Goal: Task Accomplishment & Management: Manage account settings

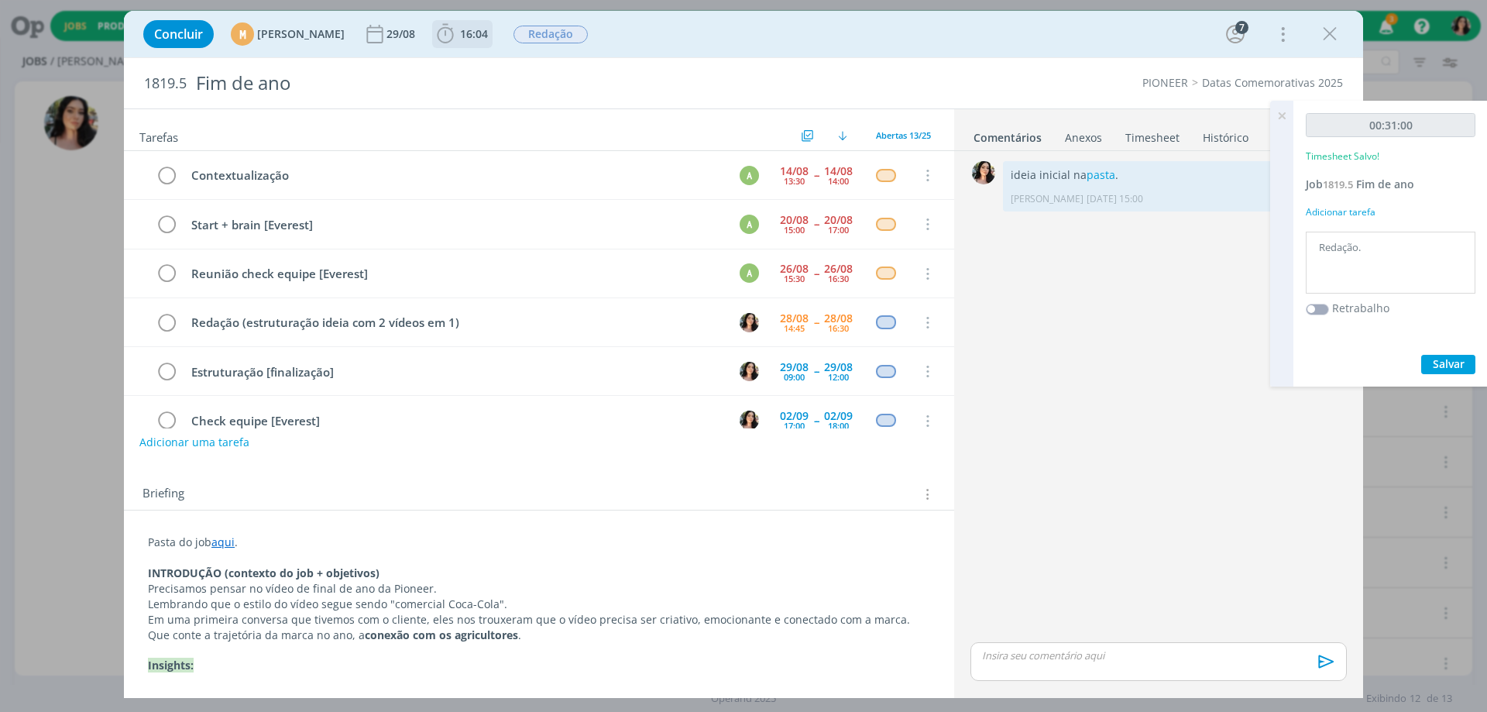
click at [488, 27] on span "16:04" at bounding box center [474, 33] width 28 height 15
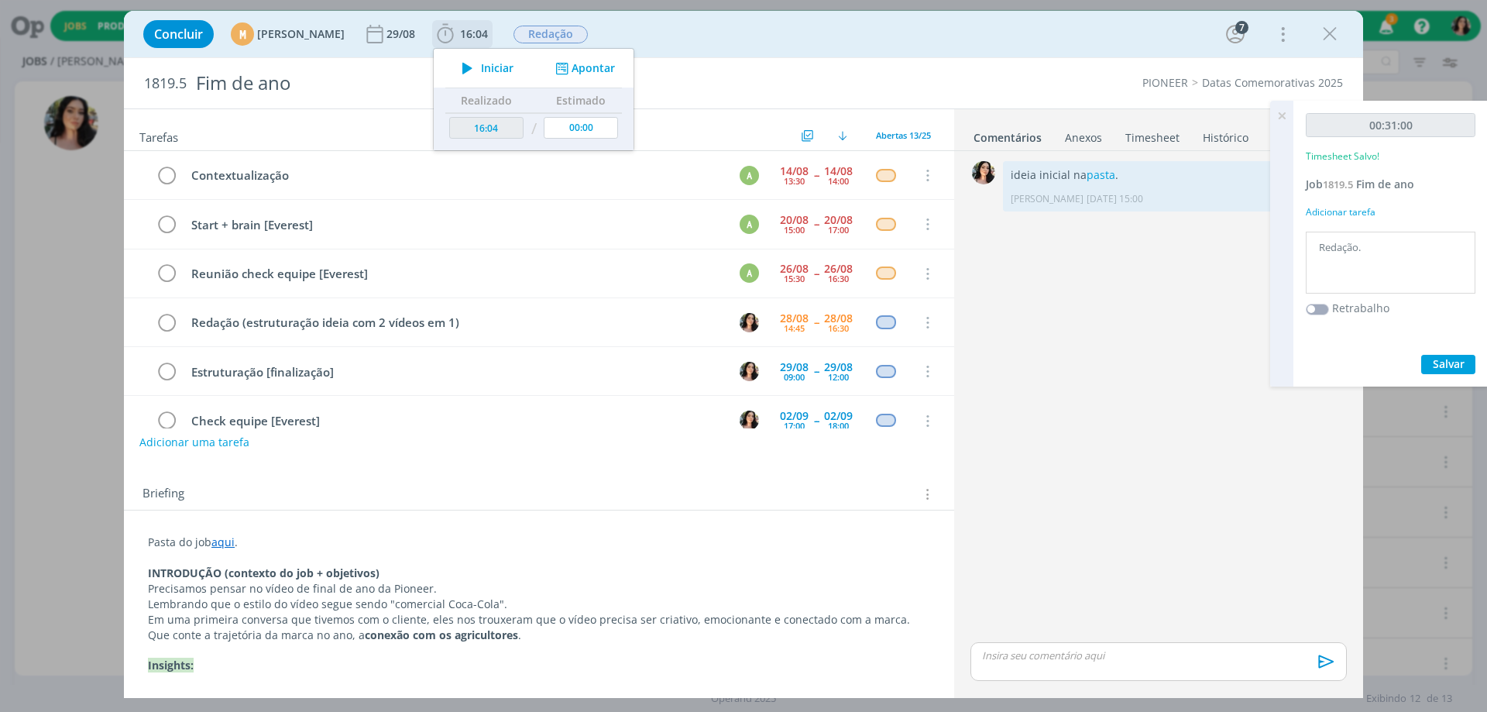
click at [616, 64] on button "Apontar" at bounding box center [583, 68] width 64 height 16
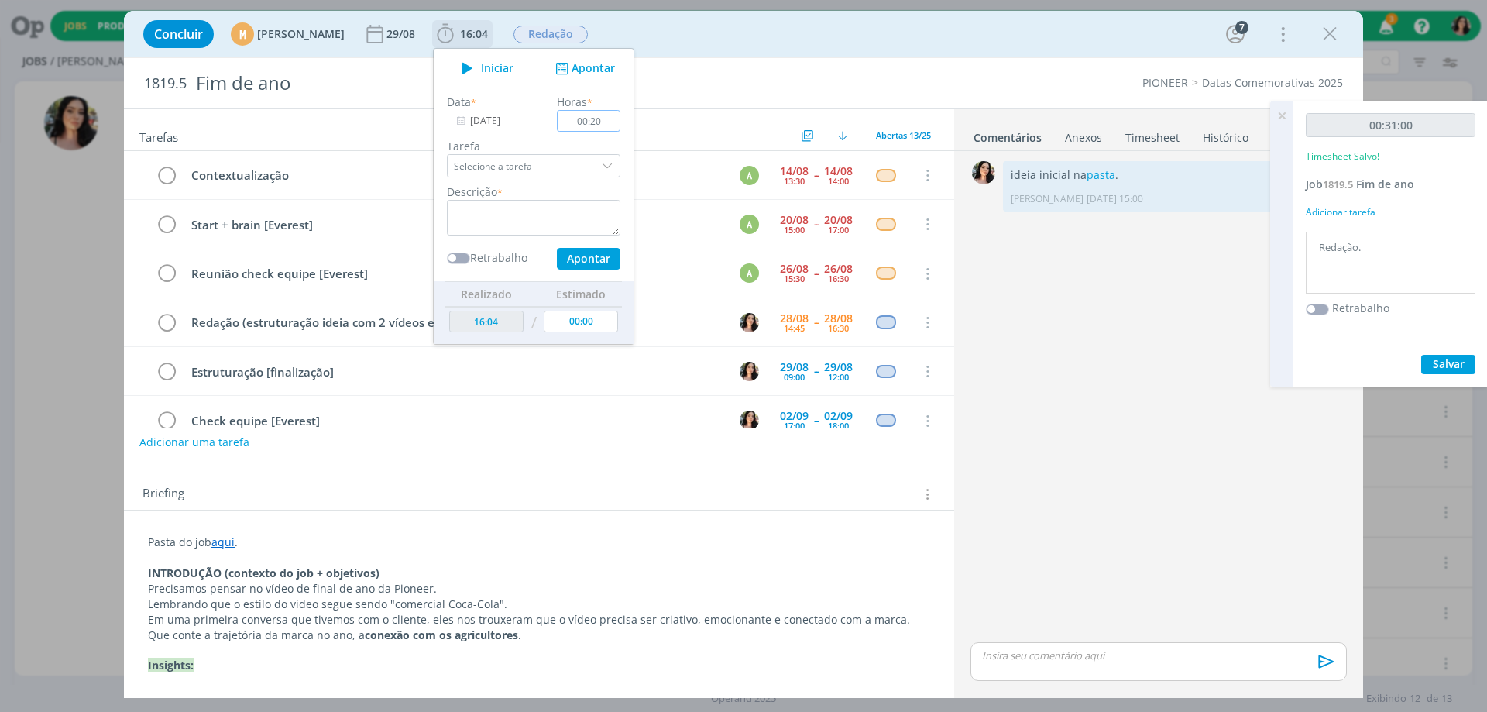
type input "00:20"
click at [588, 218] on textarea "dialog" at bounding box center [533, 218] width 173 height 36
type textarea "Contextualização com [PERSON_NAME]"
drag, startPoint x: 638, startPoint y: 120, endPoint x: 628, endPoint y: 109, distance: 14.8
click at [620, 115] on input "00:20" at bounding box center [589, 121] width 64 height 22
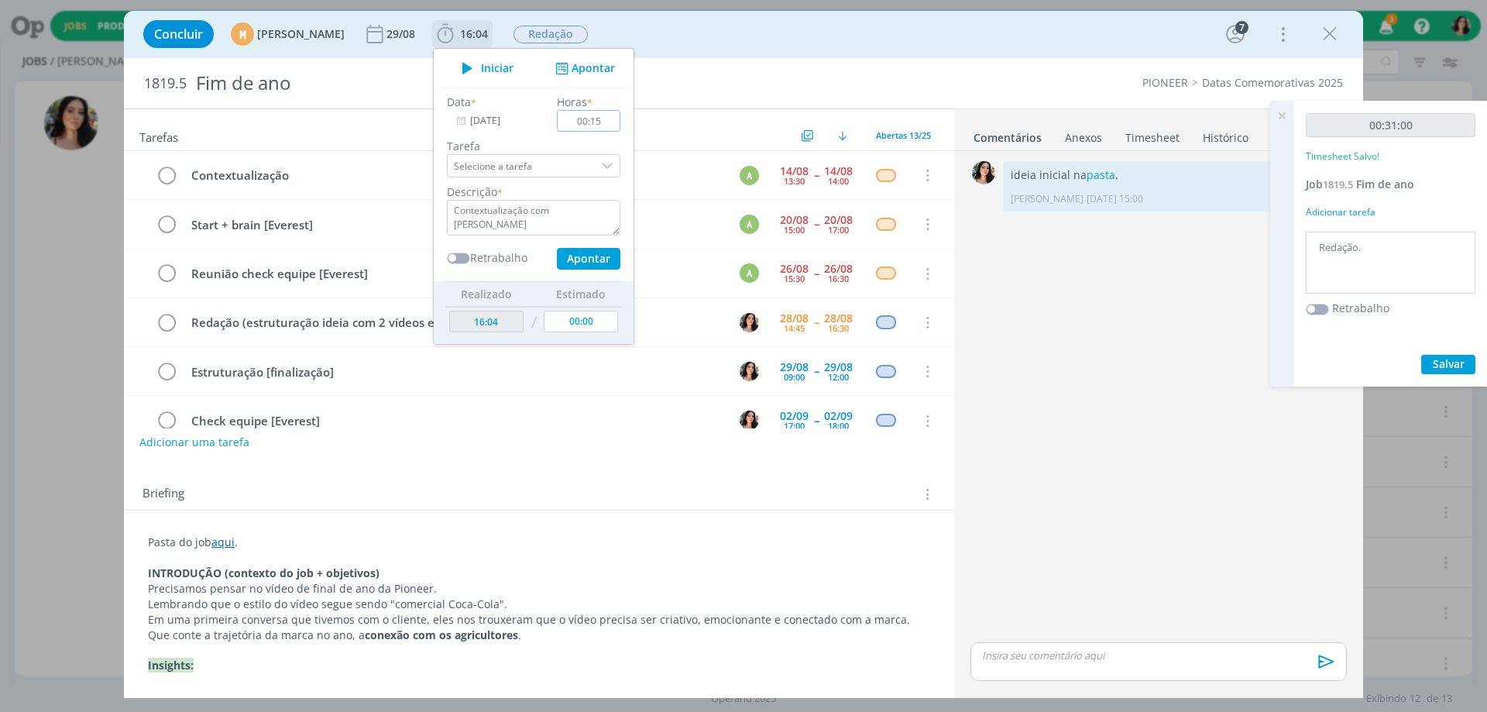
type input "00:15"
click at [620, 252] on button "Apontar" at bounding box center [589, 259] width 64 height 22
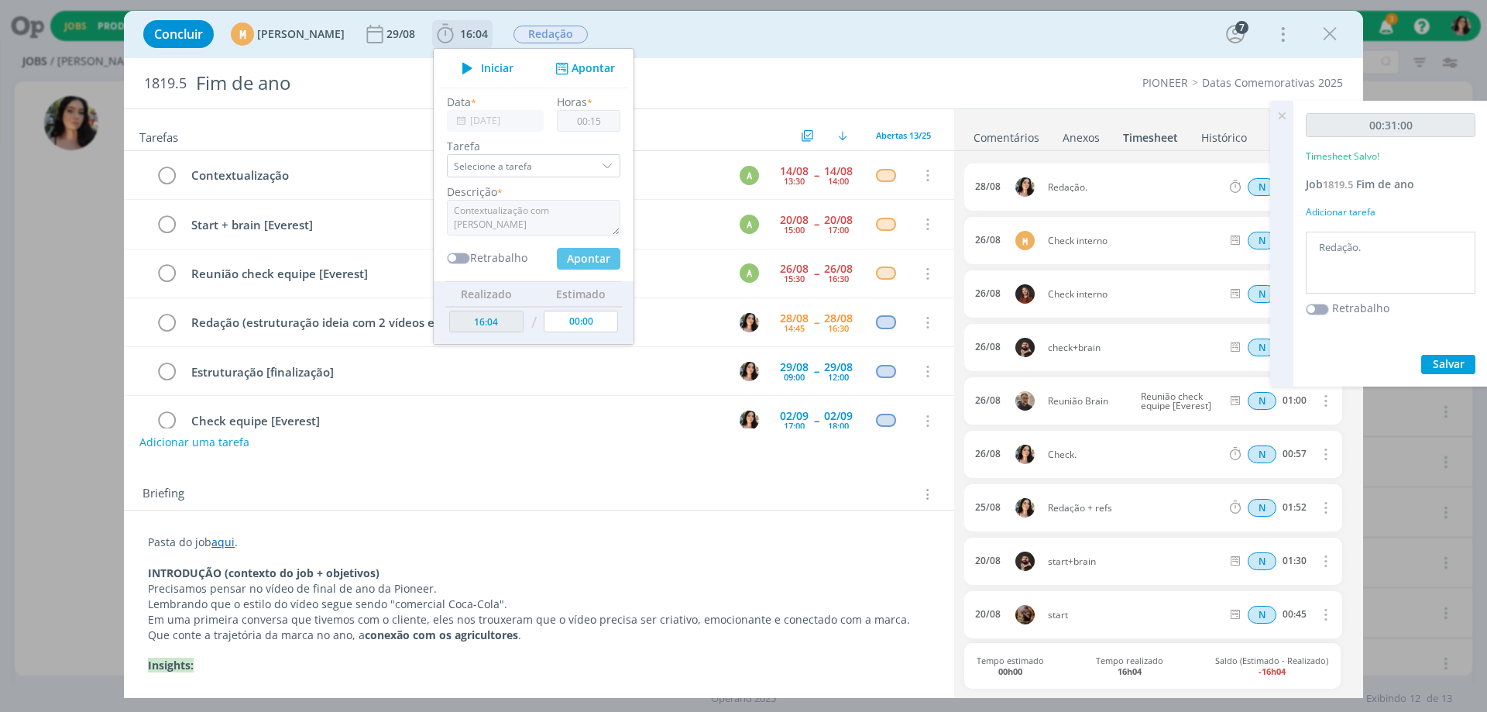
type input "16:19"
type input "00:00"
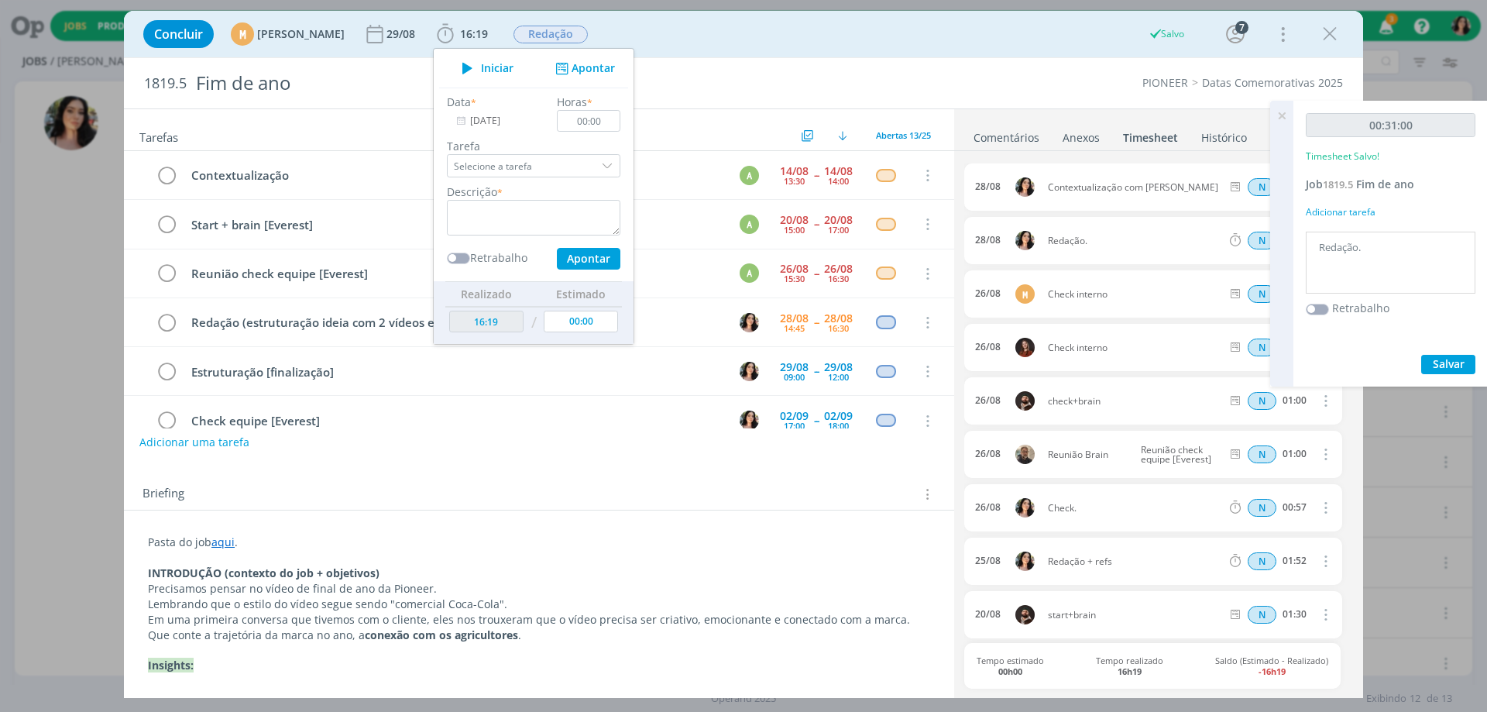
click at [812, 33] on div "Concluir M [PERSON_NAME] [DATE] 16:19 Iniciar Apontar Data * [DATE] Horas * 00:…" at bounding box center [744, 33] width 1216 height 37
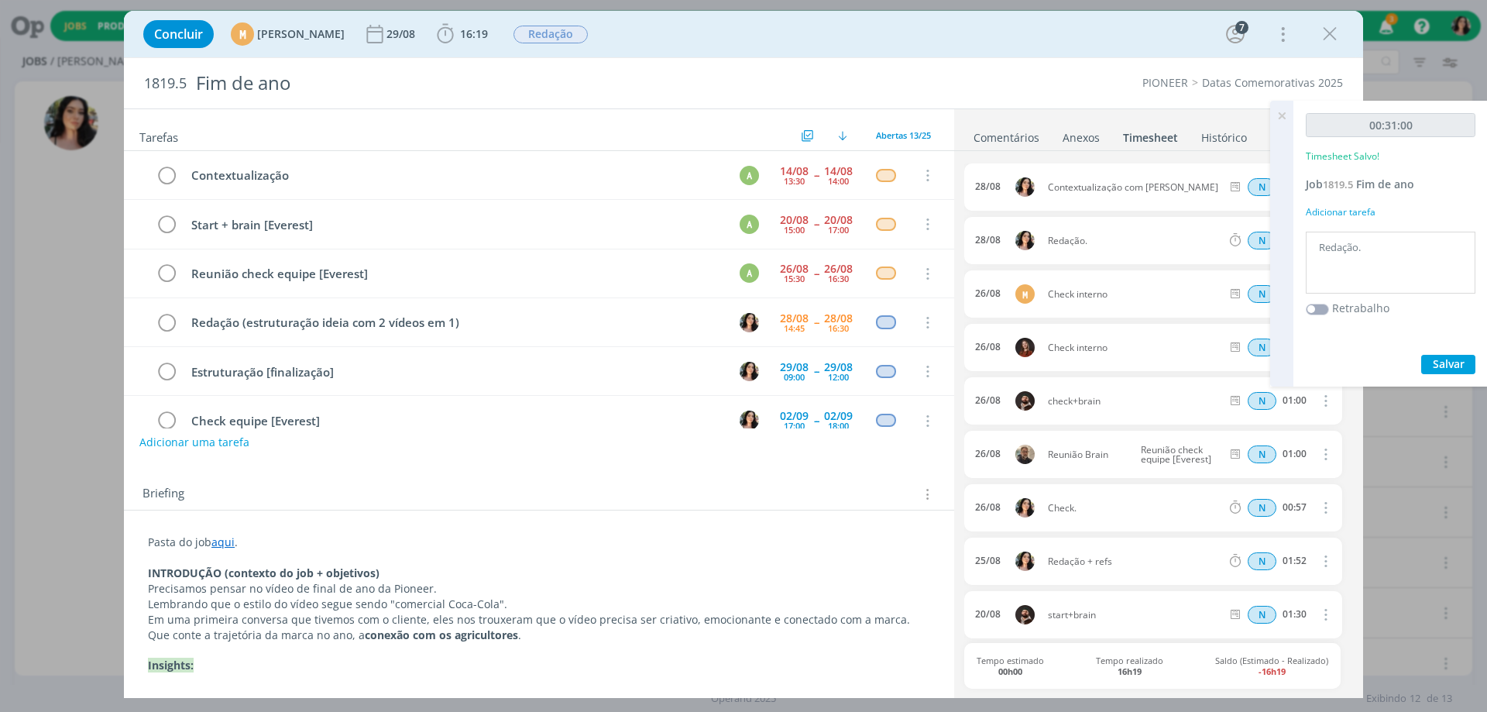
click at [1275, 116] on icon at bounding box center [1282, 116] width 28 height 30
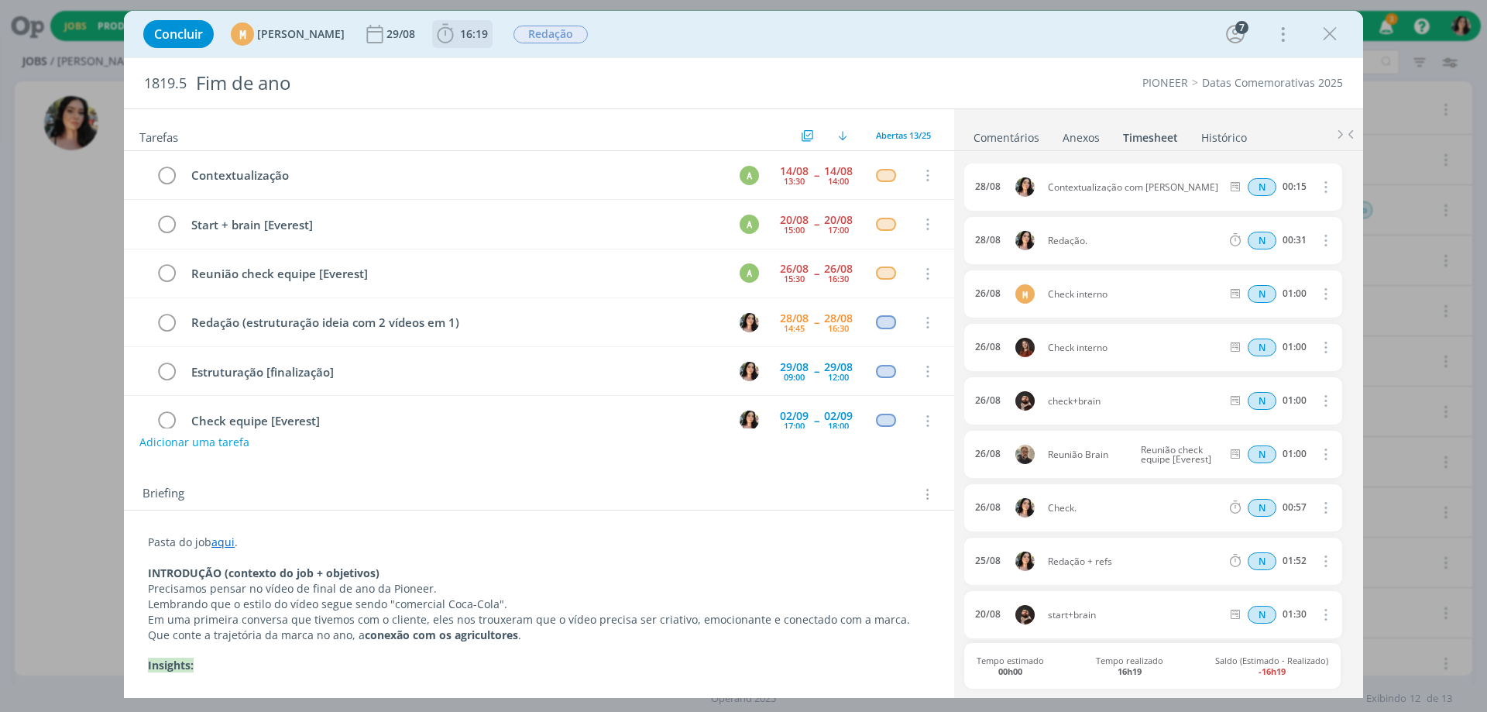
drag, startPoint x: 495, startPoint y: 37, endPoint x: 501, endPoint y: 43, distance: 8.2
click at [488, 35] on span "16:19" at bounding box center [474, 33] width 28 height 15
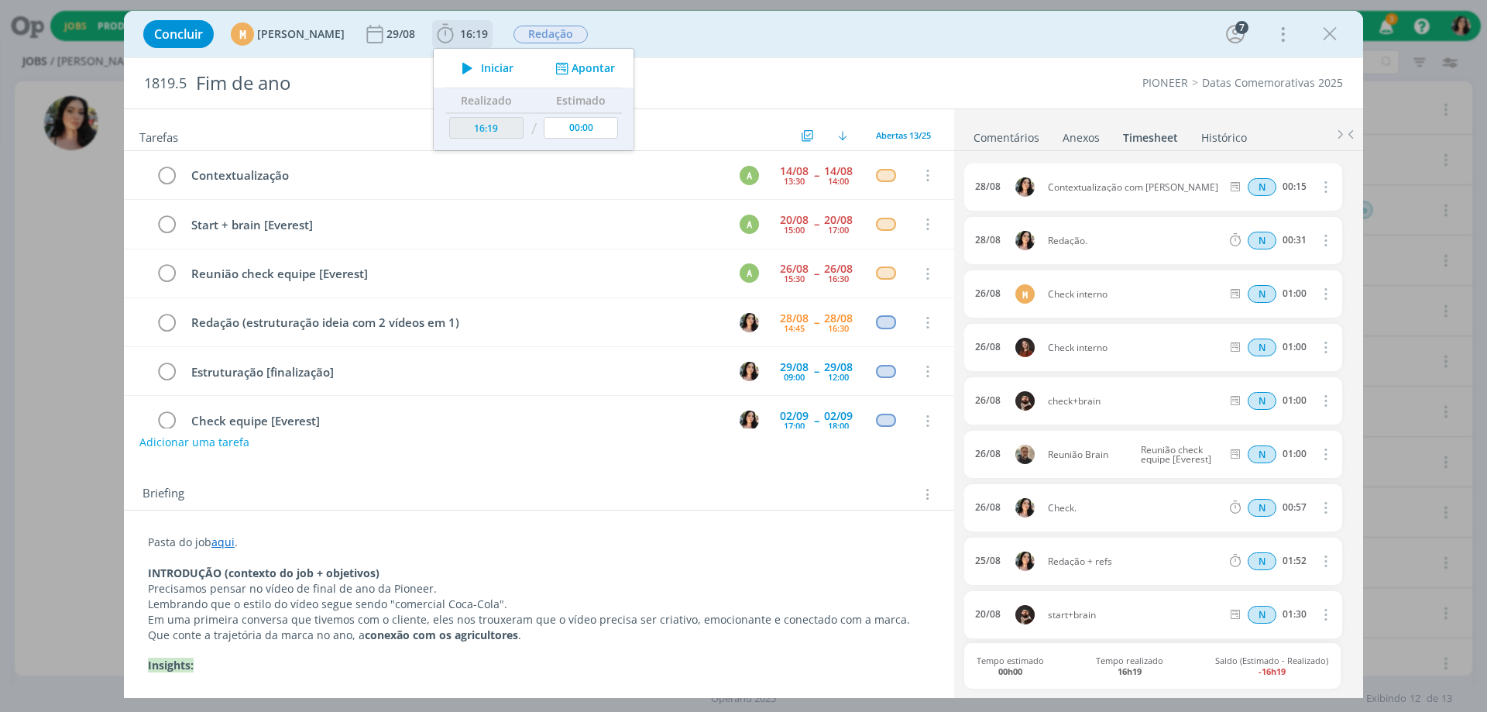
click at [481, 67] on icon "dialog" at bounding box center [467, 68] width 27 height 20
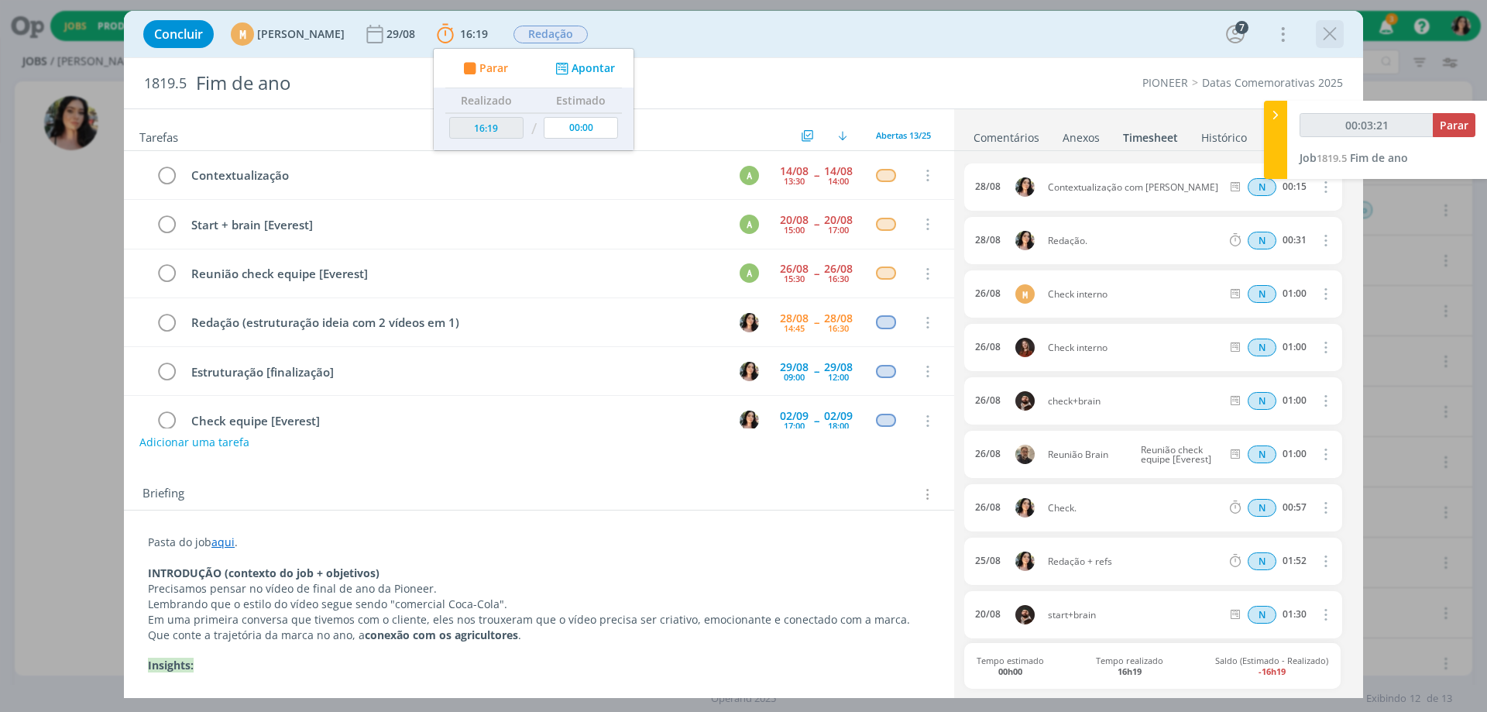
click at [1323, 33] on icon "dialog" at bounding box center [1329, 33] width 23 height 23
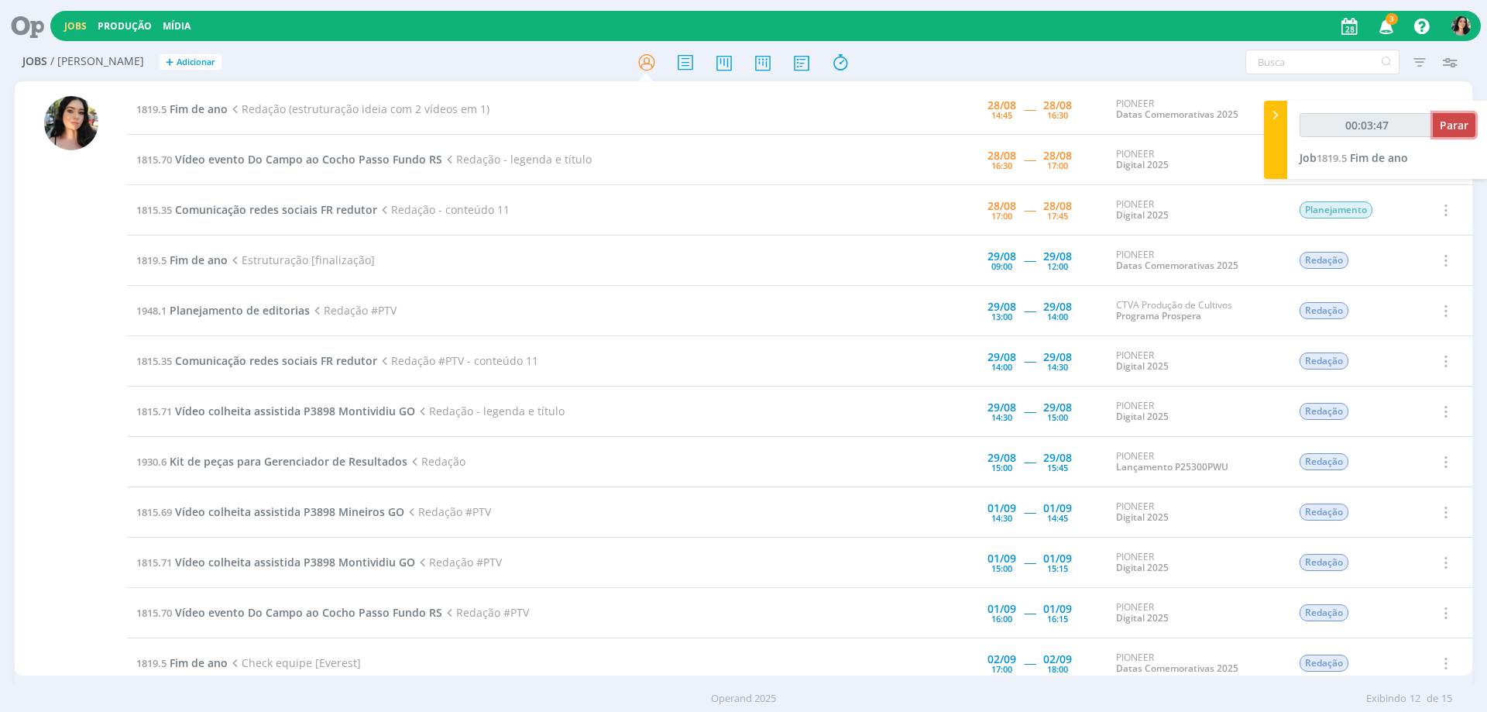
click at [1444, 116] on button "Parar" at bounding box center [1454, 125] width 43 height 24
type input "00:04:00"
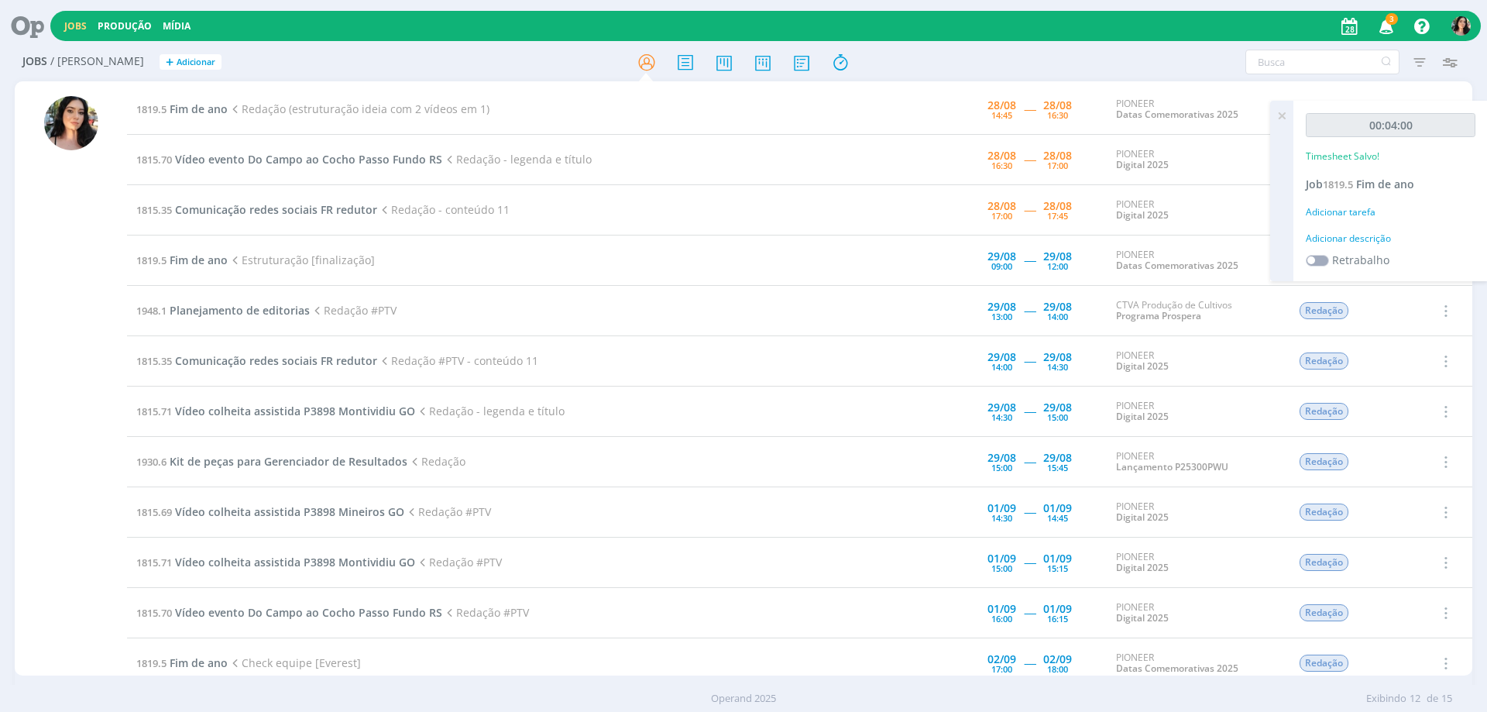
click at [1337, 238] on div "Adicionar descrição" at bounding box center [1391, 239] width 170 height 14
click at [1347, 181] on span "1819.5" at bounding box center [1338, 184] width 30 height 14
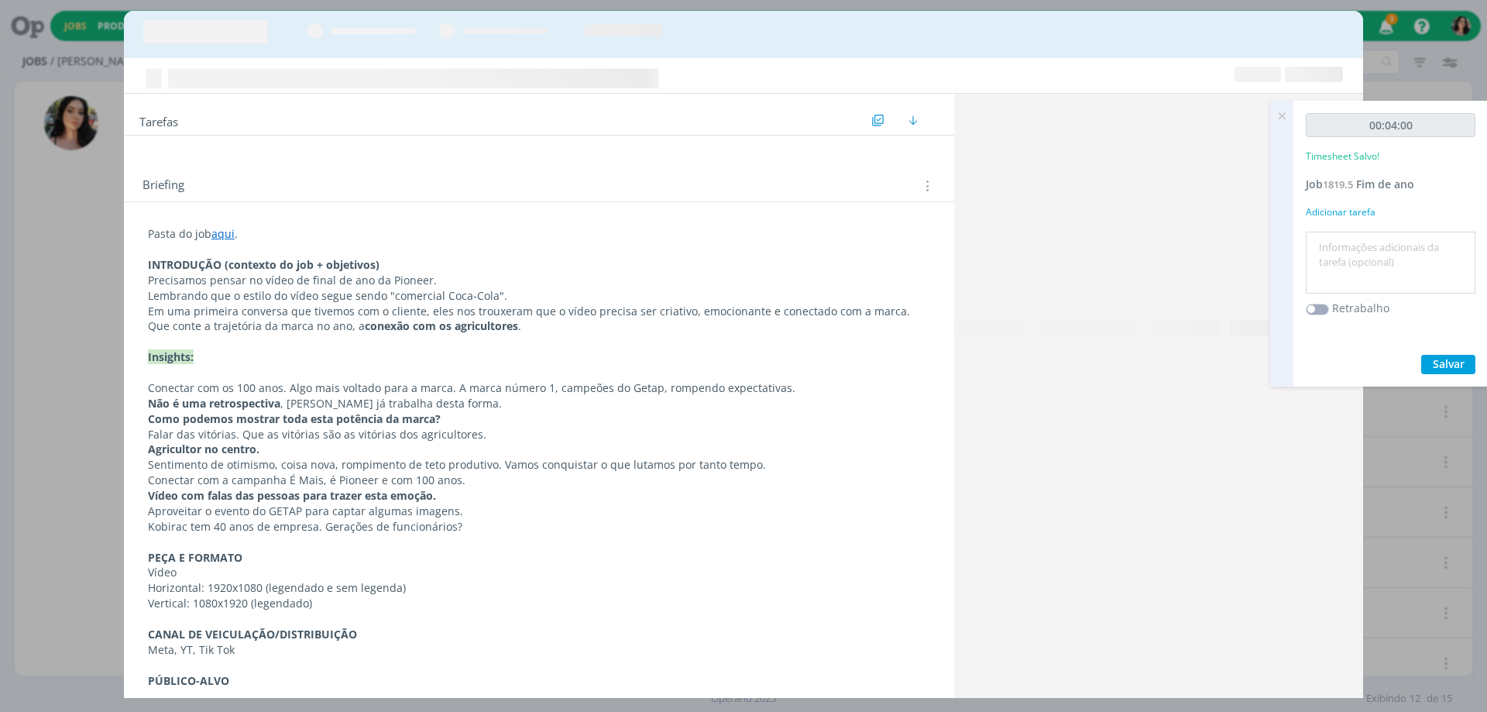
click at [1279, 117] on icon at bounding box center [1282, 116] width 28 height 30
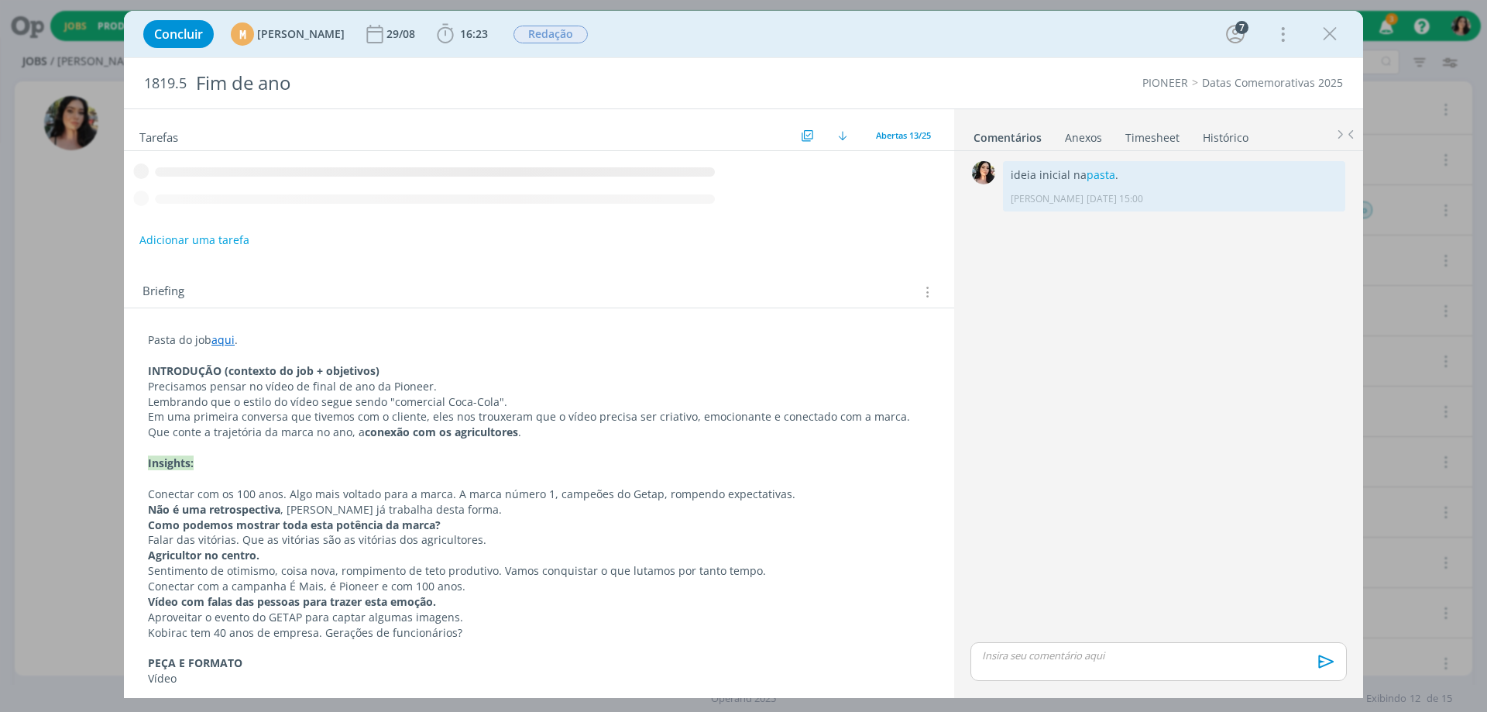
click at [1155, 136] on link "Timesheet" at bounding box center [1152, 134] width 56 height 22
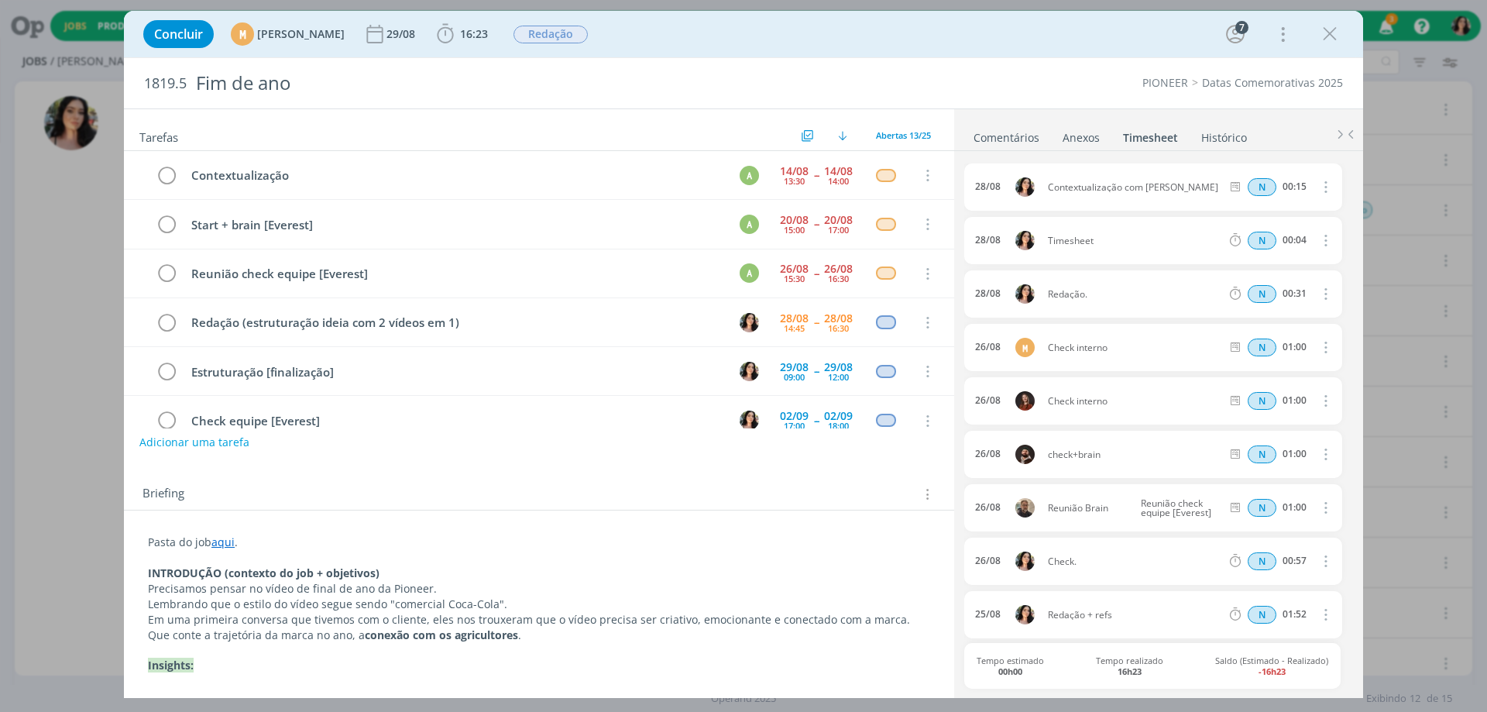
click at [1317, 242] on icon "dialog" at bounding box center [1324, 240] width 17 height 19
click at [1265, 269] on link "Excluir" at bounding box center [1281, 268] width 122 height 25
click at [1300, 246] on button "Sim" at bounding box center [1311, 240] width 30 height 17
click at [490, 44] on span "16:23" at bounding box center [462, 33] width 57 height 23
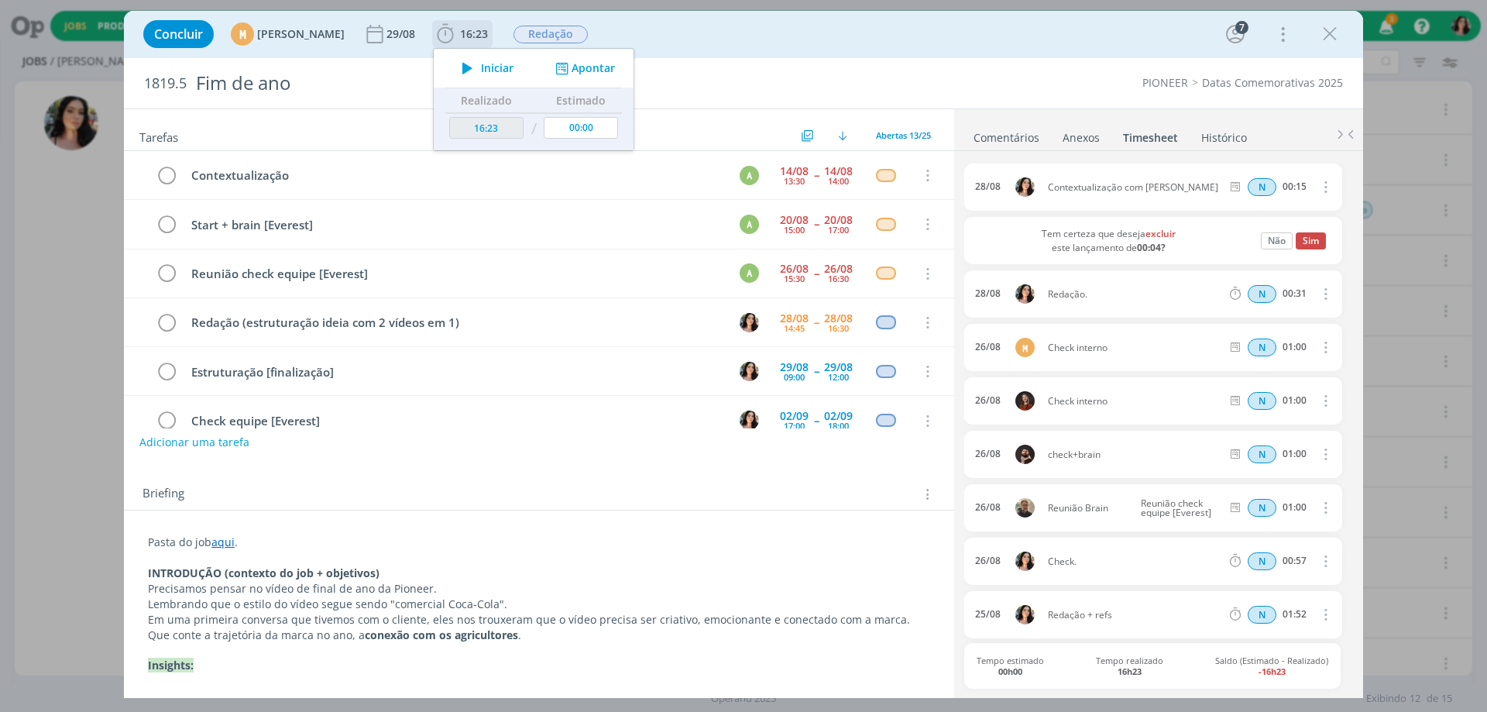
click at [616, 74] on button "Apontar" at bounding box center [583, 68] width 64 height 16
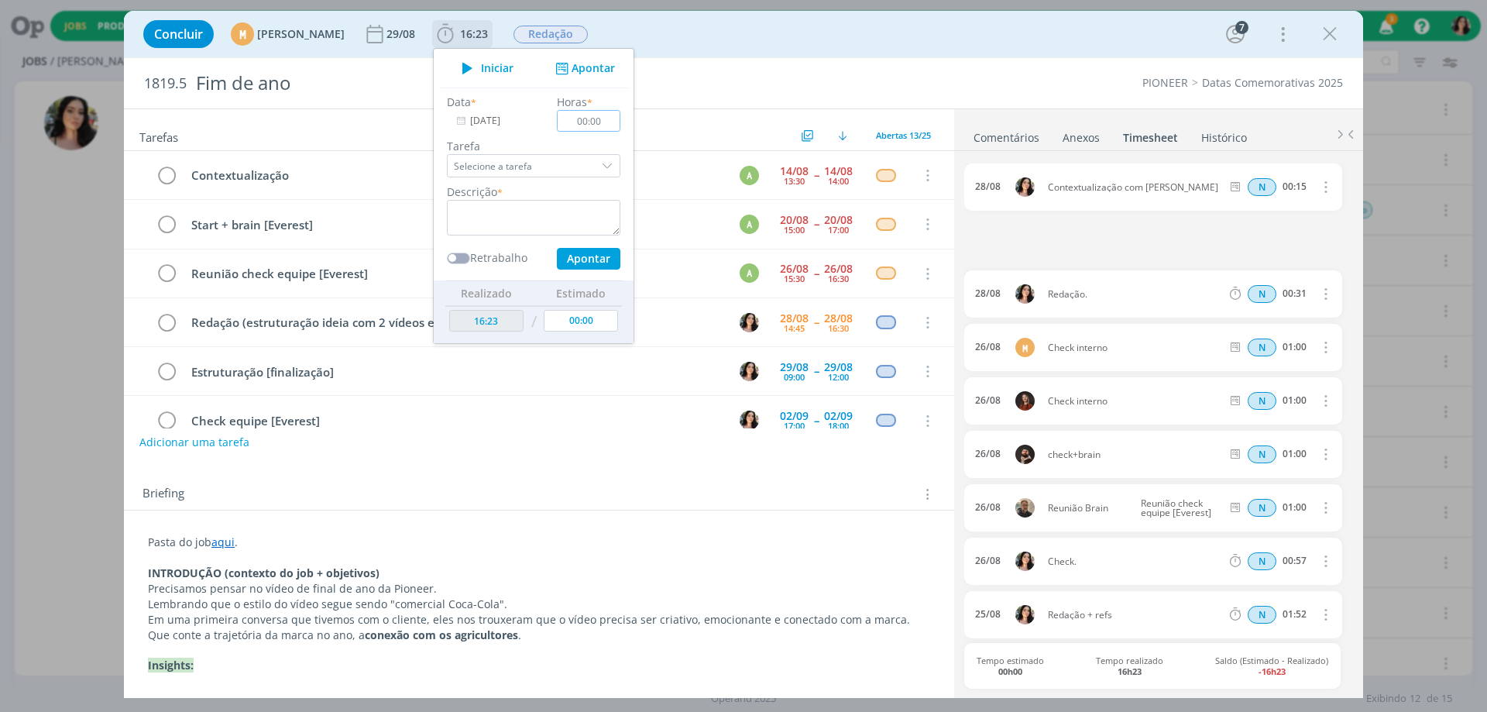
type input "16:19"
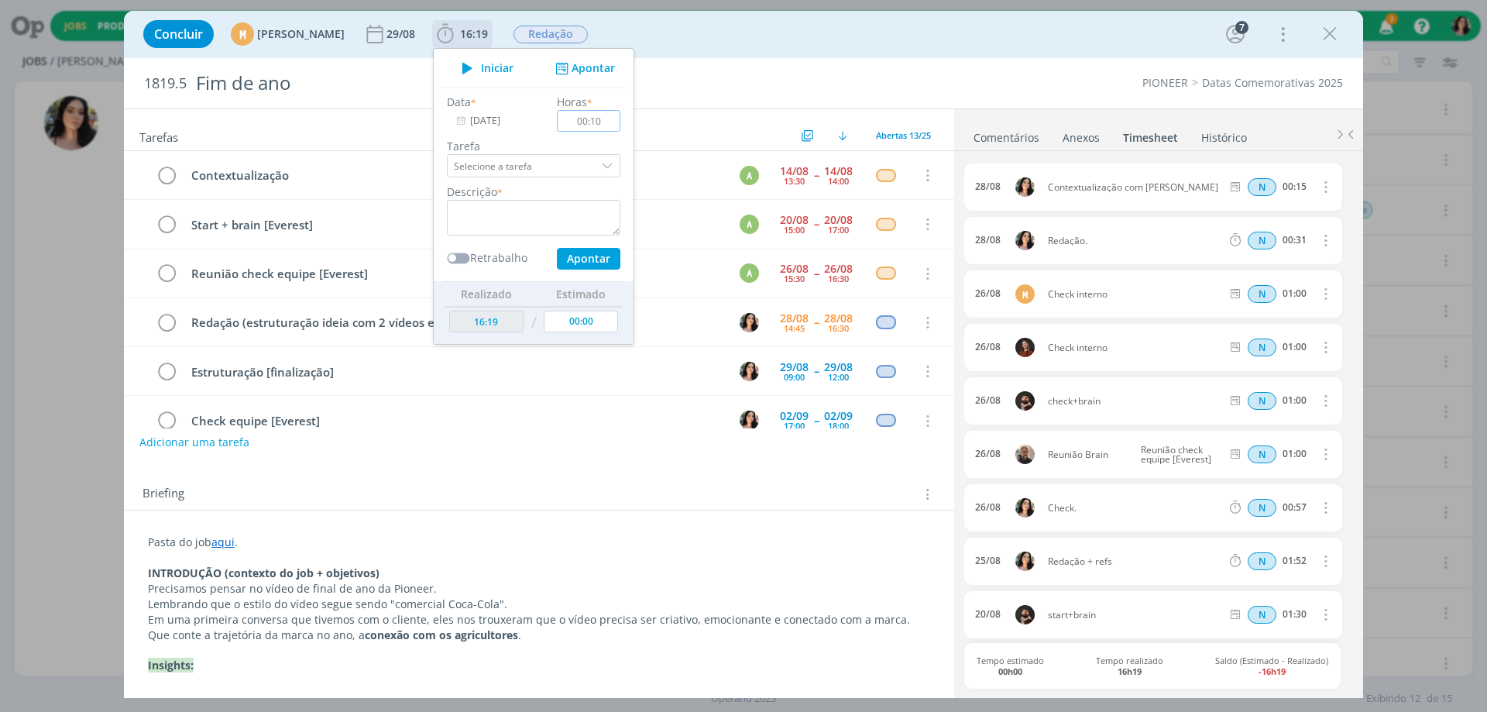
type input "00:10"
click at [585, 230] on textarea "dialog" at bounding box center [533, 218] width 173 height 36
type textarea "Redação."
click at [609, 261] on button "Apontar" at bounding box center [589, 259] width 64 height 22
type input "16:29"
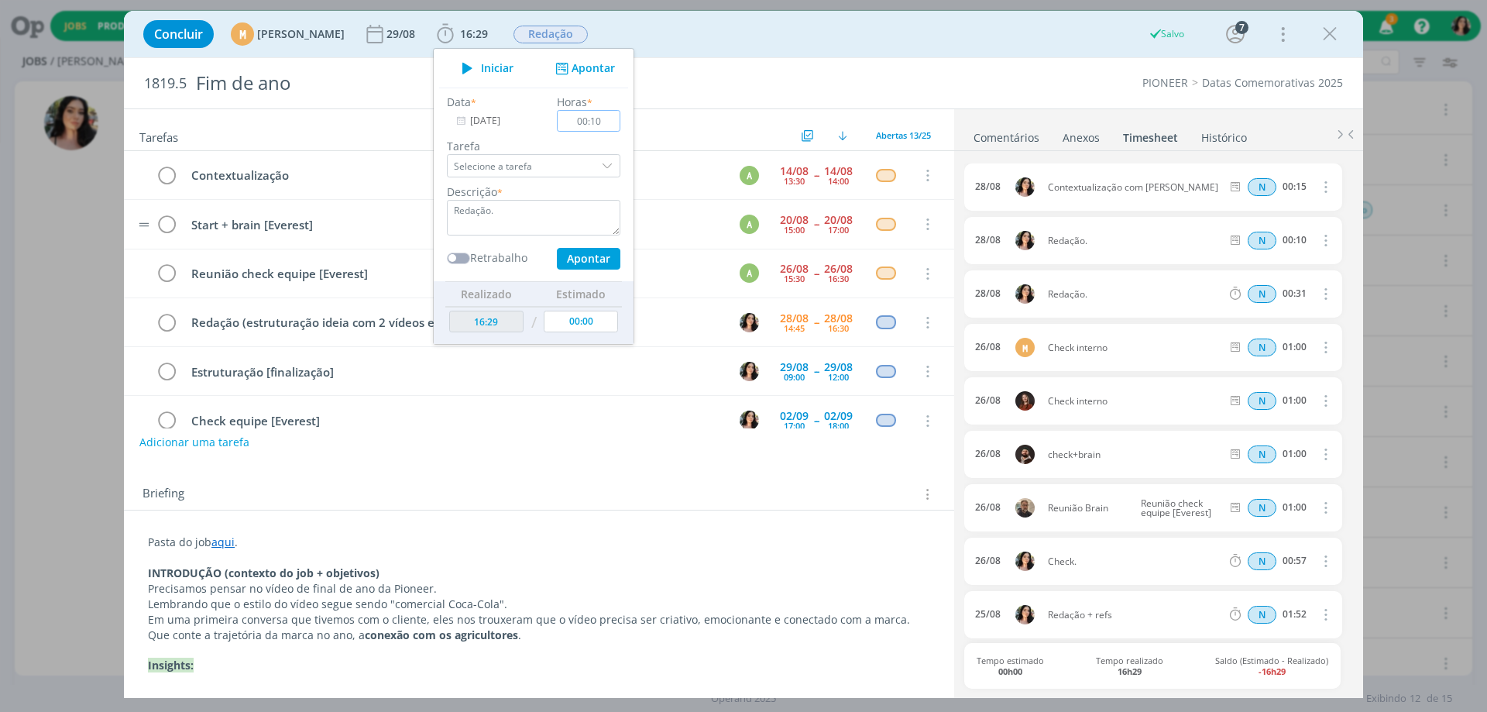
type input "00:00"
click at [814, 38] on div "Concluir M [PERSON_NAME] [DATE] 16:29 Iniciar Apontar Data * [DATE] Horas * 00:…" at bounding box center [744, 33] width 1216 height 37
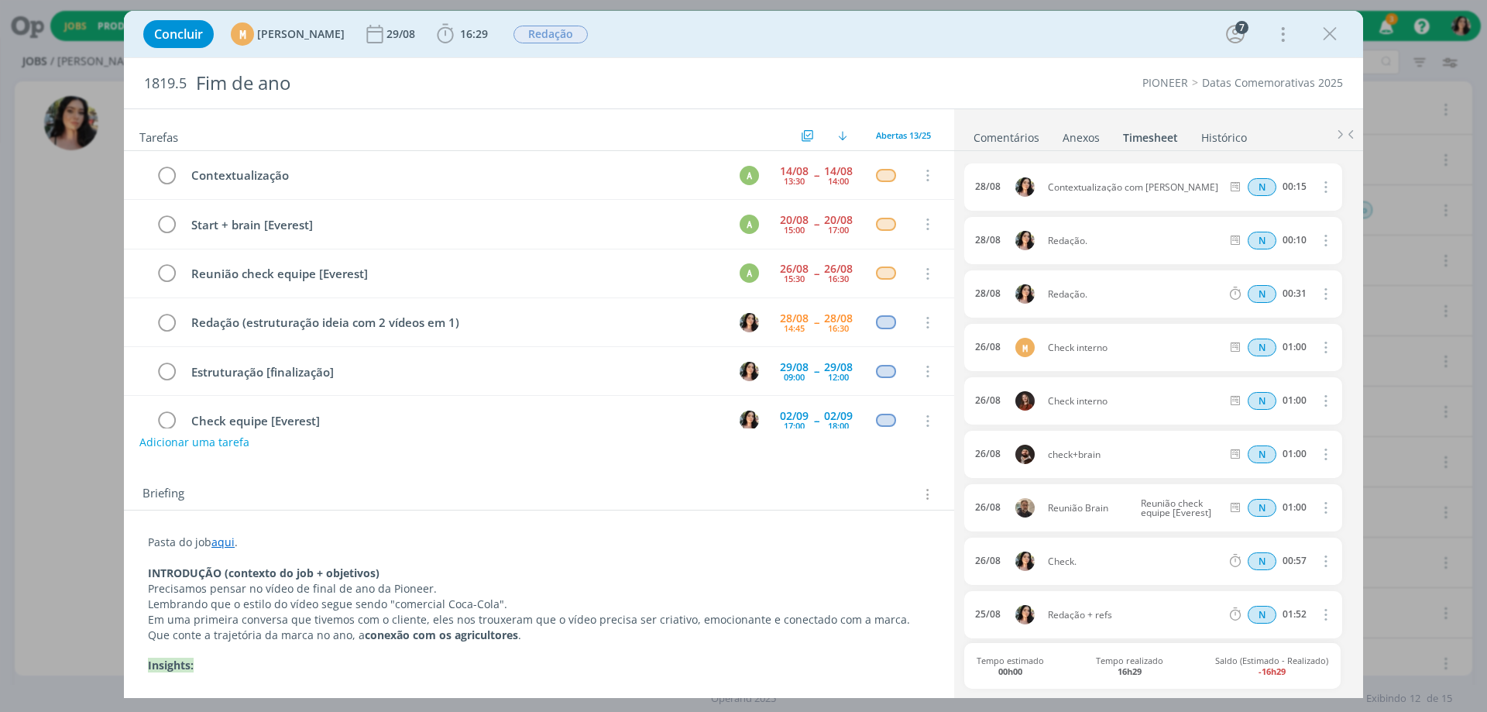
scroll to position [77, 0]
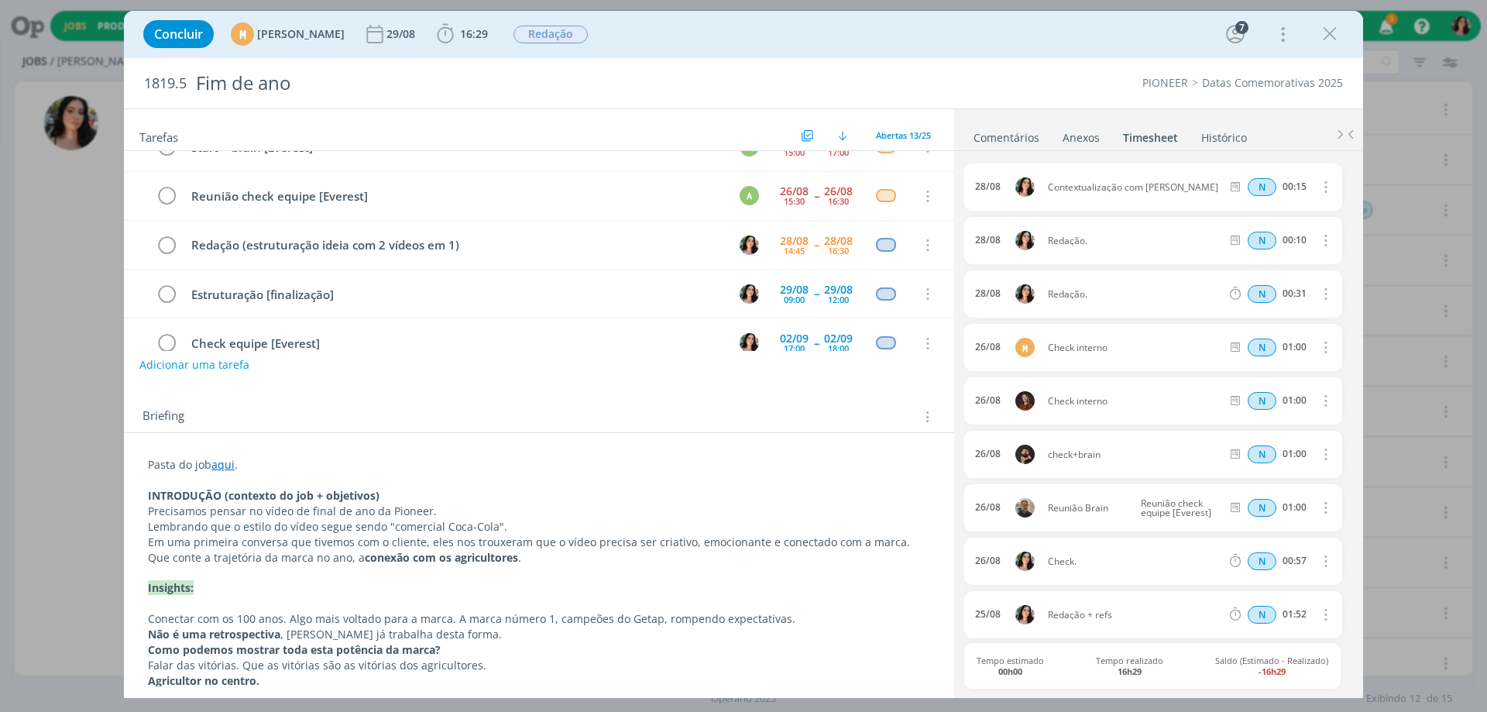
click at [222, 468] on link "aqui" at bounding box center [222, 464] width 23 height 15
click at [231, 492] on link "[URL][DOMAIN_NAME]" at bounding box center [249, 494] width 117 height 20
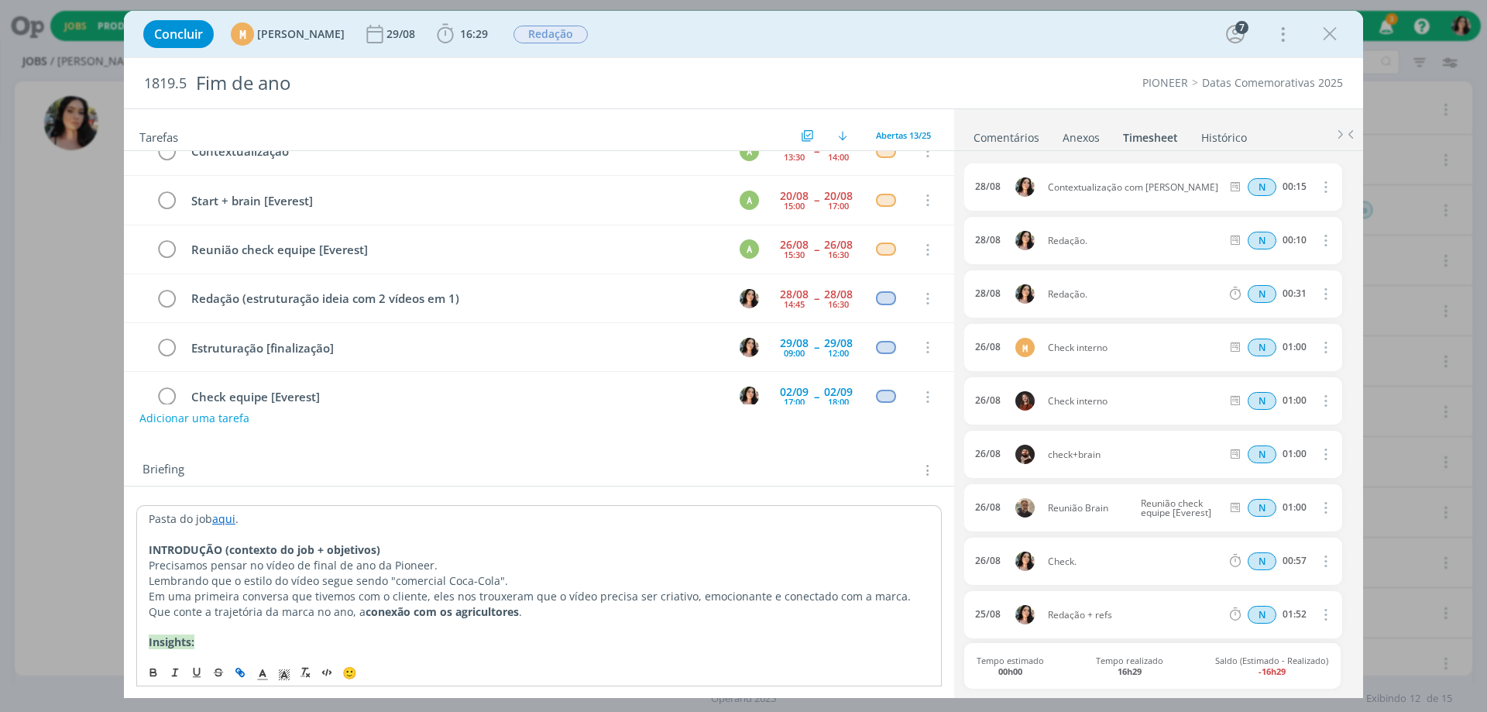
scroll to position [0, 0]
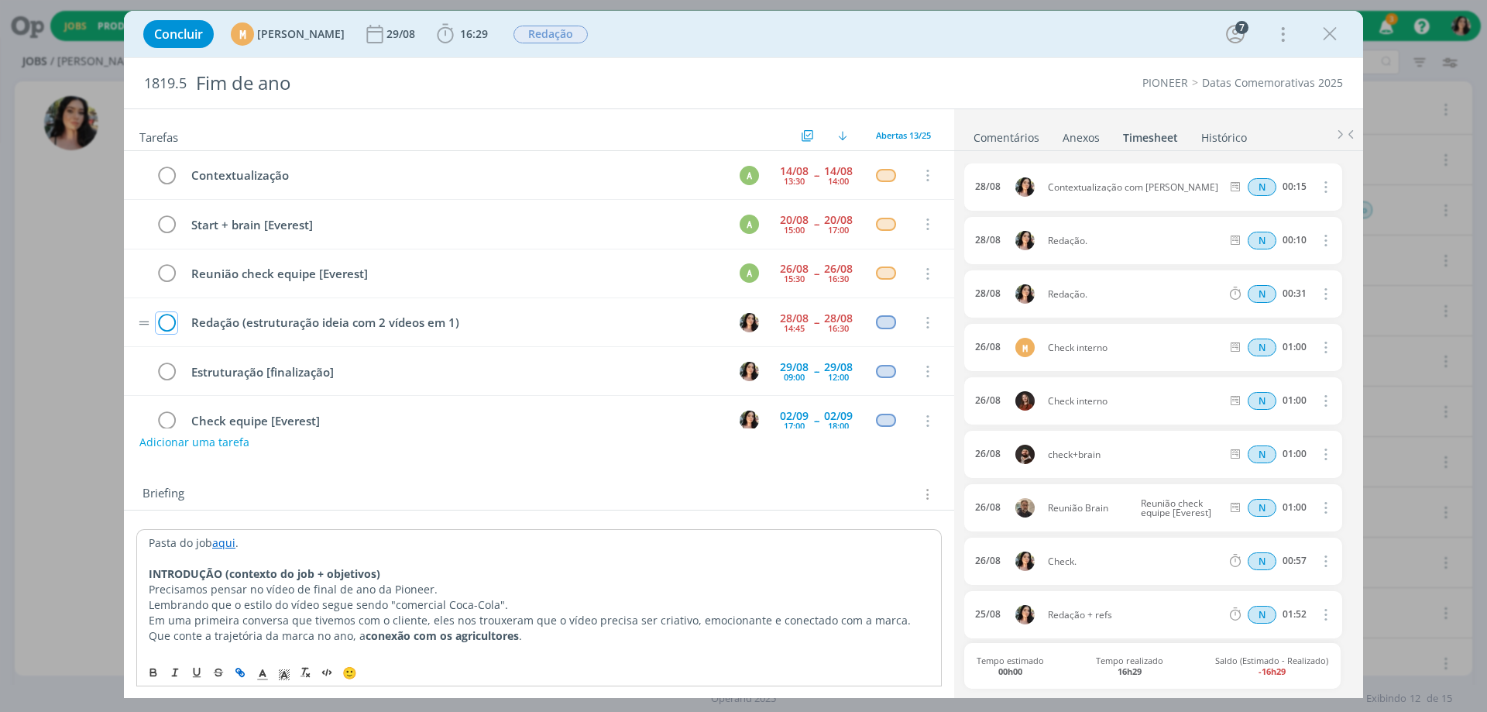
click at [166, 327] on icon "dialog" at bounding box center [167, 322] width 22 height 23
click at [1328, 31] on icon "dialog" at bounding box center [1329, 33] width 23 height 23
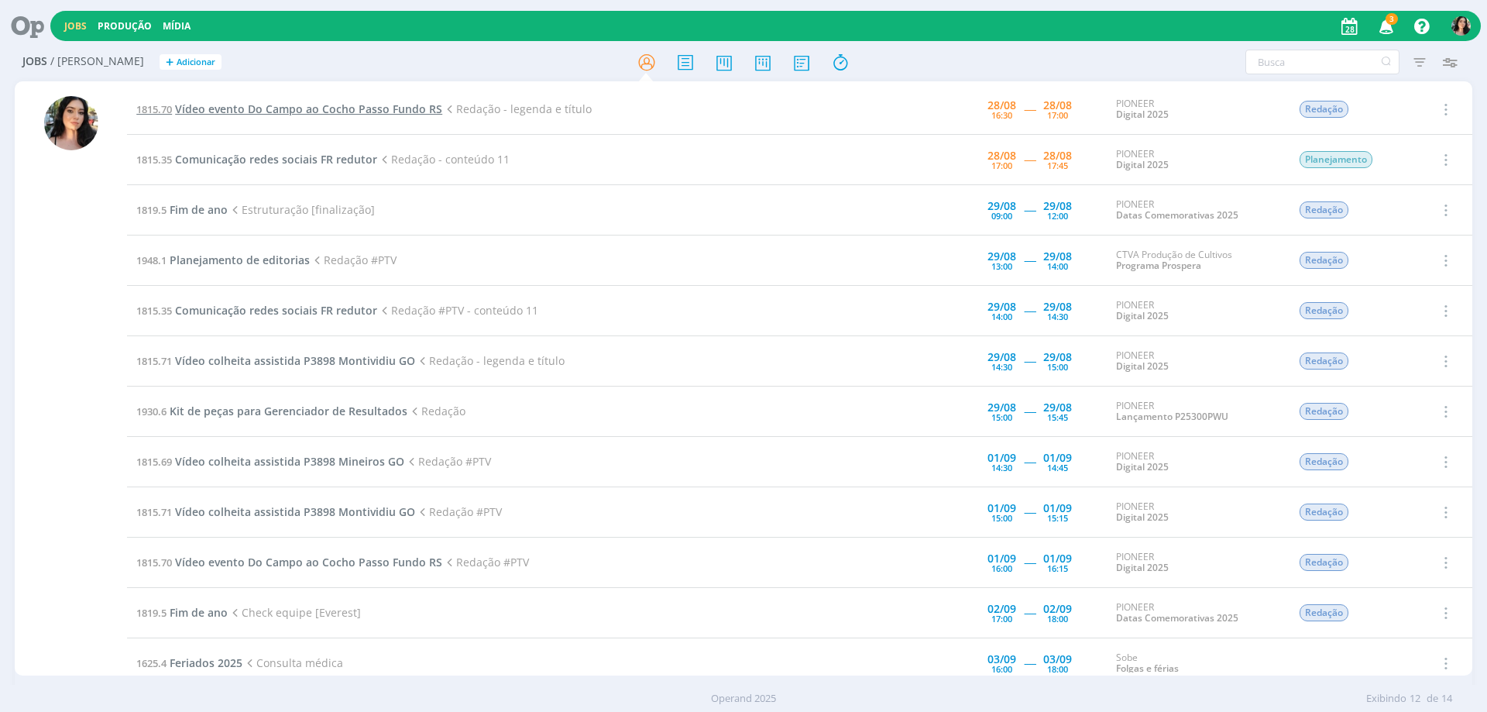
click at [221, 108] on span "Vídeo evento Do Campo ao Cocho Passo Fundo RS" at bounding box center [308, 108] width 267 height 15
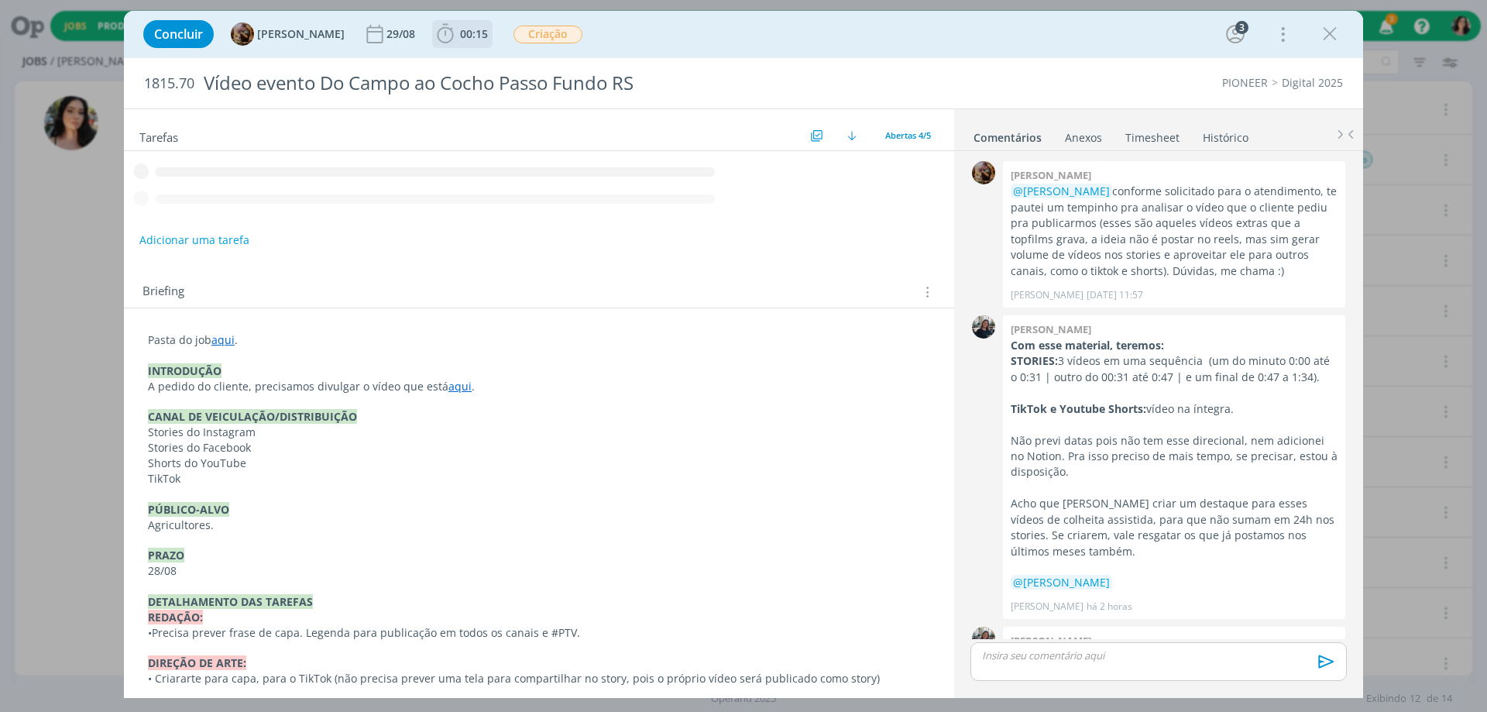
scroll to position [58, 0]
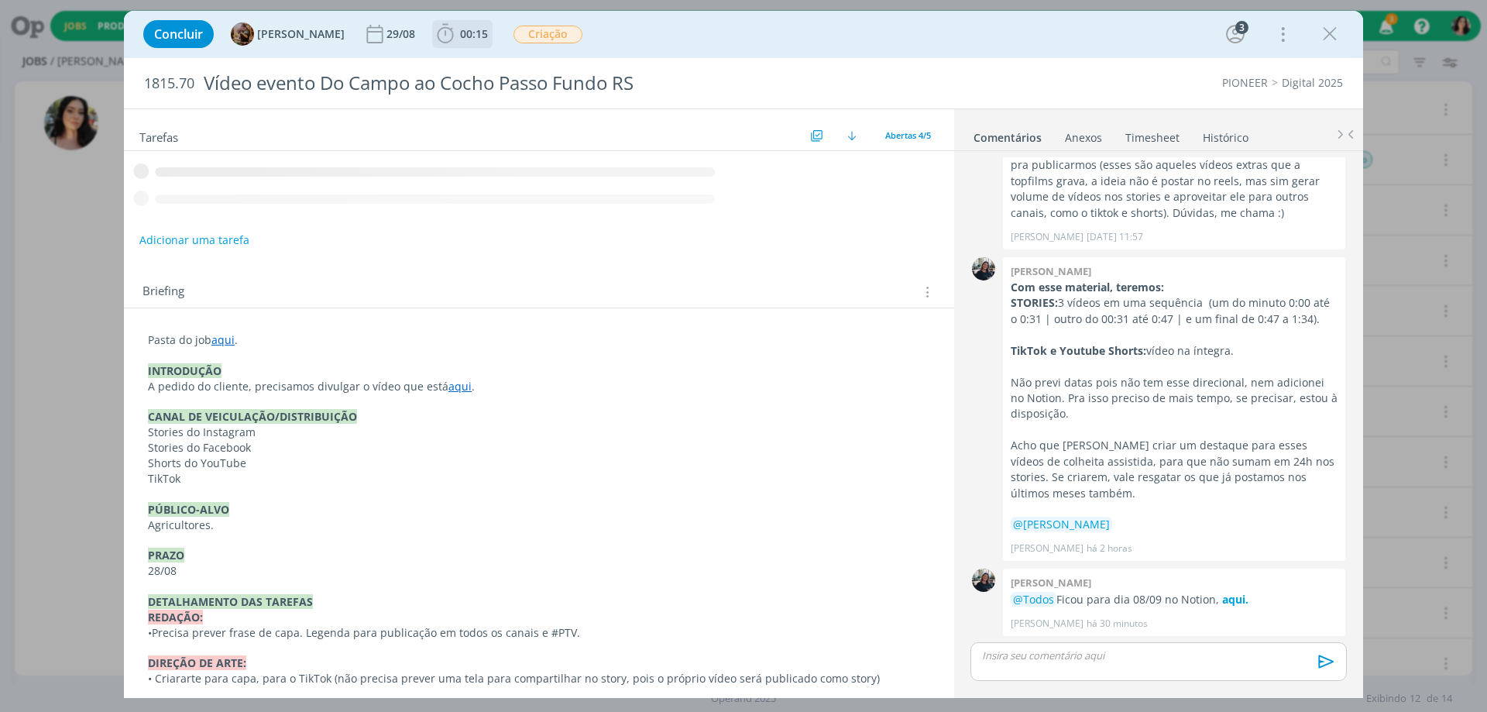
click at [488, 37] on span "00:15" at bounding box center [474, 33] width 28 height 15
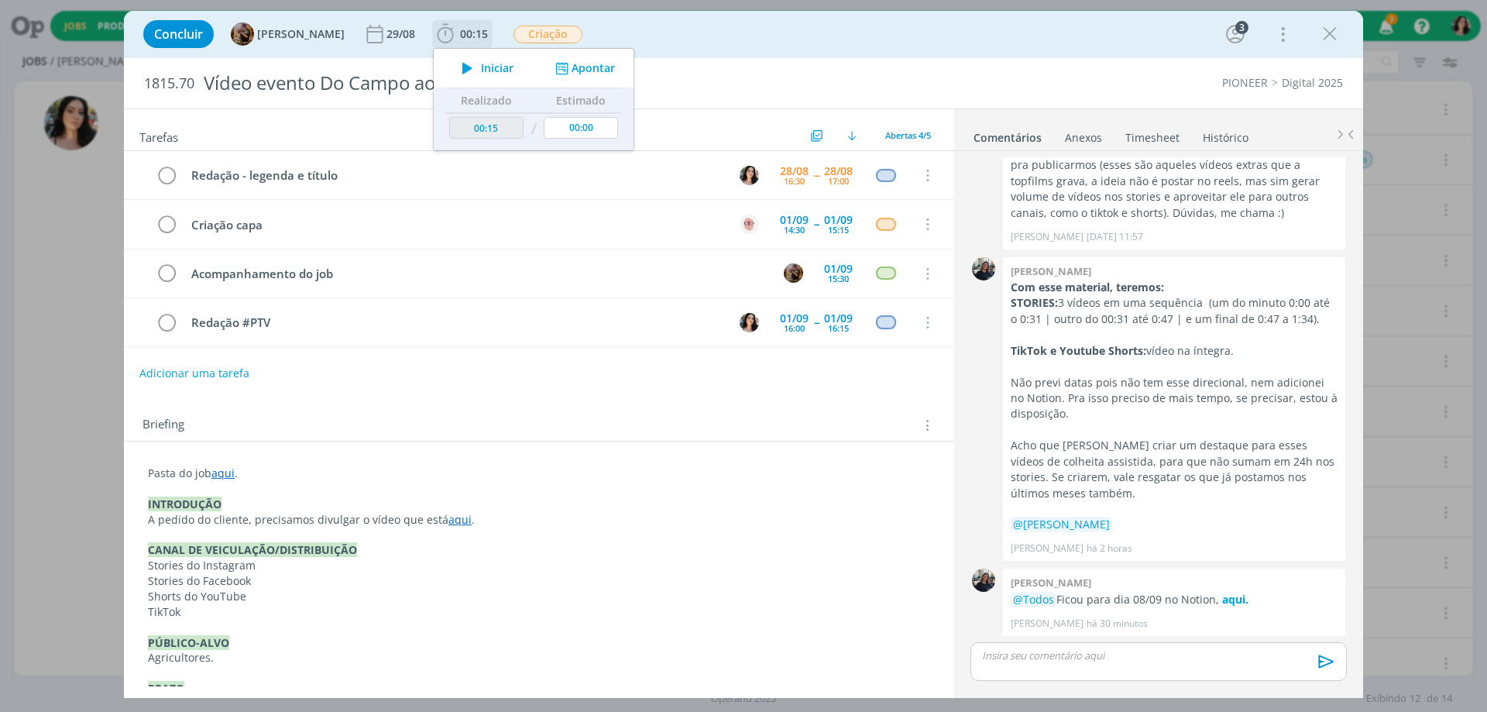
click at [481, 64] on icon "dialog" at bounding box center [467, 68] width 27 height 20
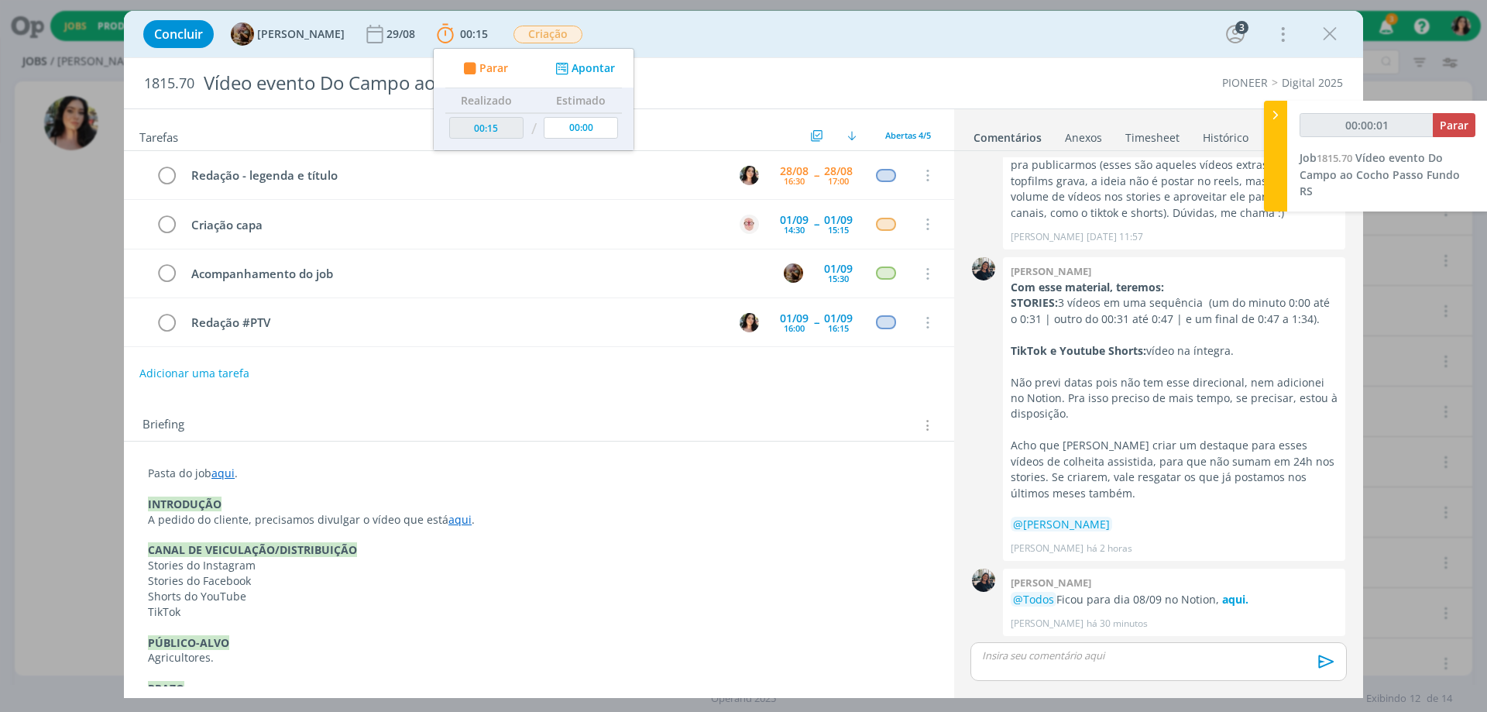
click at [809, 48] on div "Concluir [PERSON_NAME] [DATE] 00:15 Parar Apontar Data * [DATE] Horas * 00:00 T…" at bounding box center [744, 33] width 1216 height 37
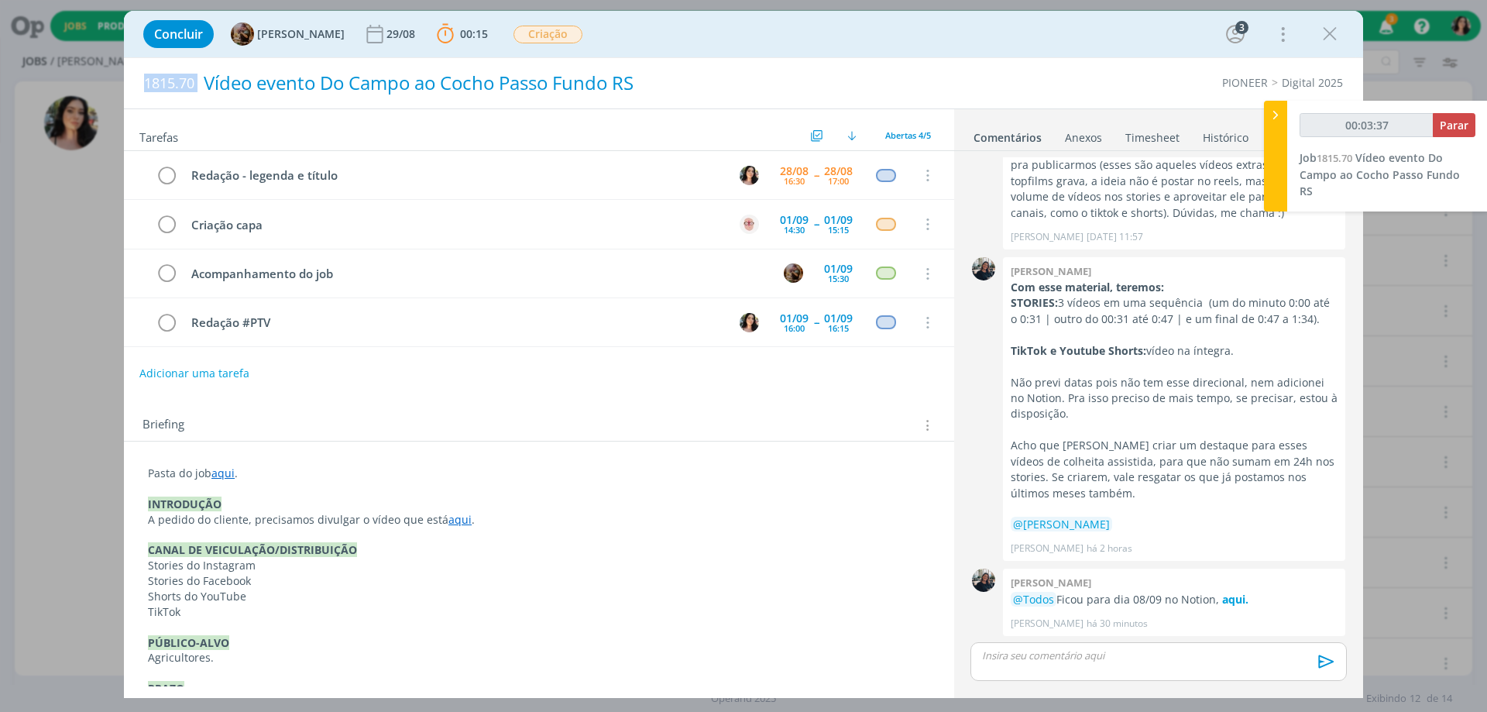
drag, startPoint x: 144, startPoint y: 81, endPoint x: 232, endPoint y: 67, distance: 89.3
click at [232, 67] on div "1815.70 Vídeo evento Do Campo ao Cocho Passo Fundo RS" at bounding box center [490, 83] width 709 height 50
copy span "1815.70"
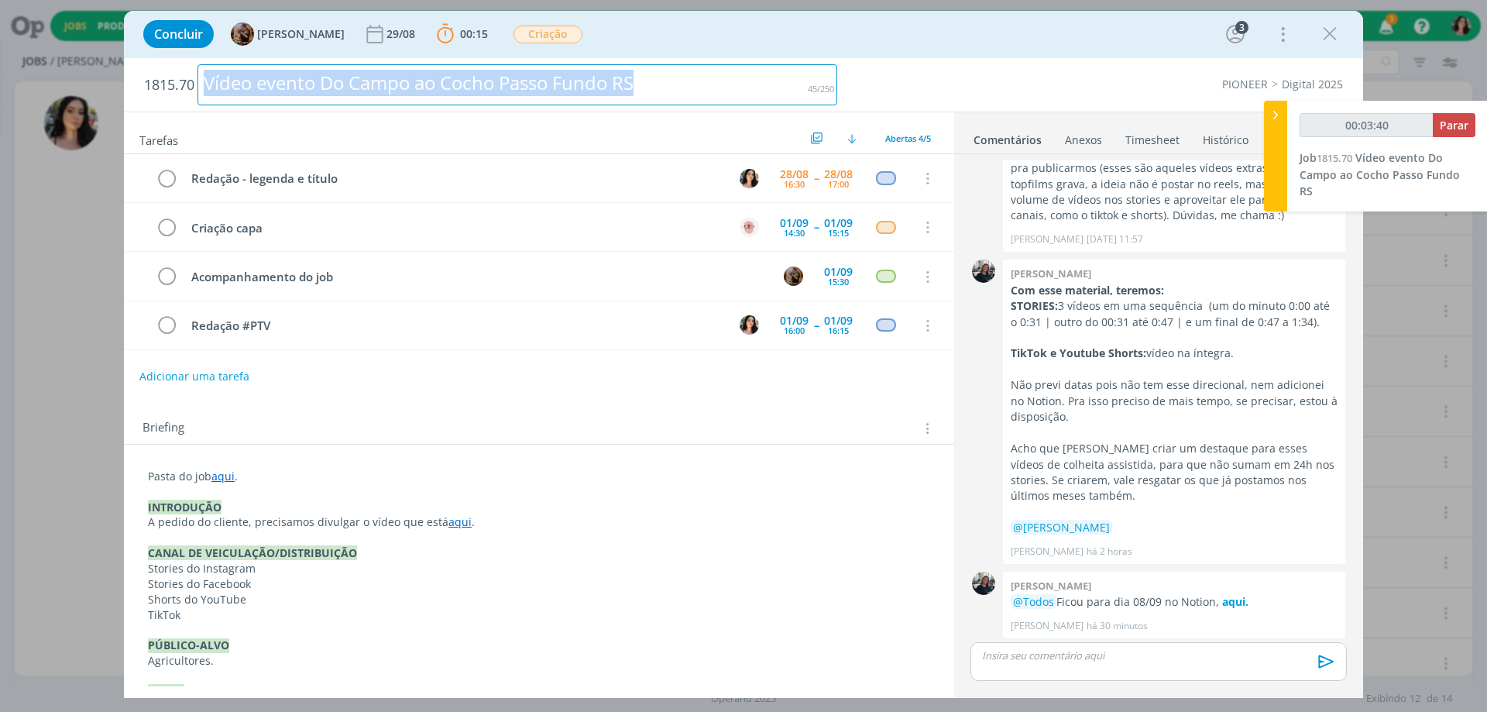
drag, startPoint x: 689, startPoint y: 91, endPoint x: 0, endPoint y: 160, distance: 692.6
click at [0, 160] on div "Concluir [PERSON_NAME] [DATE] 00:15 Parar Apontar Data * [DATE] Horas * 00:00 T…" at bounding box center [743, 356] width 1487 height 712
copy div "Vídeo evento Do Campo ao Cocho Passo Fundo RS"
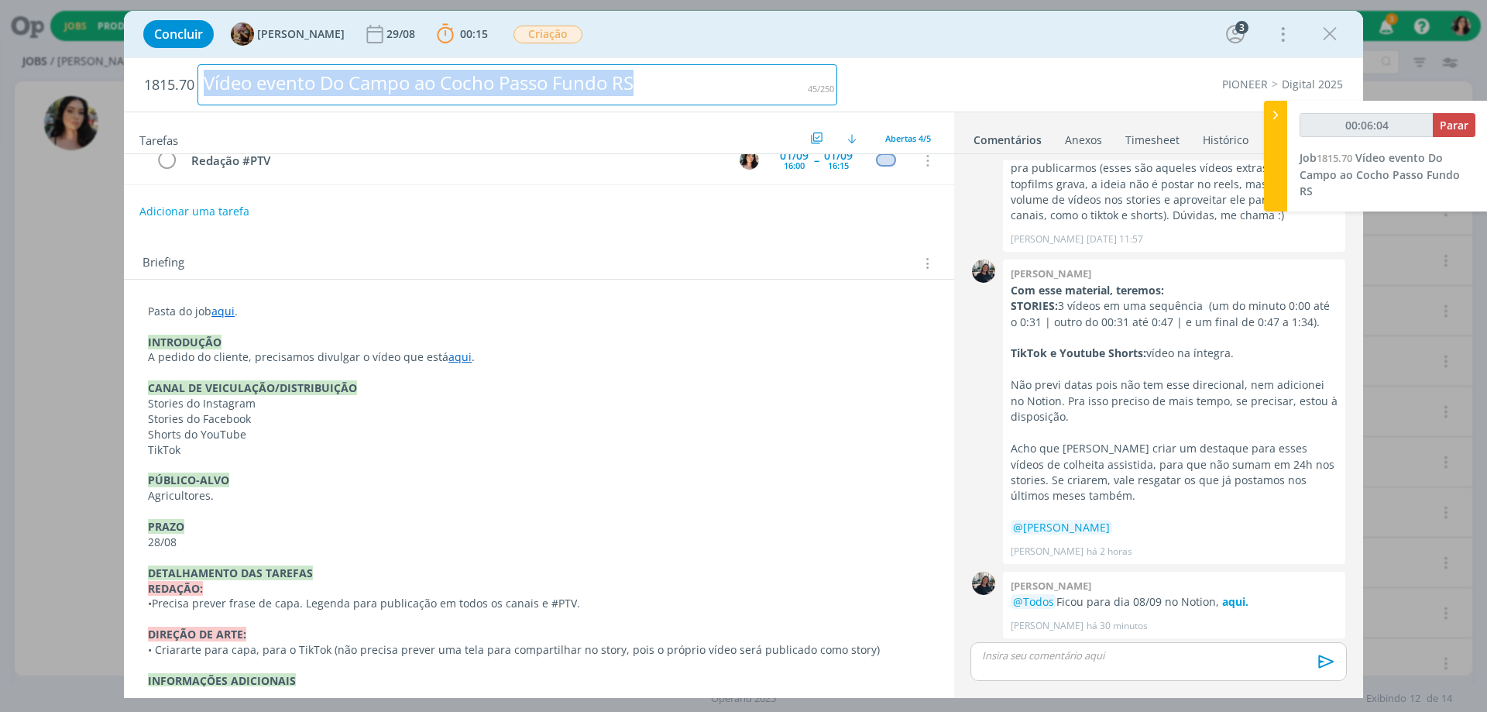
scroll to position [70, 0]
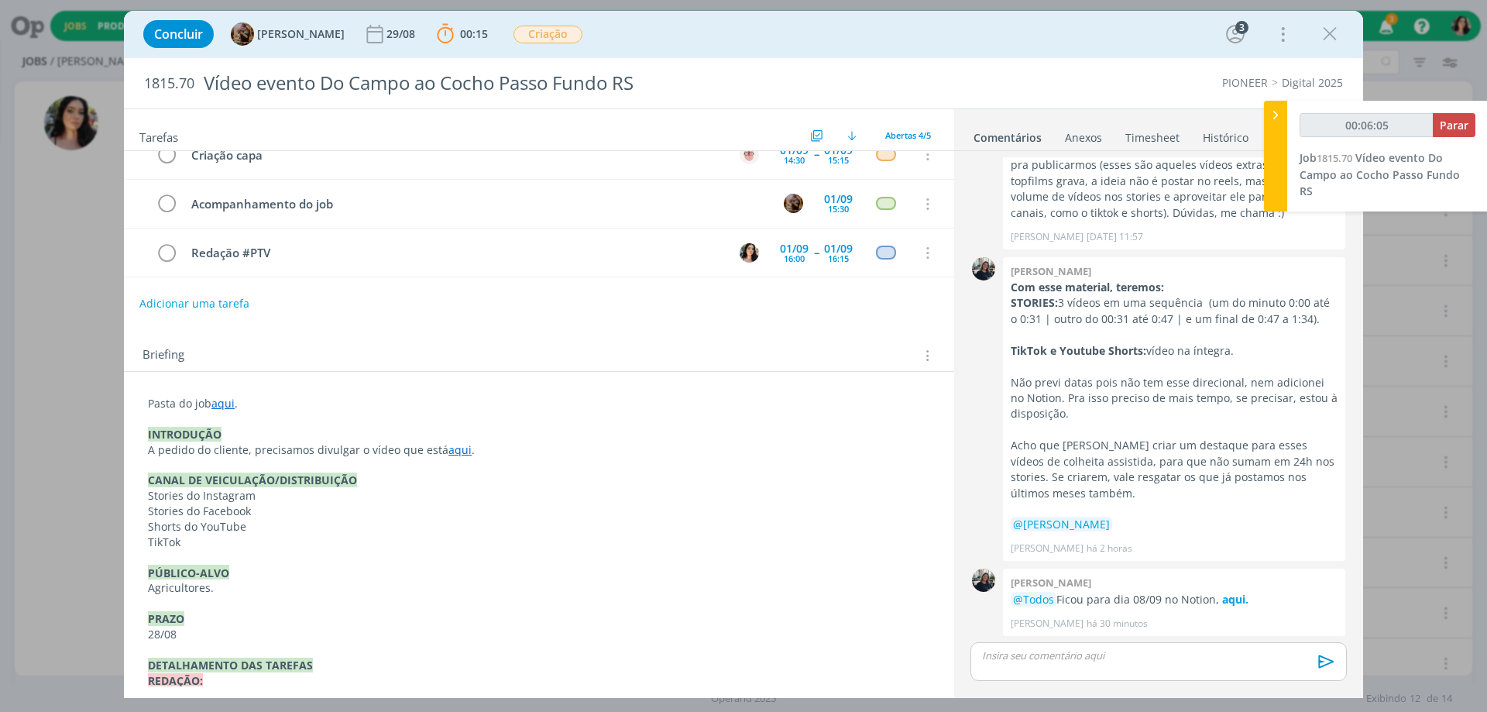
click at [448, 452] on link "aqui" at bounding box center [459, 449] width 23 height 15
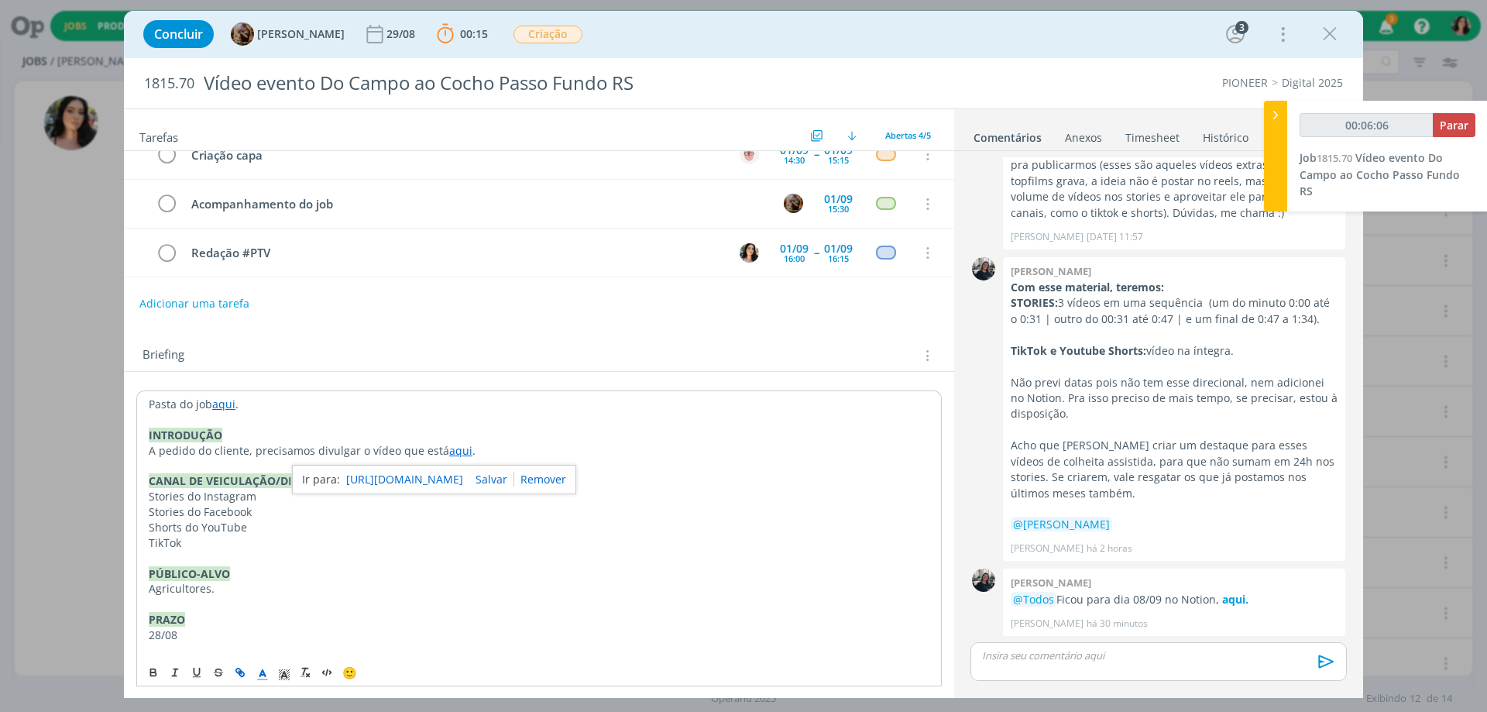
scroll to position [0, 0]
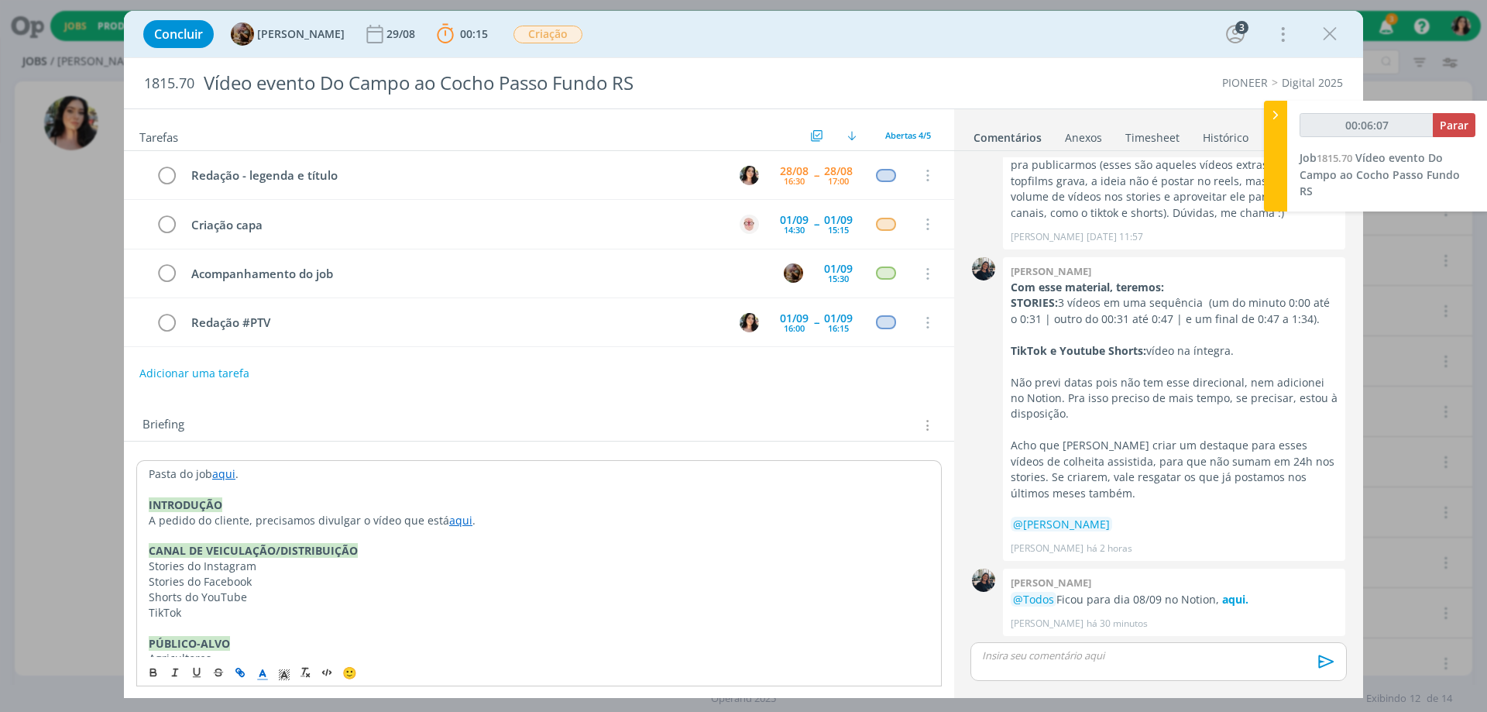
click at [457, 520] on link "aqui" at bounding box center [460, 520] width 23 height 15
click at [444, 544] on link "[URL][DOMAIN_NAME]" at bounding box center [405, 550] width 117 height 20
click at [221, 476] on link "aqui" at bounding box center [223, 473] width 23 height 15
click at [227, 497] on link "[URL][DOMAIN_NAME]" at bounding box center [249, 503] width 117 height 20
click at [1102, 654] on p "dialog" at bounding box center [1159, 655] width 352 height 14
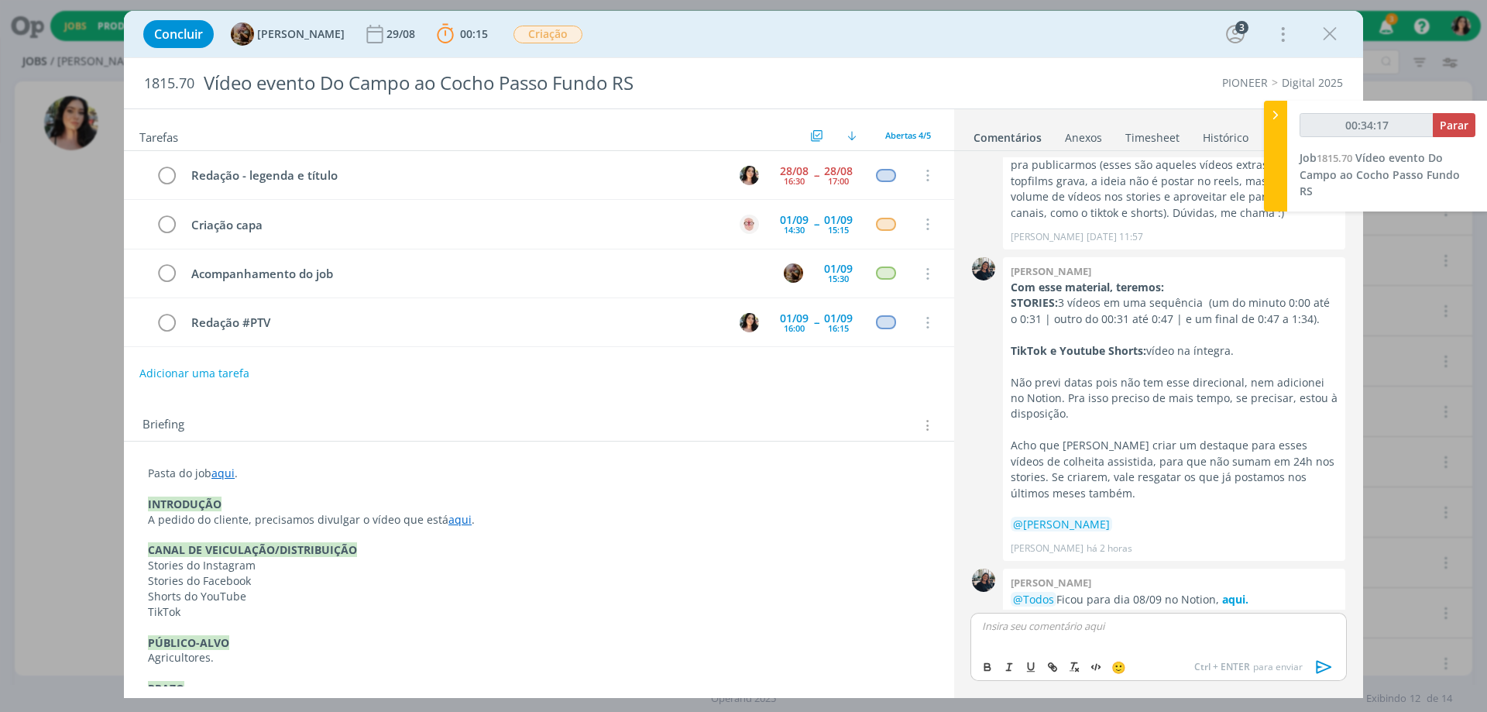
type input "00:34:18"
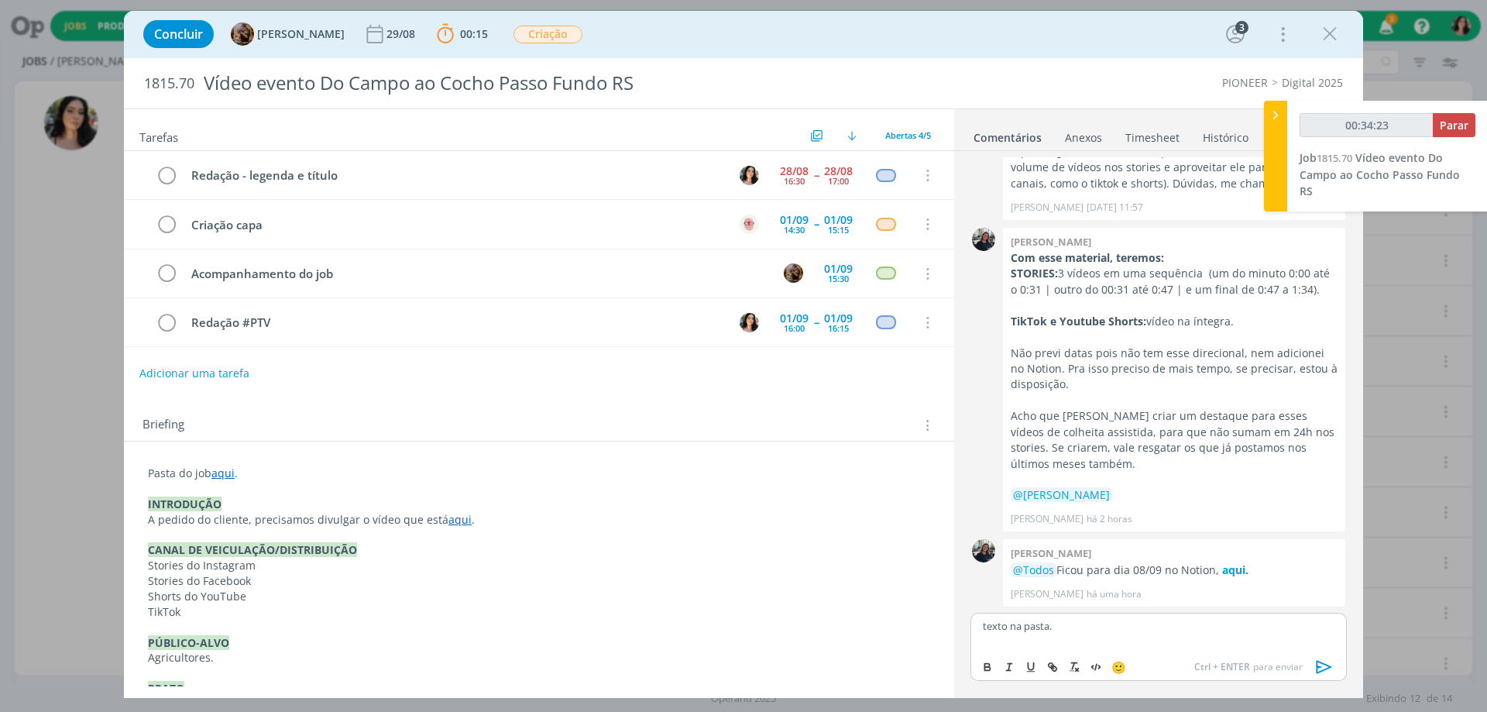
click at [1031, 625] on p "texto na pasta." at bounding box center [1159, 626] width 352 height 14
type input "00:34:24"
click at [1045, 669] on button "dialog" at bounding box center [1053, 666] width 22 height 19
paste input "[URL][DOMAIN_NAME]"
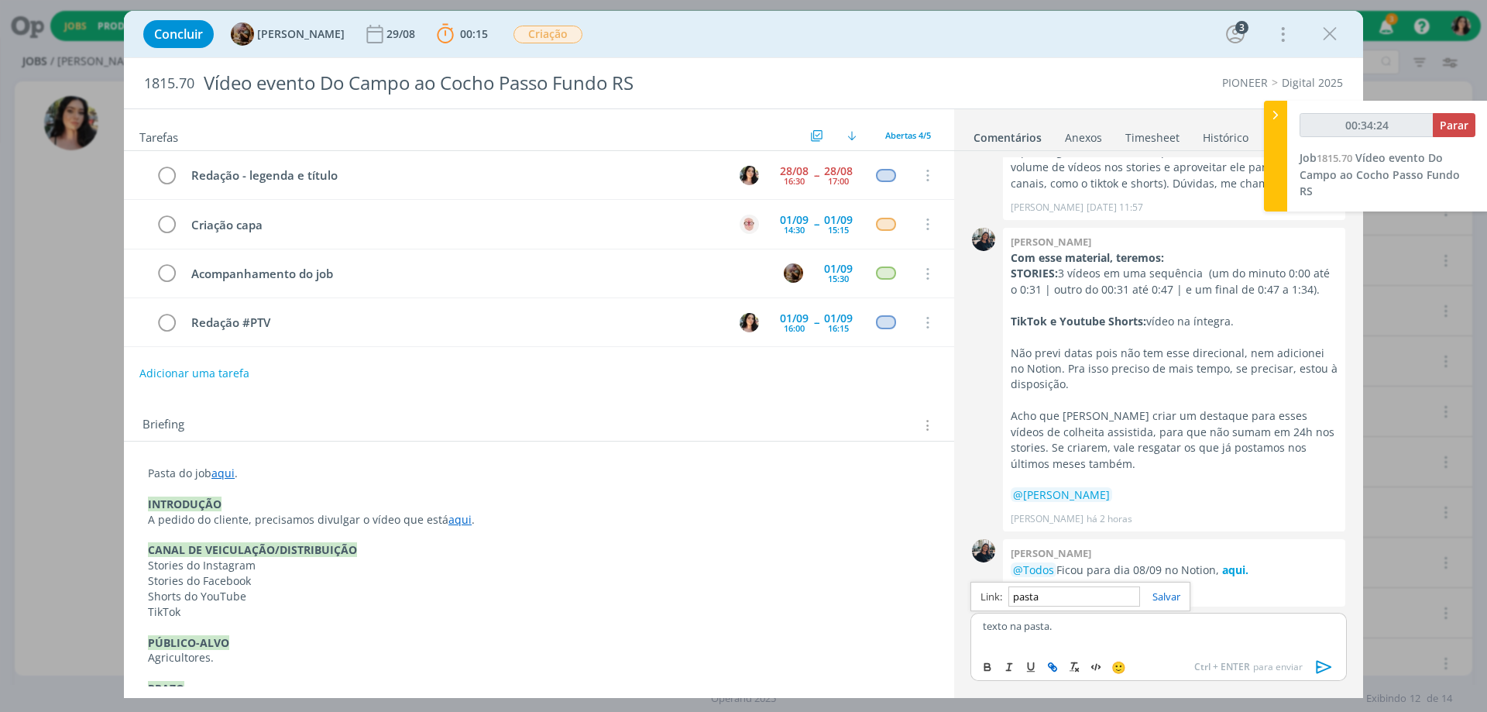
type input "[URL][DOMAIN_NAME]"
type input "00:34:25"
type input "[URL][DOMAIN_NAME]"
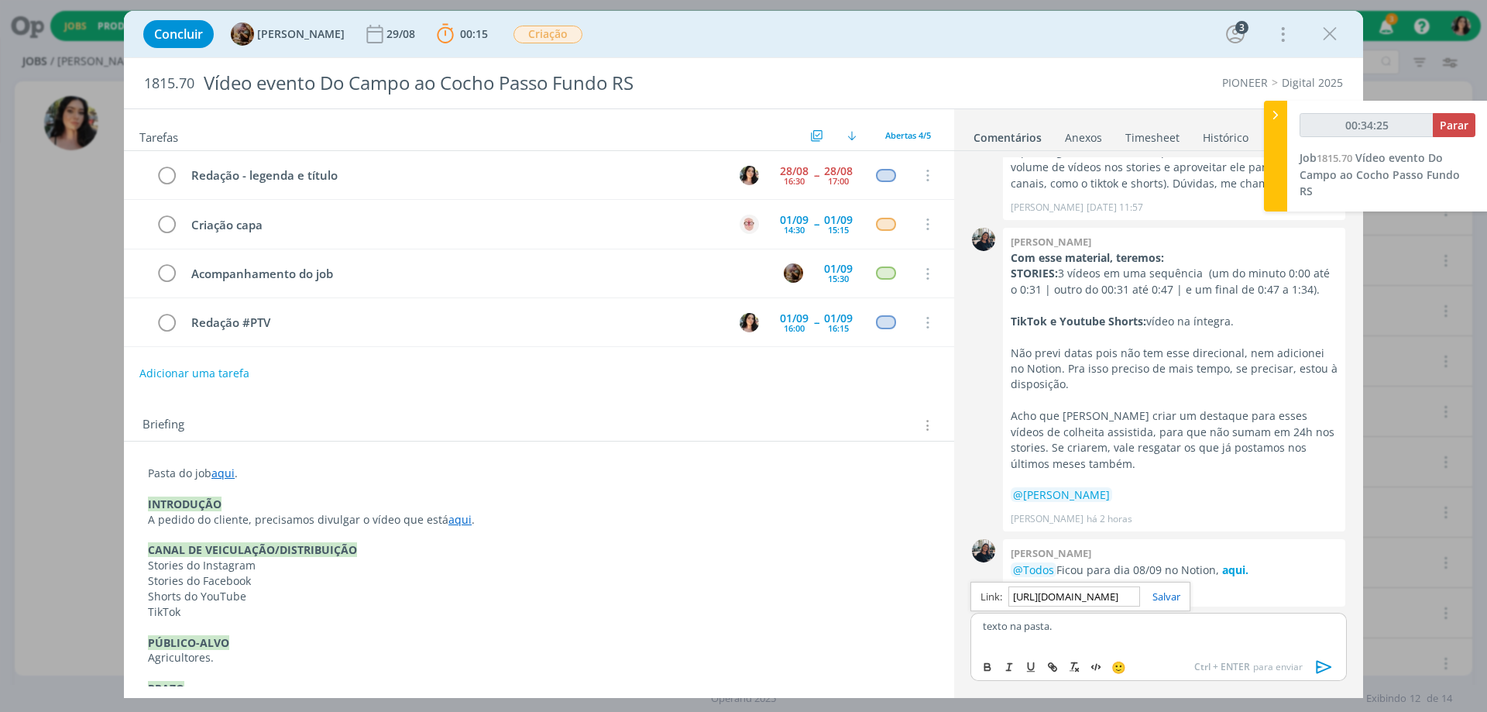
click at [1155, 604] on div "[URL][DOMAIN_NAME]" at bounding box center [1080, 596] width 220 height 29
click at [1152, 592] on link "dialog" at bounding box center [1160, 596] width 40 height 14
click at [1318, 661] on icon "dialog" at bounding box center [1323, 666] width 15 height 13
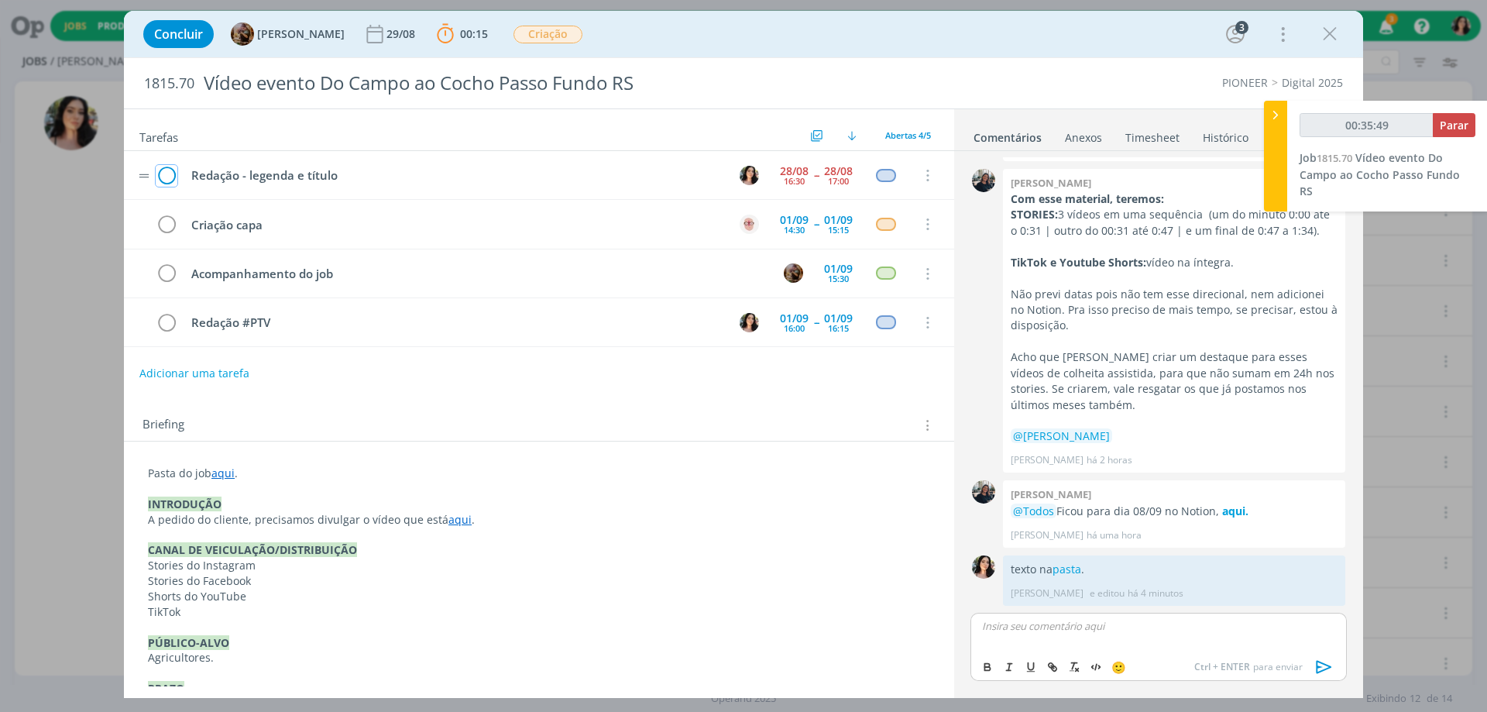
click at [160, 171] on icon "dialog" at bounding box center [167, 175] width 22 height 23
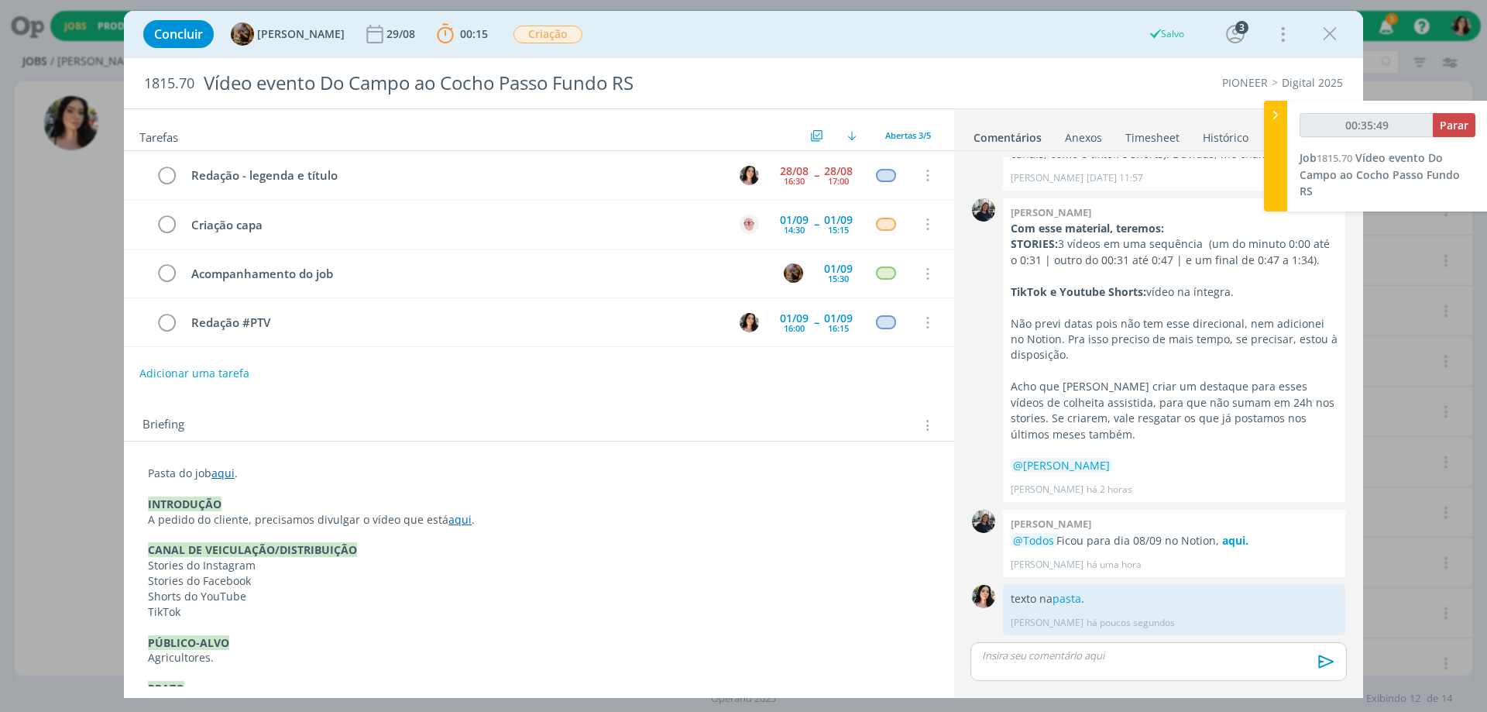
scroll to position [117, 0]
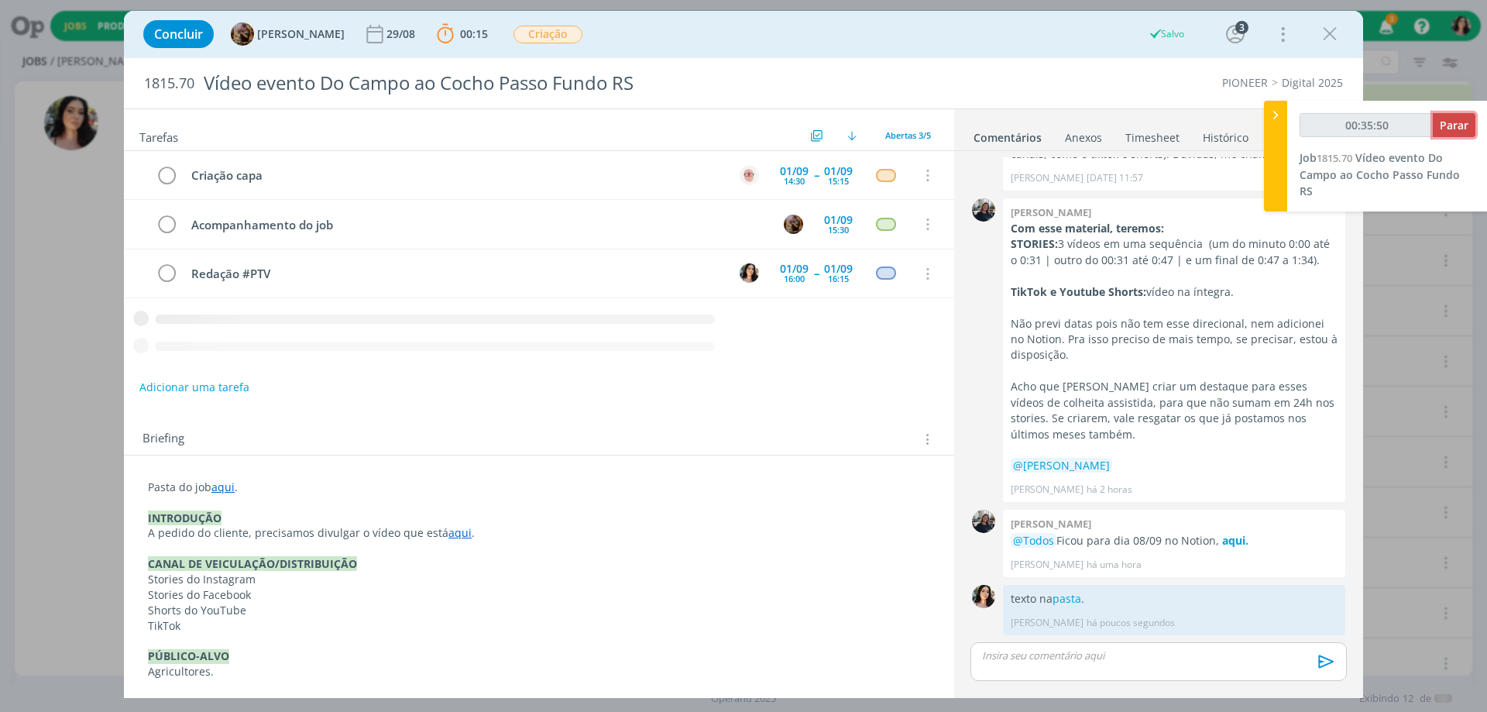
click at [1457, 118] on span "Parar" at bounding box center [1454, 125] width 29 height 15
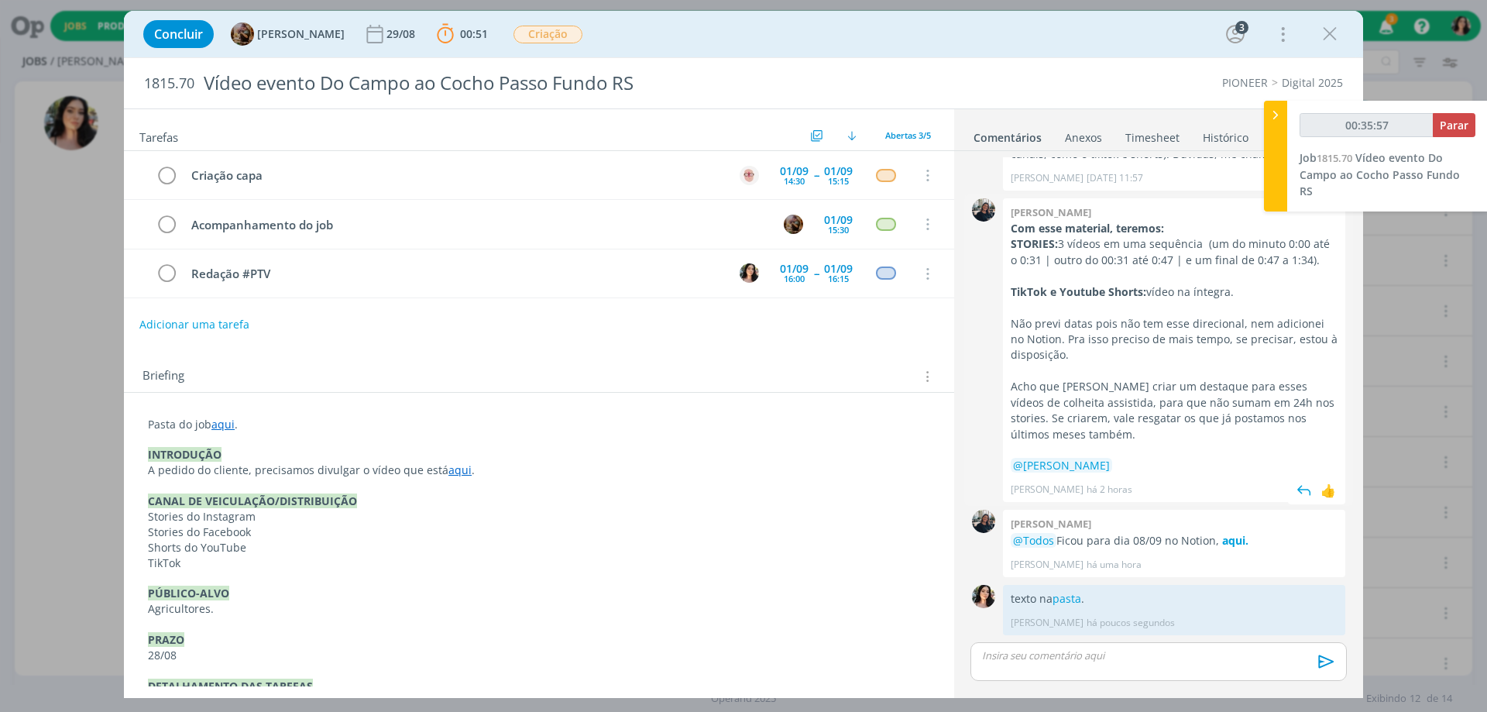
type input "00:36:00"
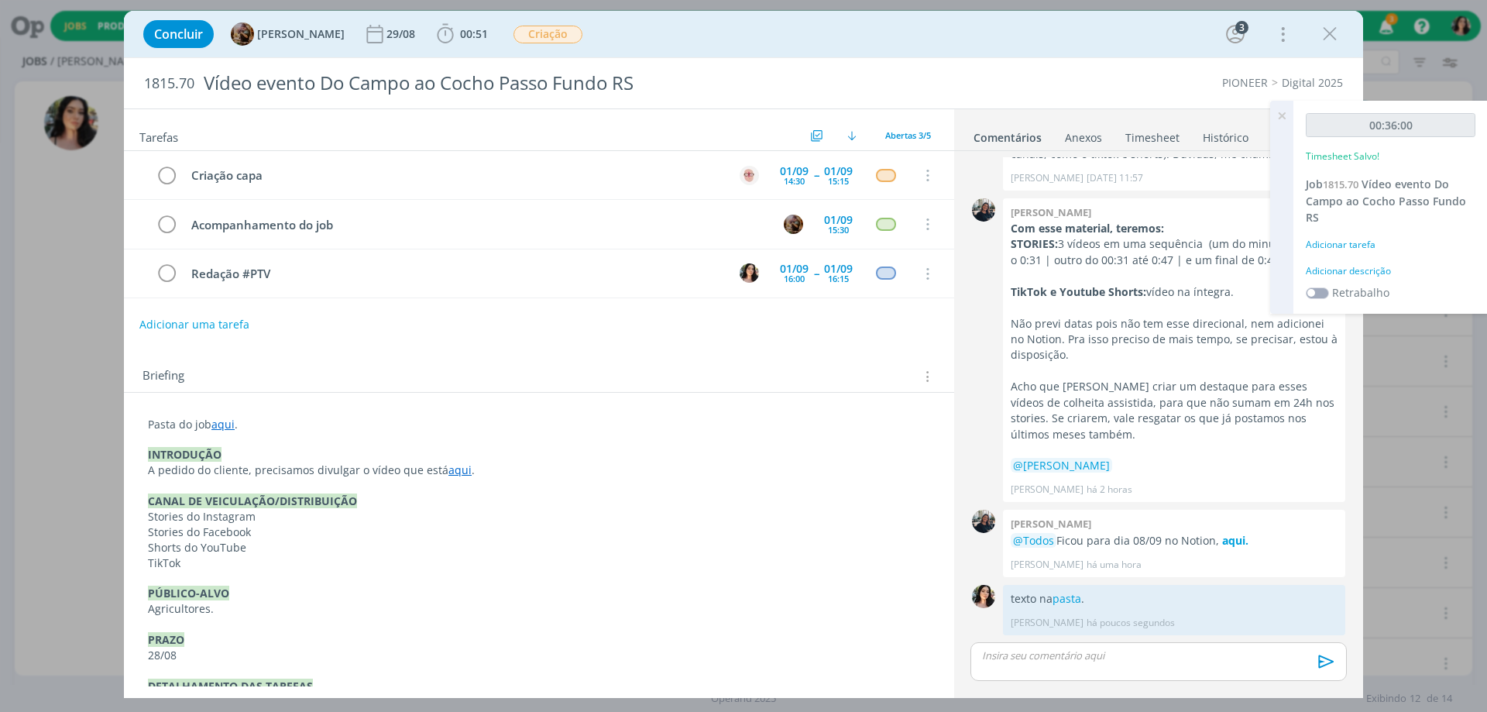
click at [1336, 265] on div "Adicionar descrição" at bounding box center [1391, 271] width 170 height 14
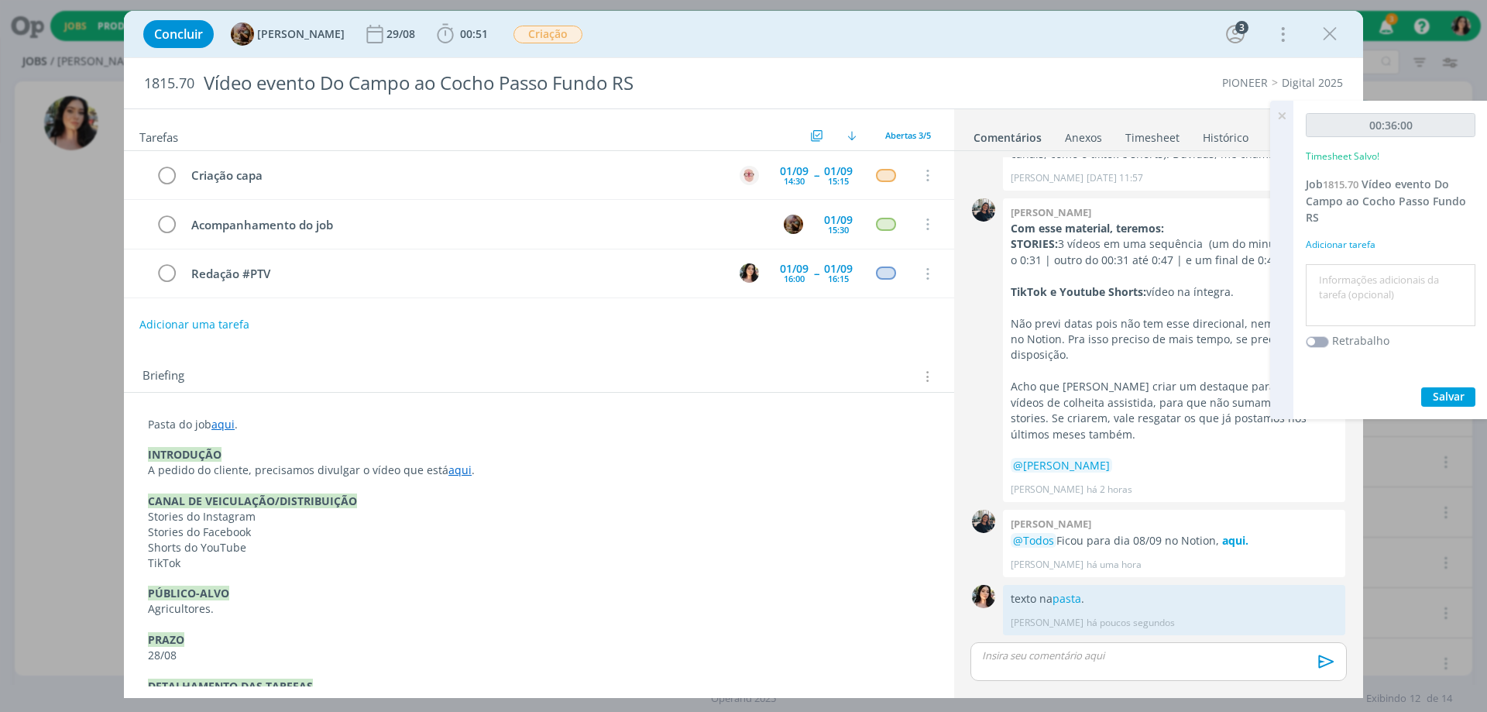
click at [1337, 275] on textarea at bounding box center [1391, 295] width 162 height 55
type textarea "Redação."
click at [1446, 391] on span "Salvar" at bounding box center [1449, 396] width 32 height 15
click at [1283, 117] on icon at bounding box center [1282, 116] width 28 height 30
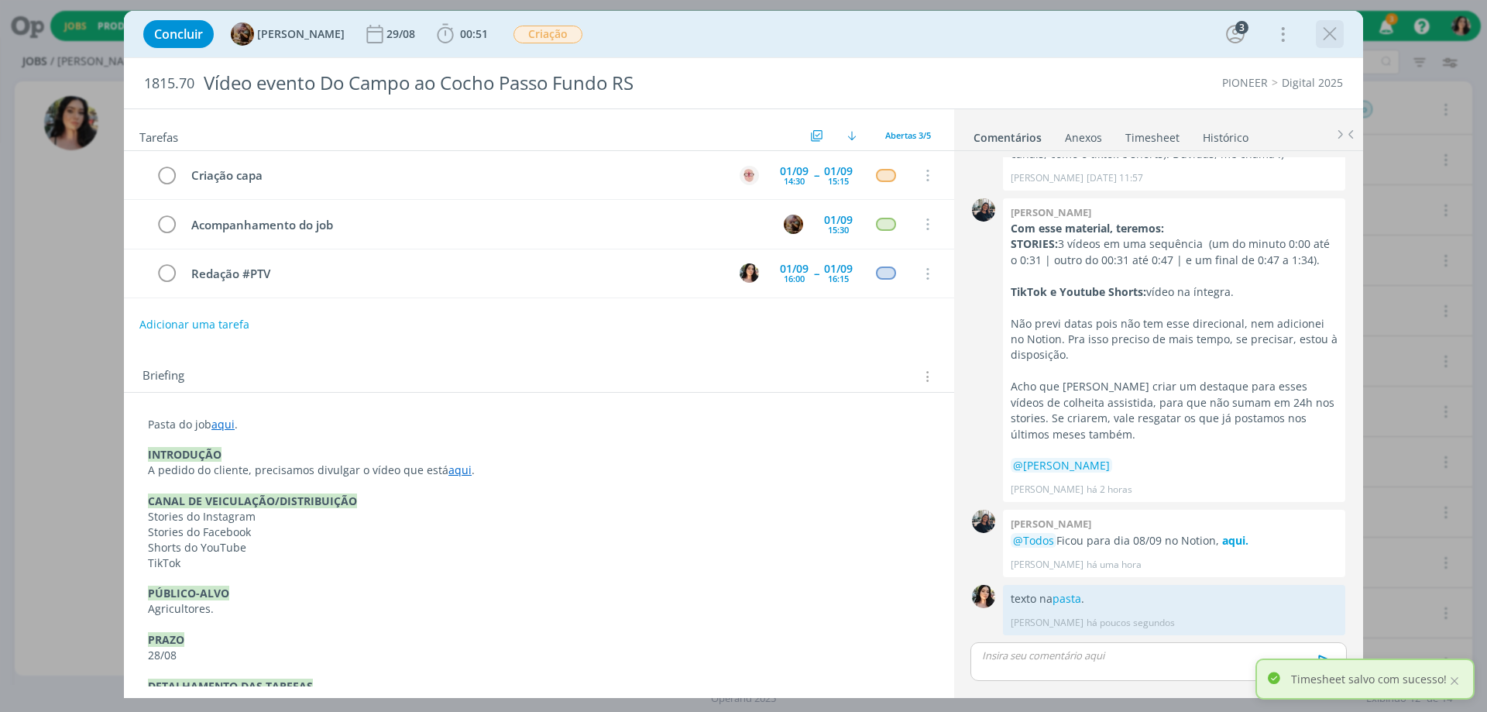
click at [1331, 36] on icon "dialog" at bounding box center [1329, 33] width 23 height 23
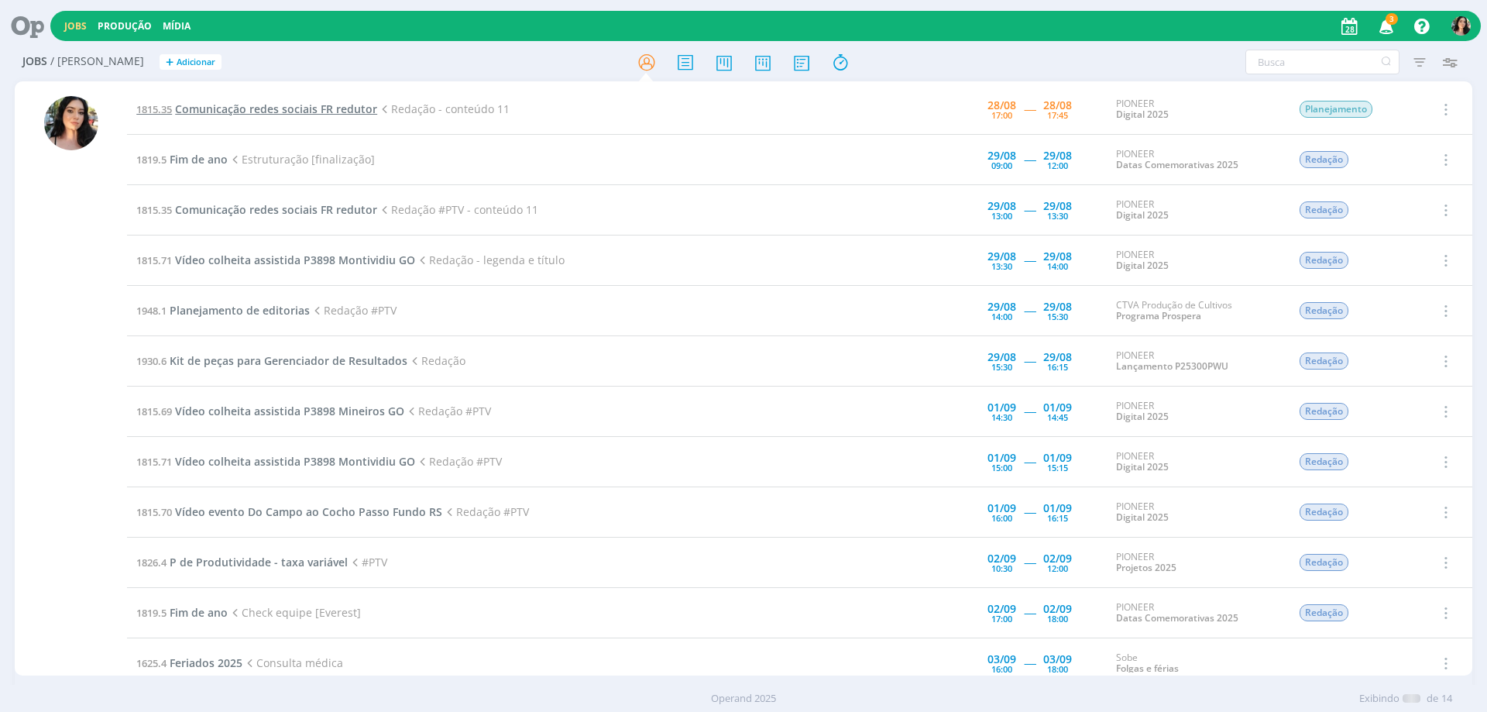
click at [269, 111] on span "Comunicação redes sociais FR redutor" at bounding box center [276, 108] width 202 height 15
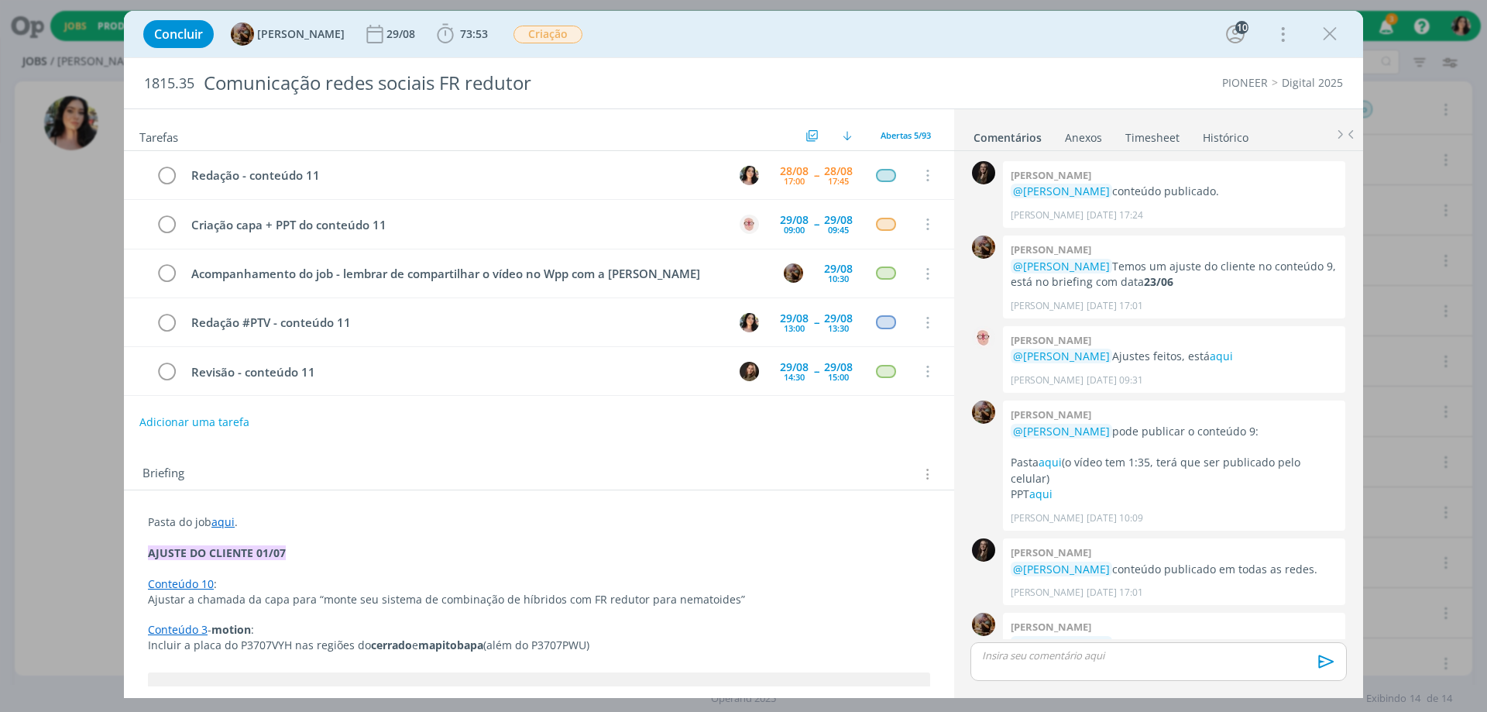
scroll to position [1546, 0]
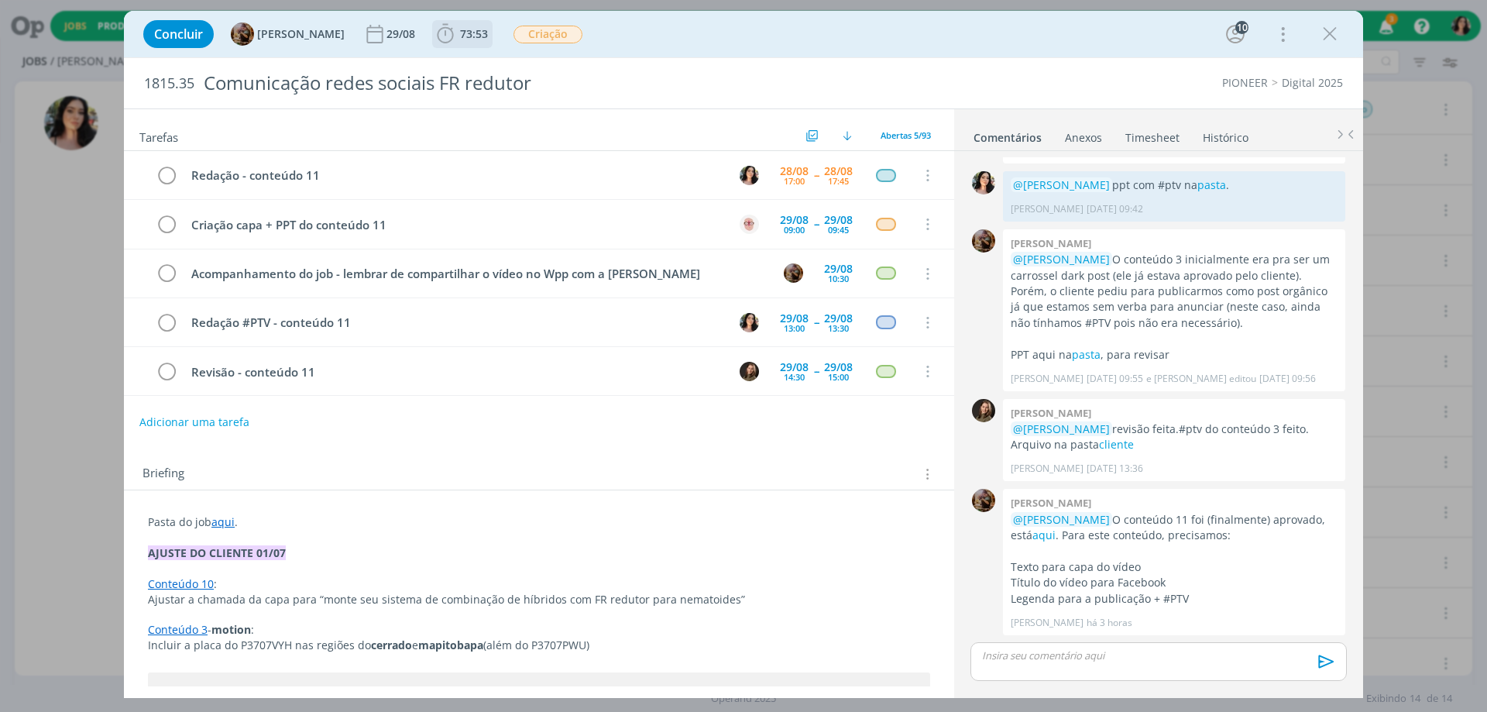
click at [475, 34] on span "73:53" at bounding box center [474, 33] width 28 height 15
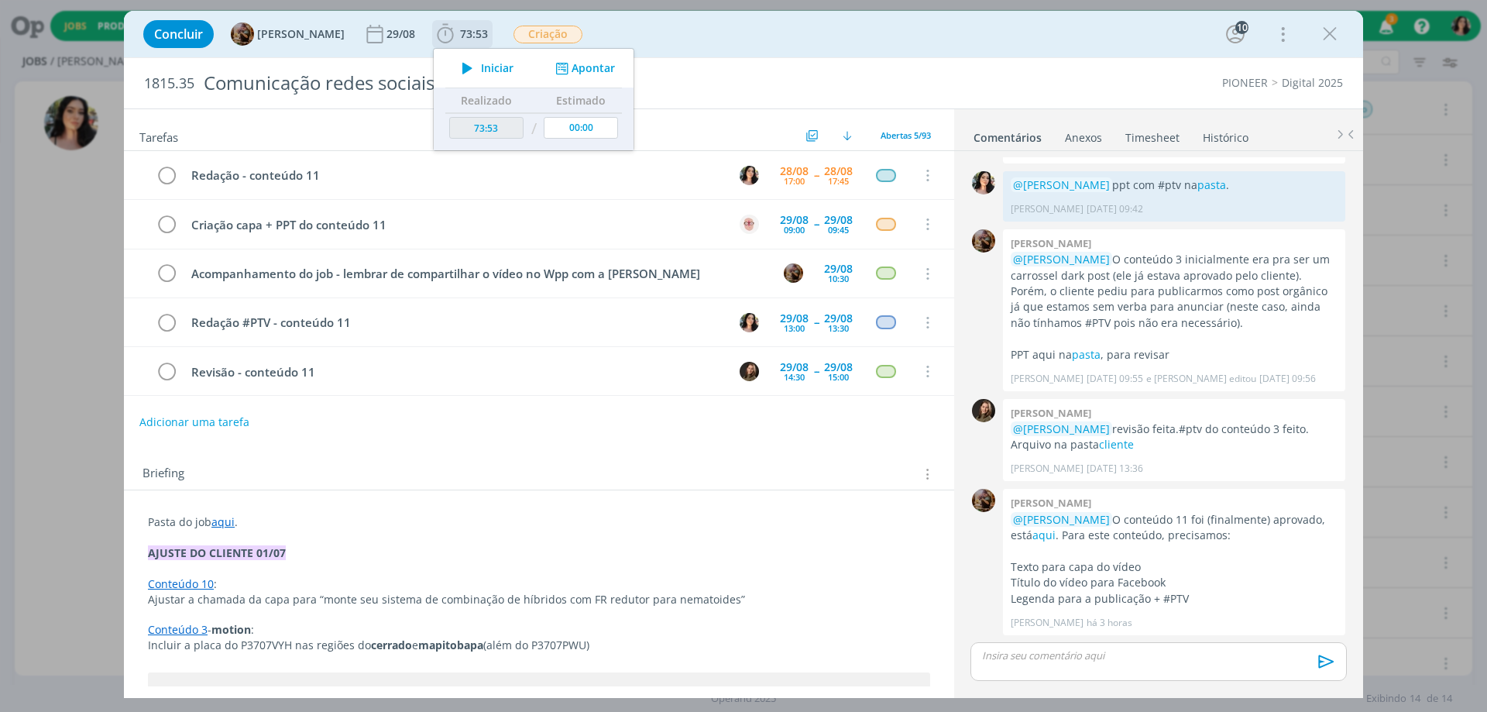
click at [480, 64] on icon "dialog" at bounding box center [467, 68] width 27 height 20
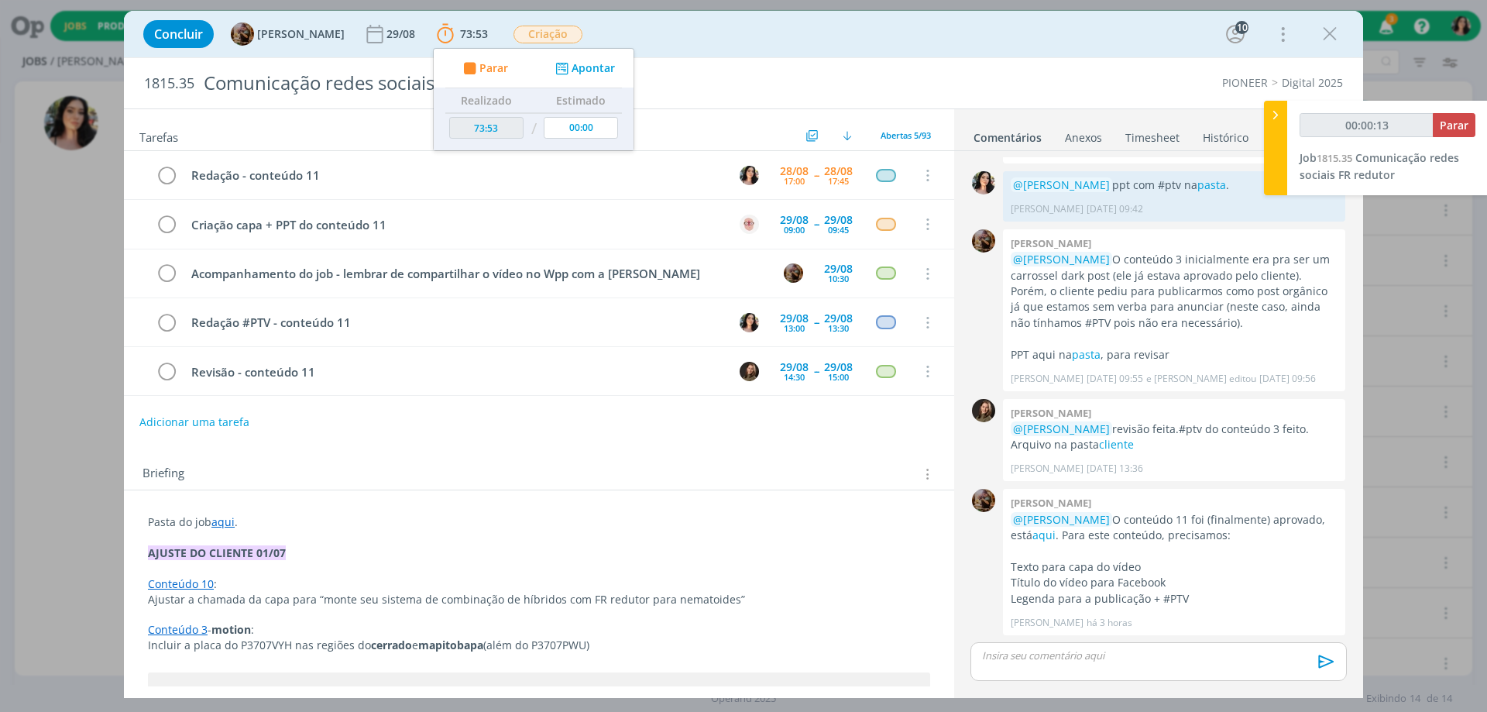
click at [804, 35] on div "Concluir [PERSON_NAME] 29/08 73:53 Parar Apontar Data * [DATE] Horas * 00:00 Ta…" at bounding box center [744, 33] width 1216 height 37
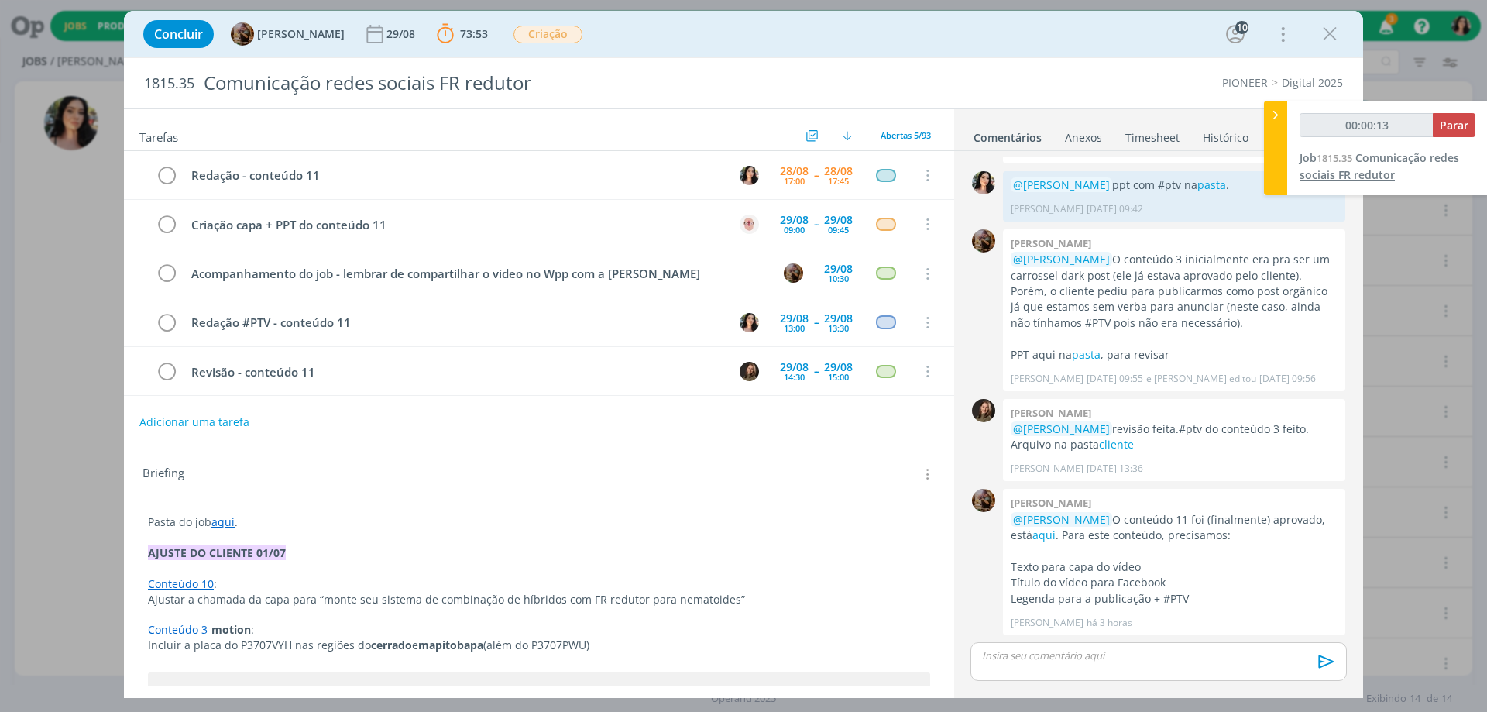
type input "00:00:14"
click at [1279, 162] on div at bounding box center [1275, 148] width 23 height 94
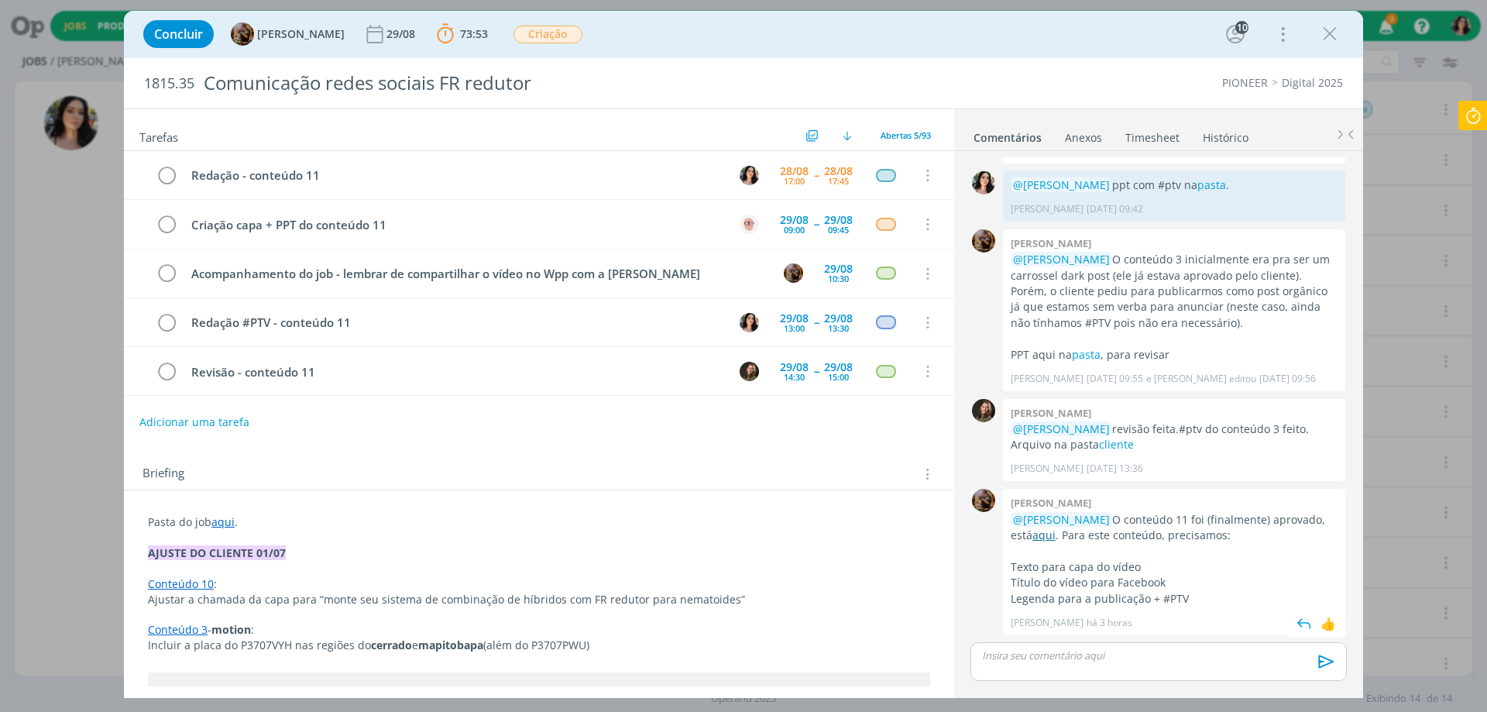
click at [1049, 537] on link "aqui" at bounding box center [1043, 534] width 23 height 15
drag, startPoint x: 143, startPoint y: 85, endPoint x: 227, endPoint y: 84, distance: 83.7
click at [227, 84] on div "1815.35 Comunicação redes sociais FR redutor" at bounding box center [490, 83] width 709 height 50
copy span "1815.35"
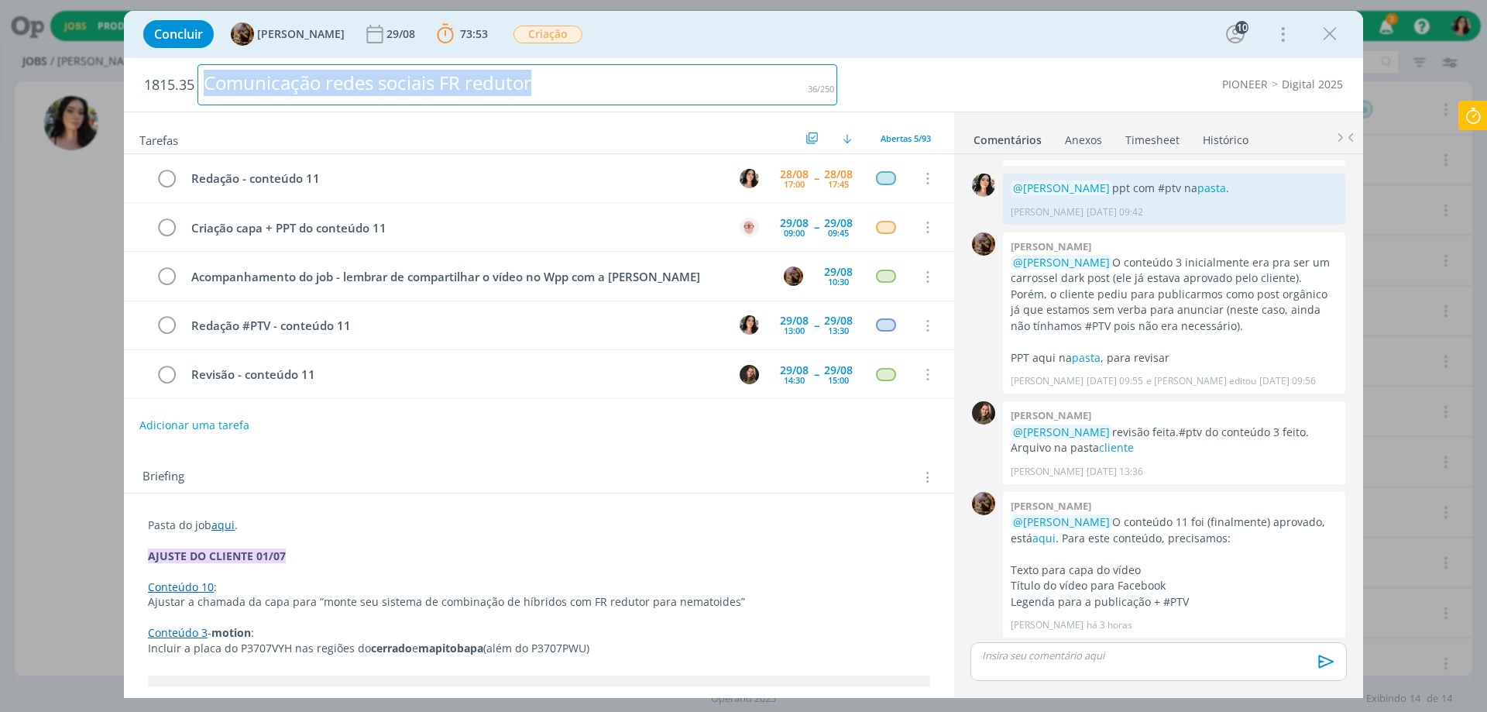
drag, startPoint x: 637, startPoint y: 92, endPoint x: 0, endPoint y: 139, distance: 638.3
click at [0, 139] on div "Concluir [PERSON_NAME] 29/08 73:53 Parar Apontar Data * [DATE] Horas * 00:00 Ta…" at bounding box center [743, 356] width 1487 height 712
copy div "Comunicação redes sociais FR redutor"
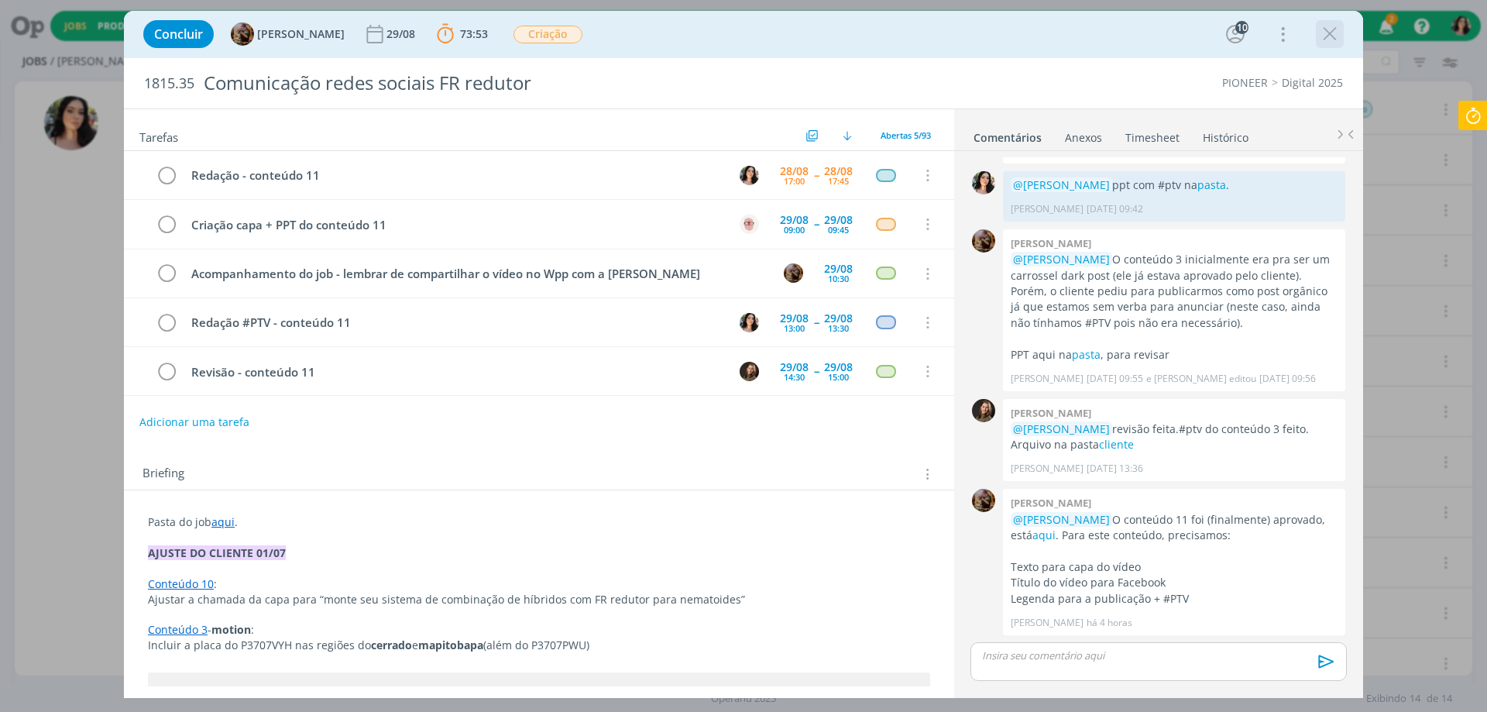
click at [1330, 36] on icon "dialog" at bounding box center [1329, 33] width 23 height 23
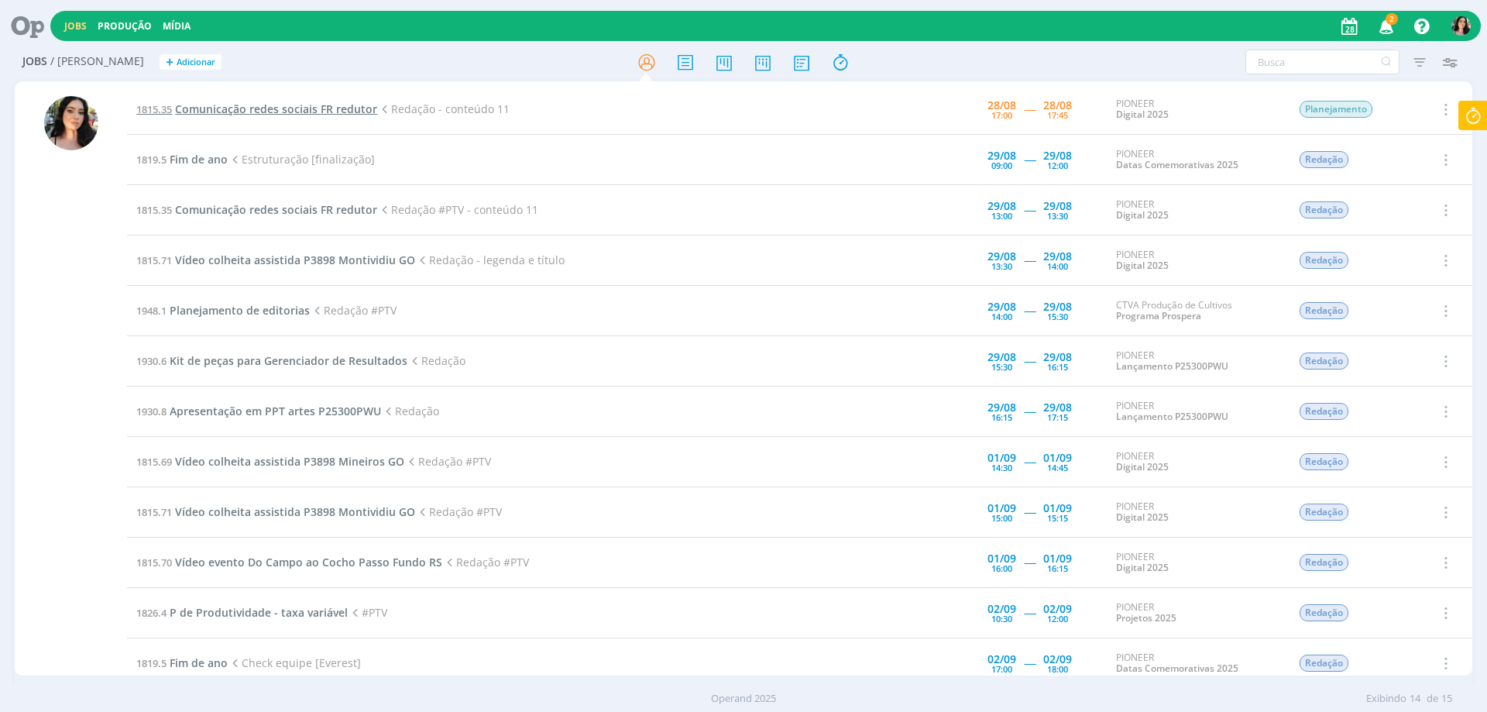
click at [313, 108] on span "Comunicação redes sociais FR redutor" at bounding box center [276, 108] width 202 height 15
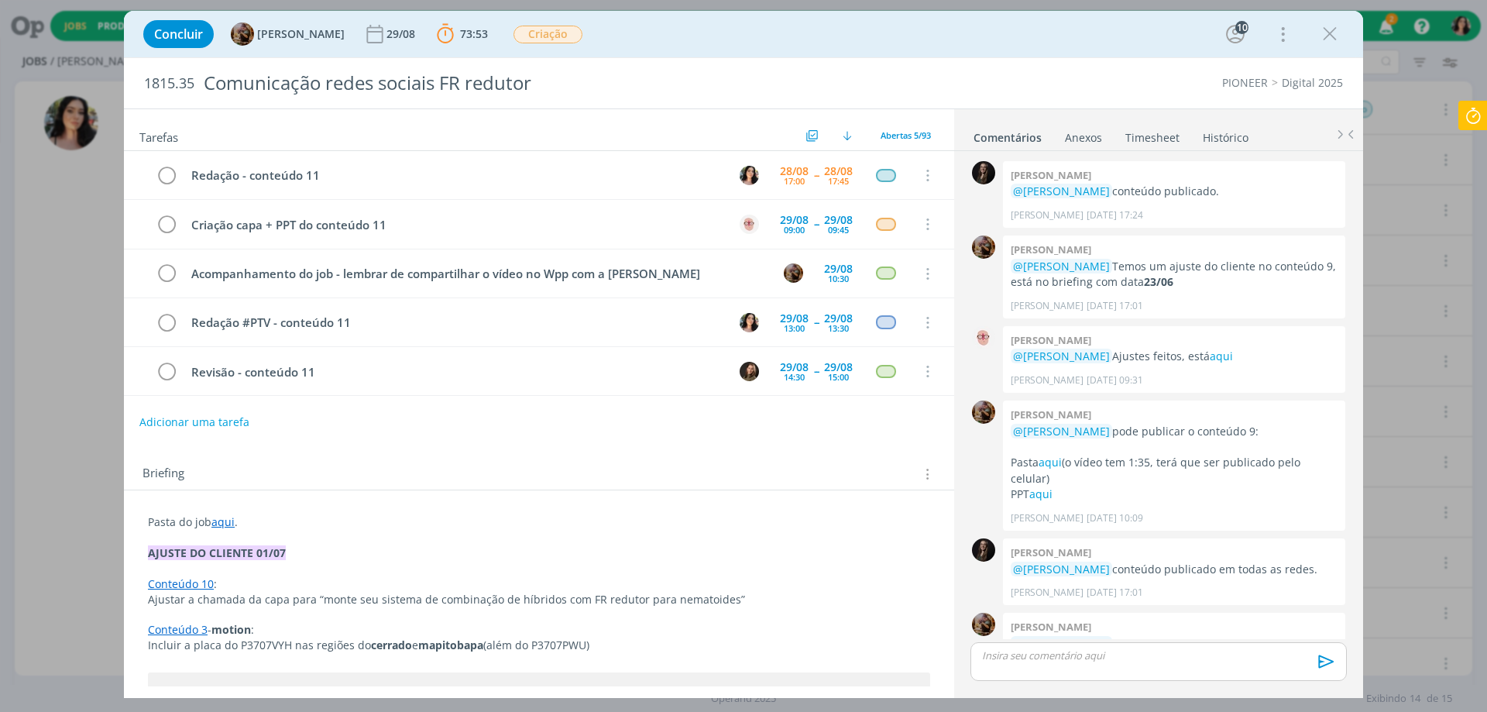
scroll to position [1546, 0]
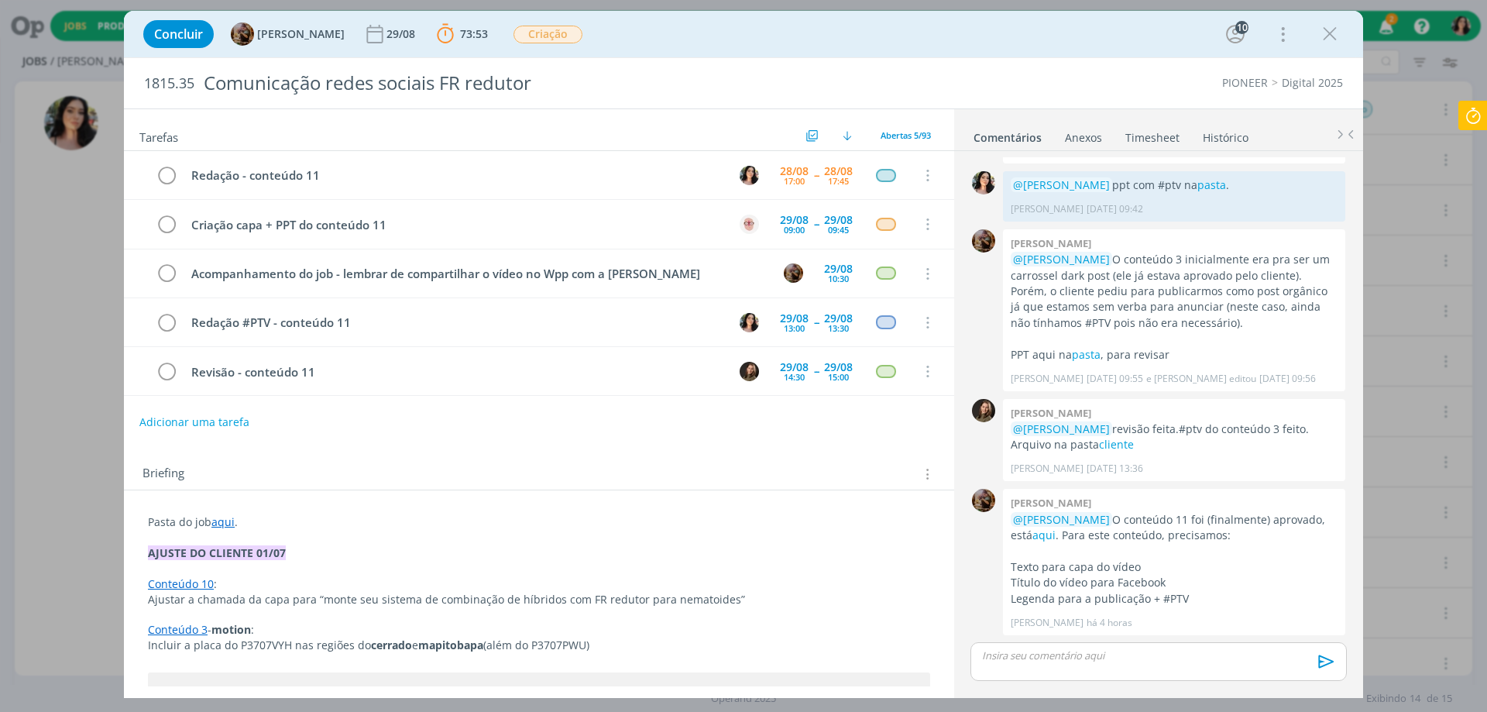
click at [223, 526] on link "aqui" at bounding box center [222, 521] width 23 height 15
click at [239, 553] on link "[URL][DOMAIN_NAME]" at bounding box center [249, 551] width 117 height 20
click at [1022, 661] on p "dialog" at bounding box center [1159, 655] width 352 height 14
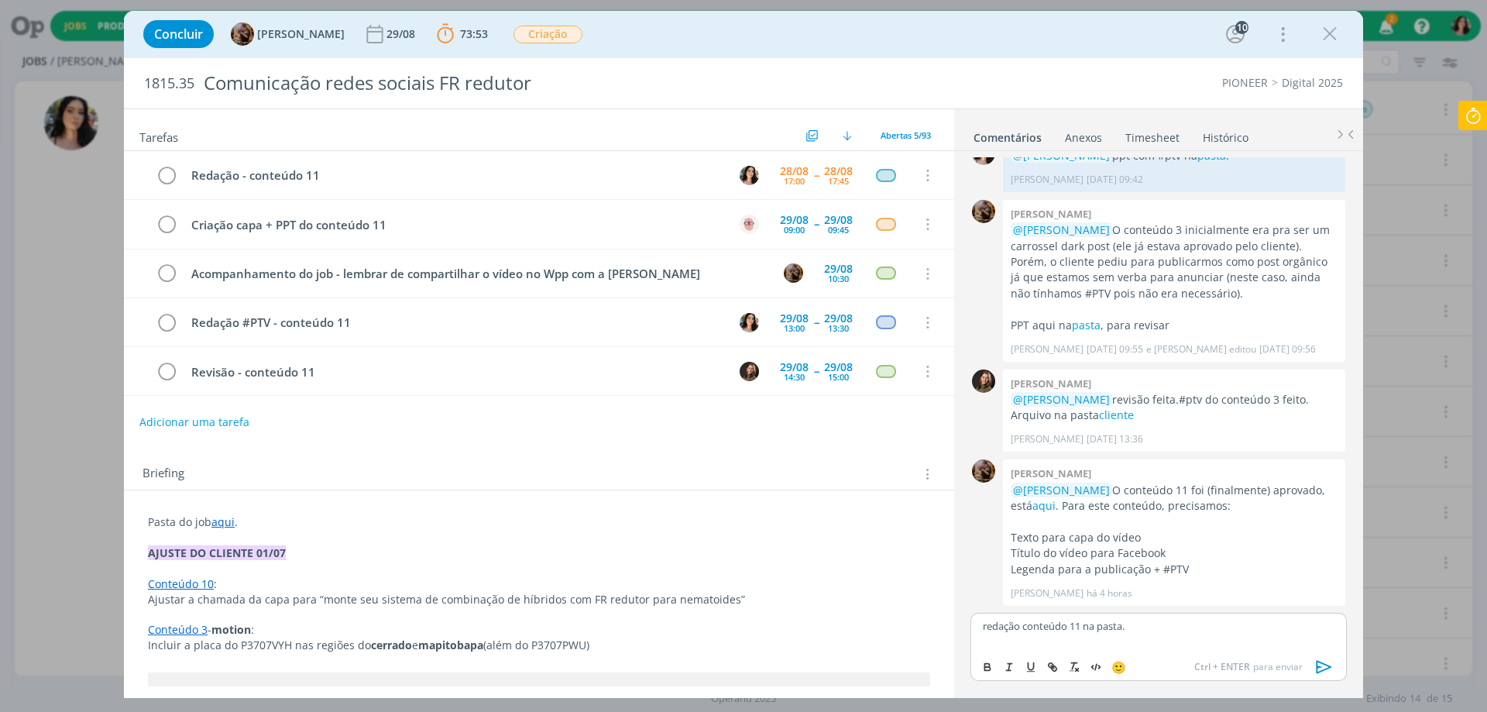
click at [985, 634] on div "redação conteúdo 11 na pasta." at bounding box center [1158, 632] width 376 height 39
click at [983, 632] on p "redação conteúdo 11 na pasta." at bounding box center [1159, 626] width 352 height 14
click at [991, 624] on p "doc com redação conteúdo 11 na pasta." at bounding box center [1159, 626] width 352 height 14
click at [1054, 664] on icon "dialog" at bounding box center [1052, 667] width 12 height 12
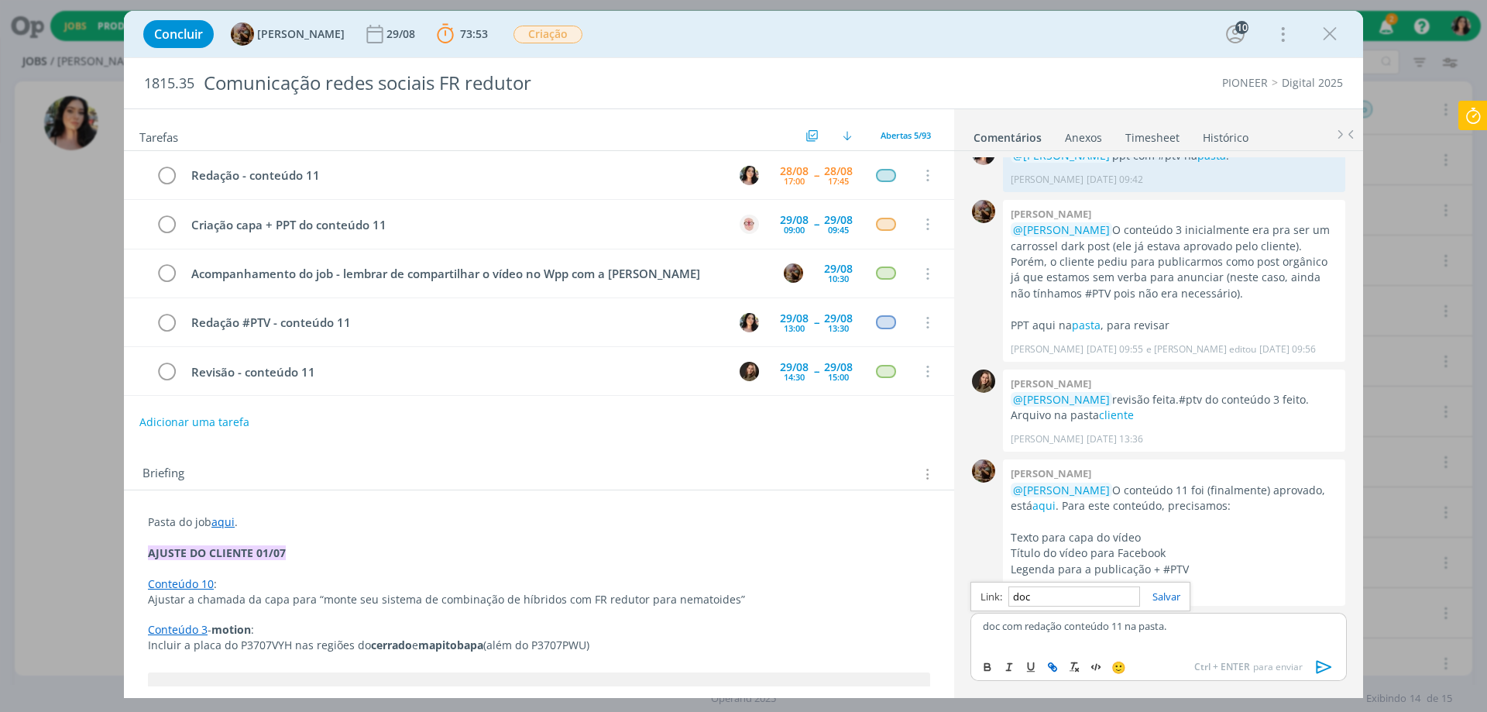
paste input "[URL][DOMAIN_NAME]"
type input "[URL][DOMAIN_NAME]"
click at [1160, 585] on div "[URL][DOMAIN_NAME]" at bounding box center [1080, 596] width 220 height 29
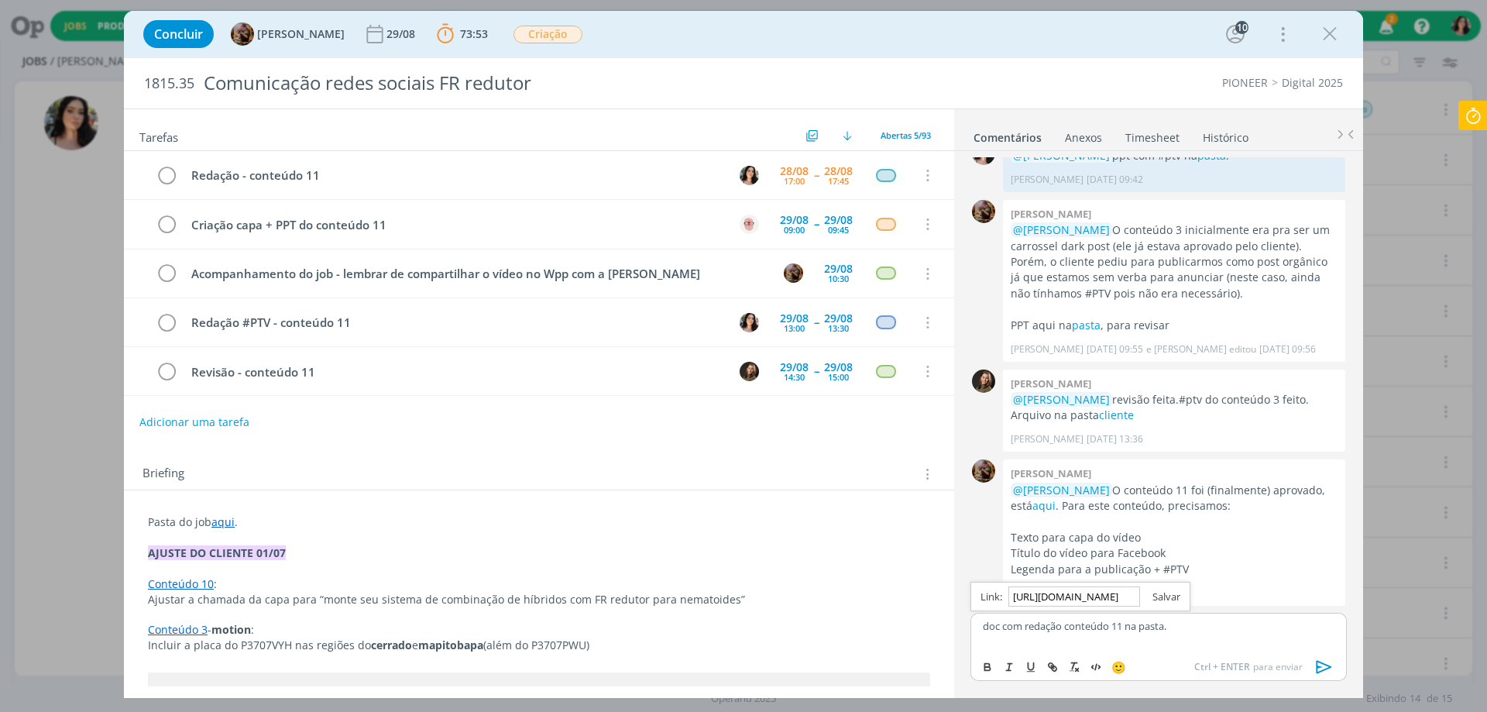
click at [1159, 595] on link "dialog" at bounding box center [1160, 596] width 40 height 14
click at [1330, 662] on icon "dialog" at bounding box center [1324, 666] width 23 height 23
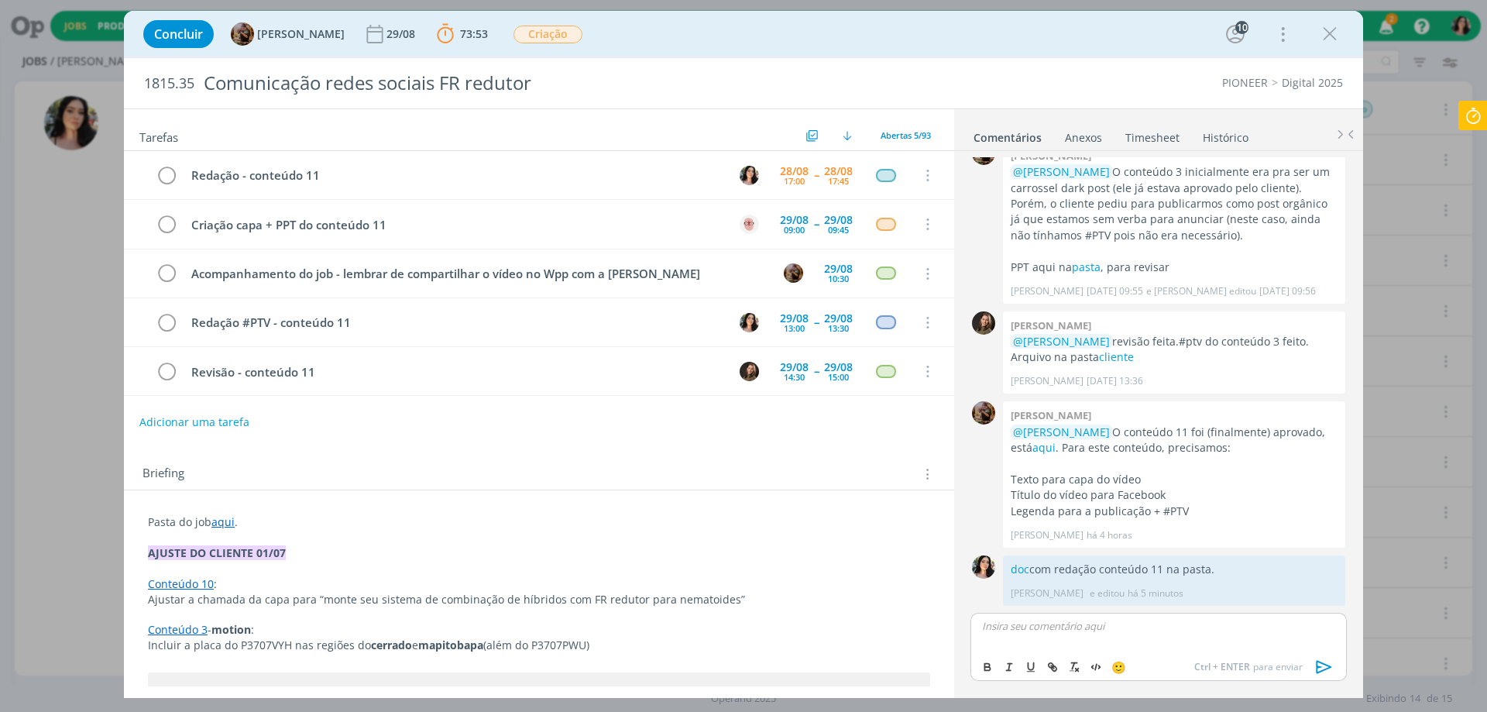
click at [1464, 122] on icon at bounding box center [1473, 116] width 28 height 30
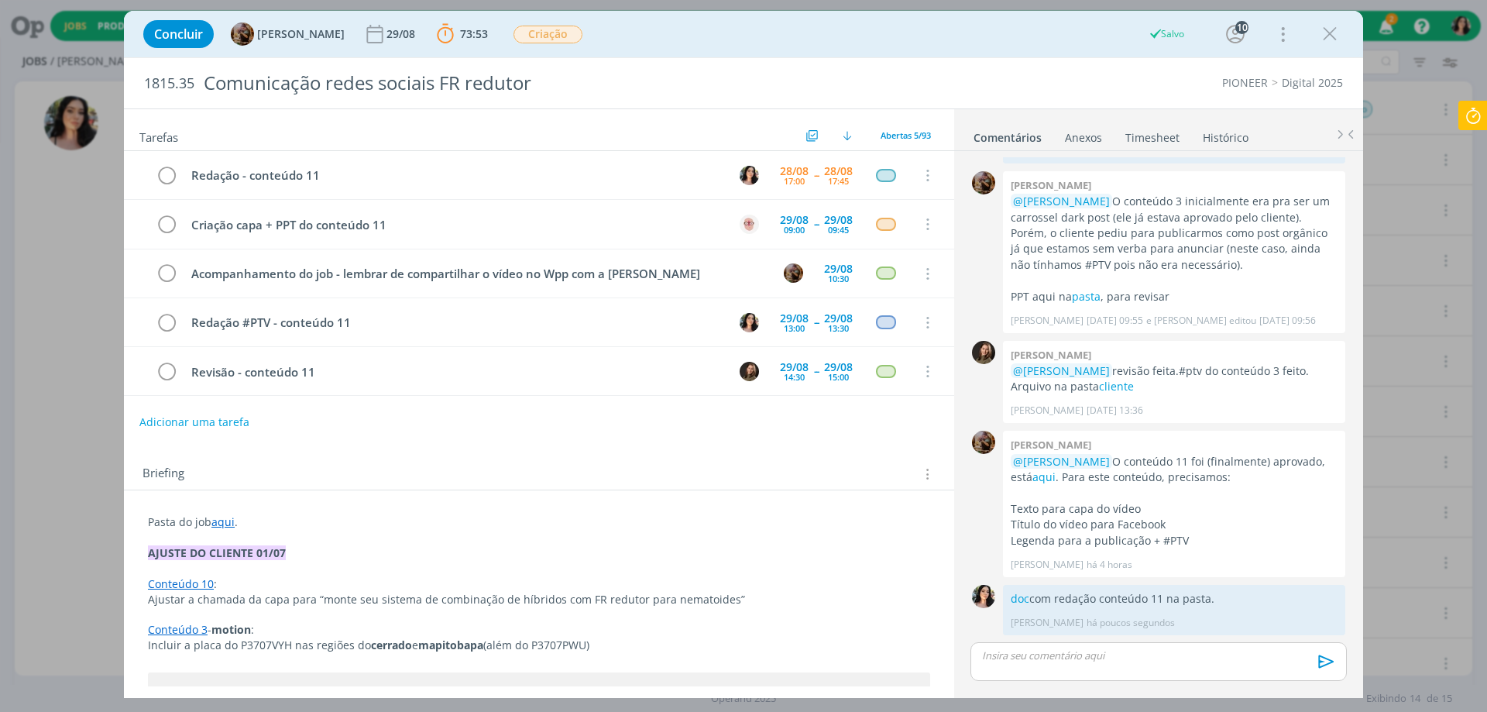
scroll to position [1604, 0]
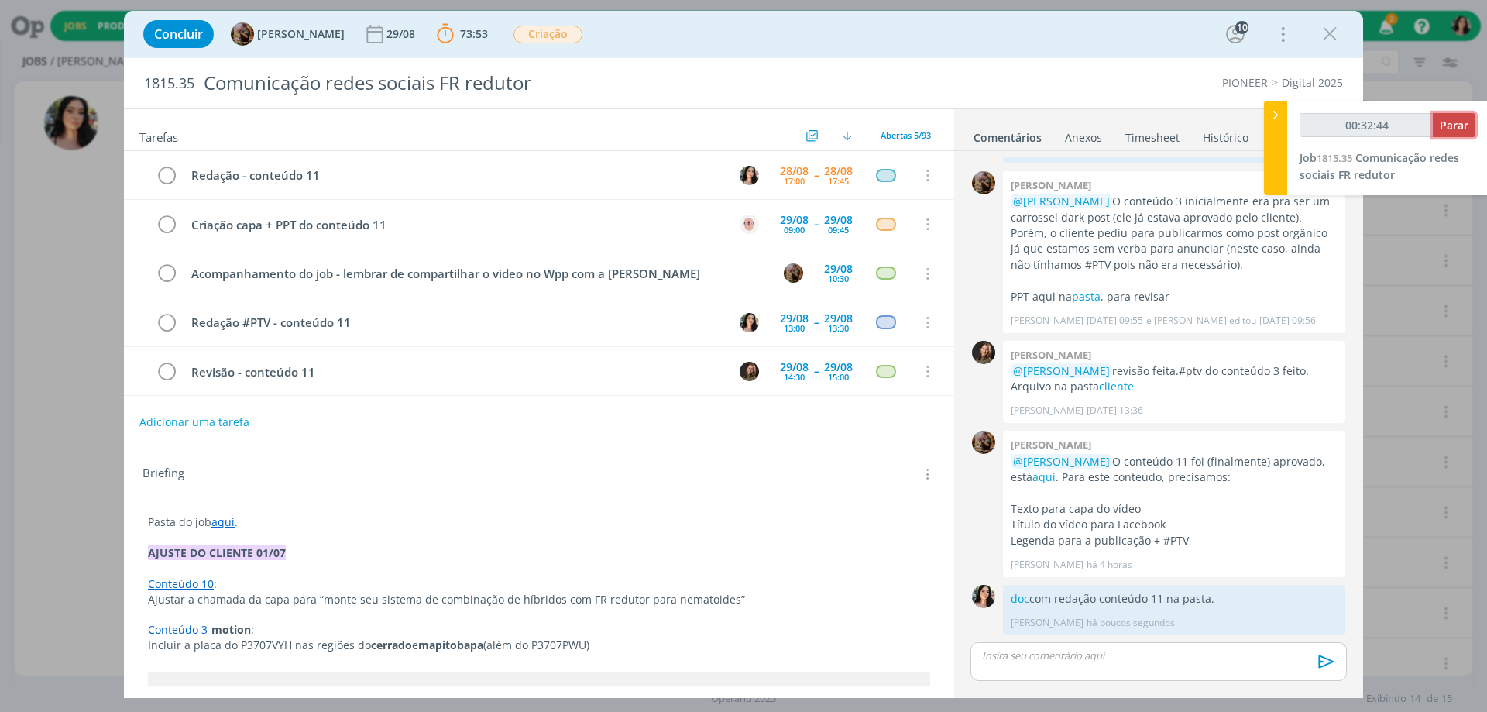
click at [1460, 118] on span "Parar" at bounding box center [1454, 125] width 29 height 15
type input "00:33:00"
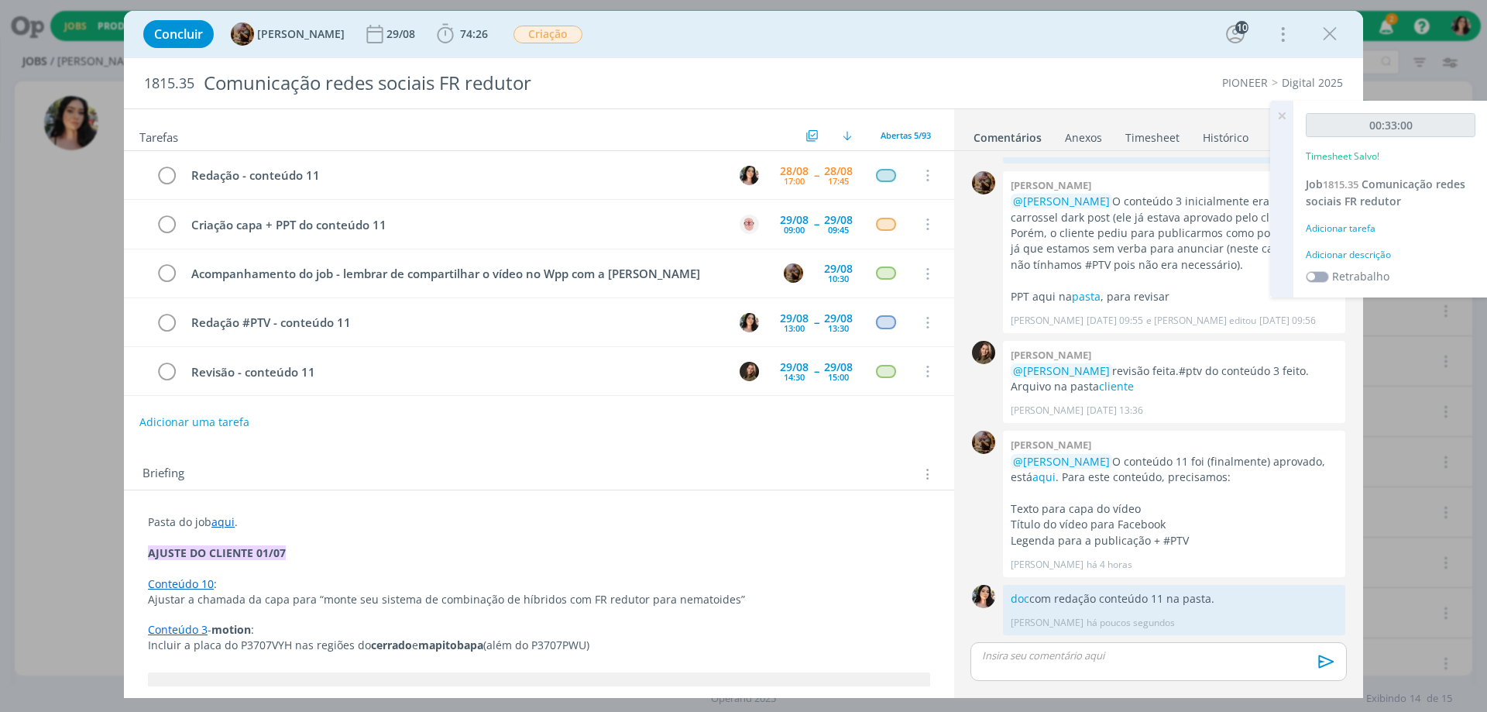
click at [1341, 248] on div "Adicionar descrição" at bounding box center [1391, 255] width 170 height 14
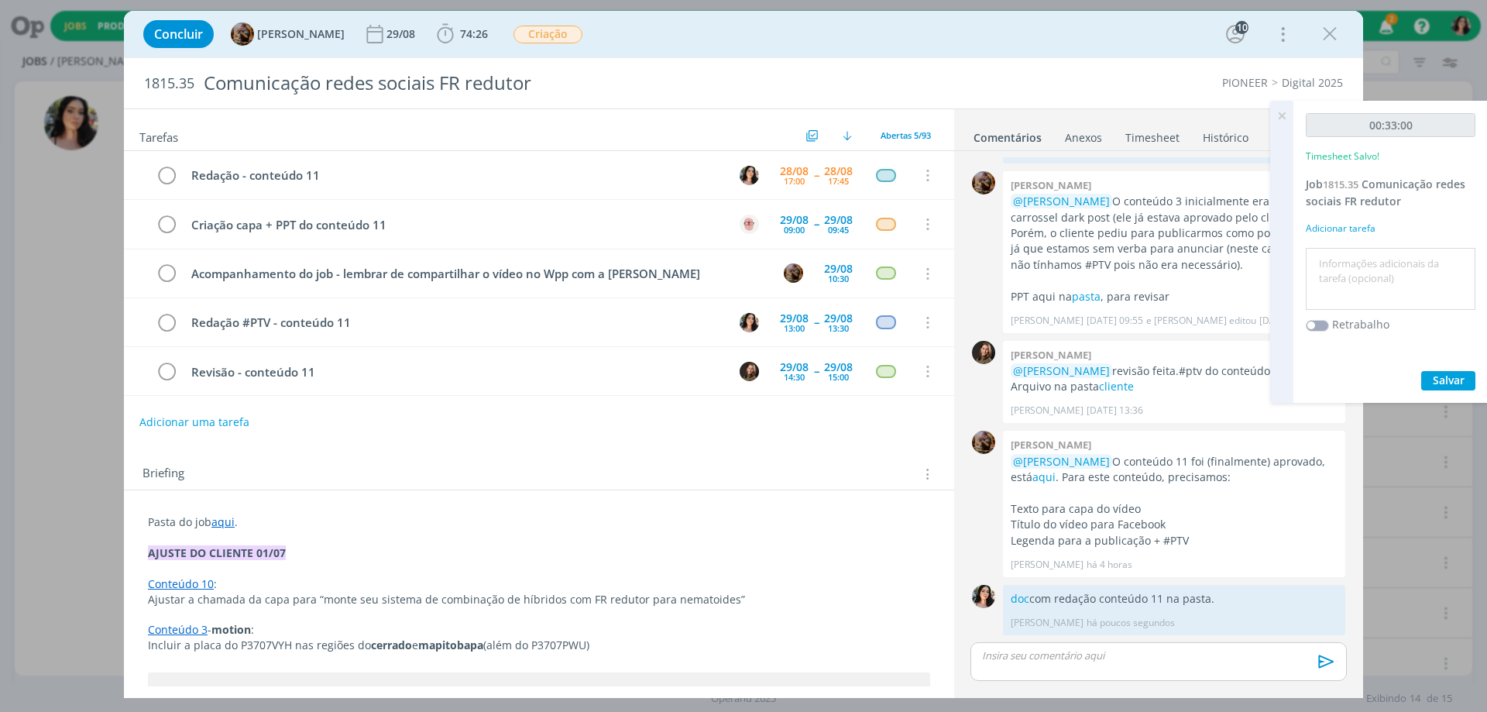
click at [1349, 263] on textarea at bounding box center [1391, 279] width 162 height 55
type textarea "Redação."
click at [1444, 379] on span "Salvar" at bounding box center [1449, 379] width 32 height 15
click at [169, 173] on icon "dialog" at bounding box center [167, 175] width 22 height 23
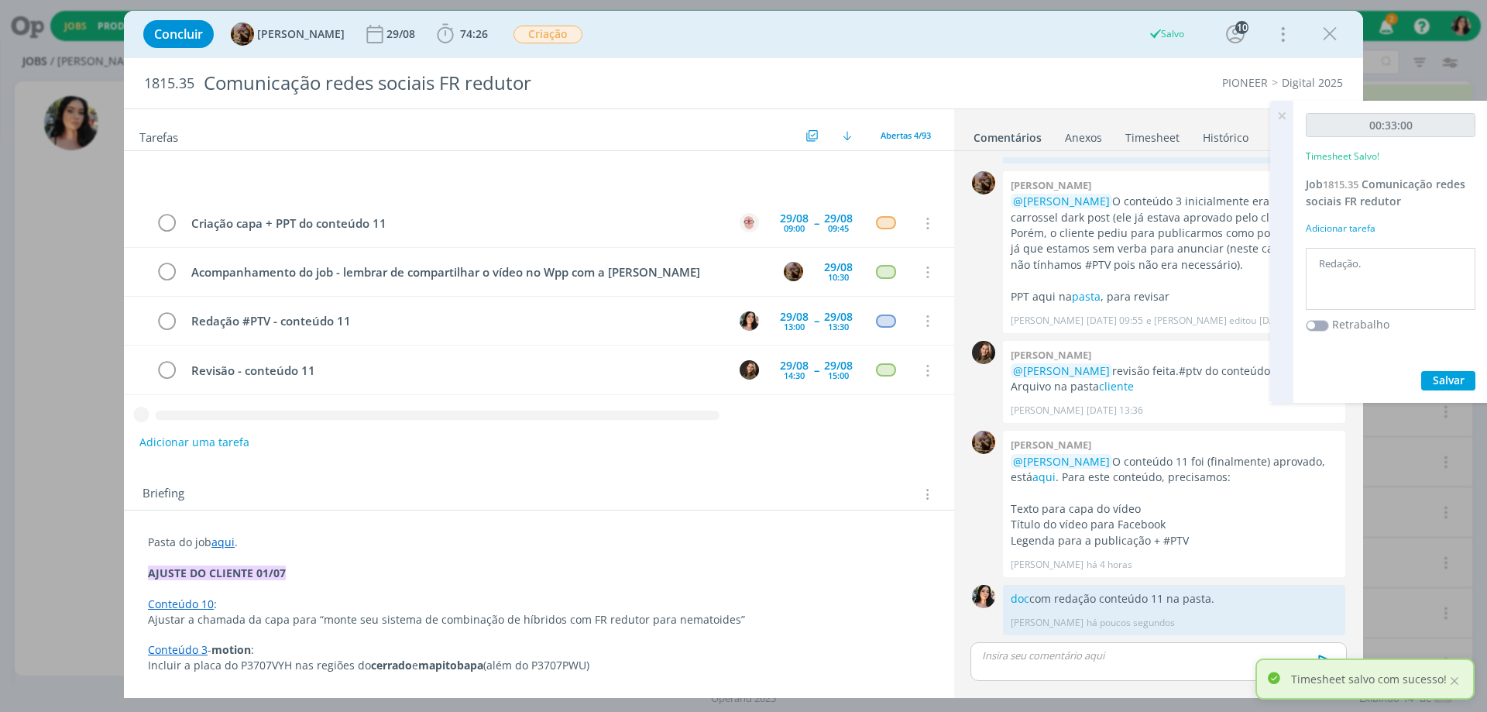
click at [1279, 113] on icon at bounding box center [1282, 116] width 28 height 30
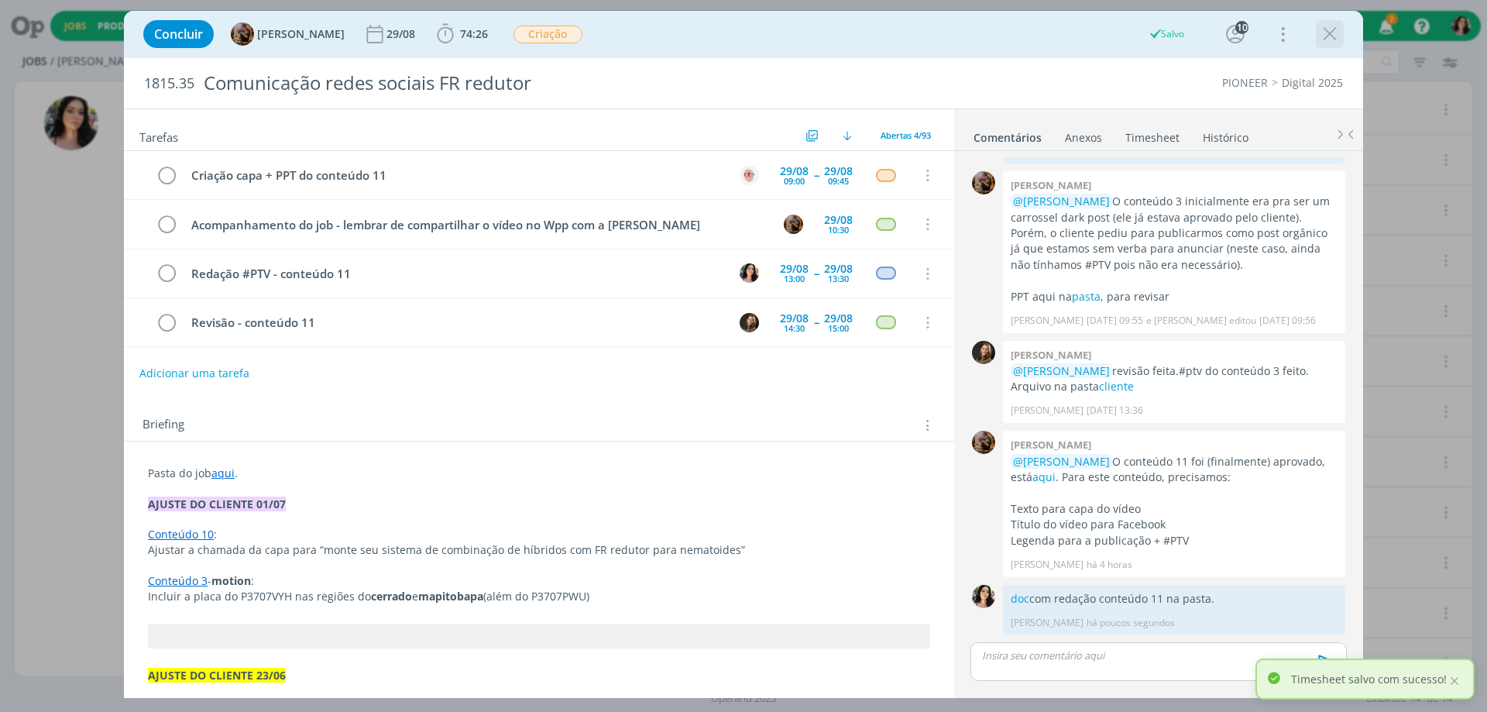
click at [1334, 32] on icon "dialog" at bounding box center [1329, 33] width 23 height 23
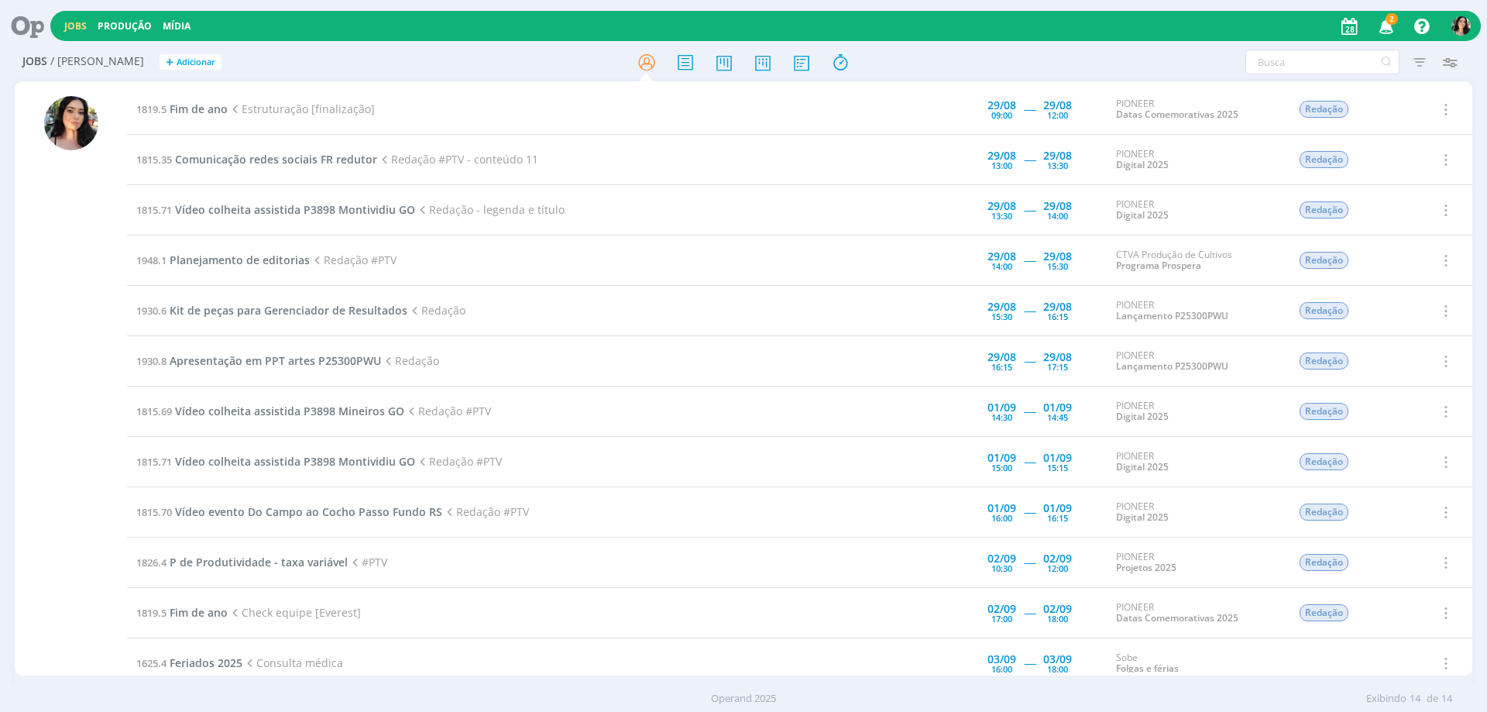
click at [30, 18] on icon at bounding box center [22, 26] width 32 height 30
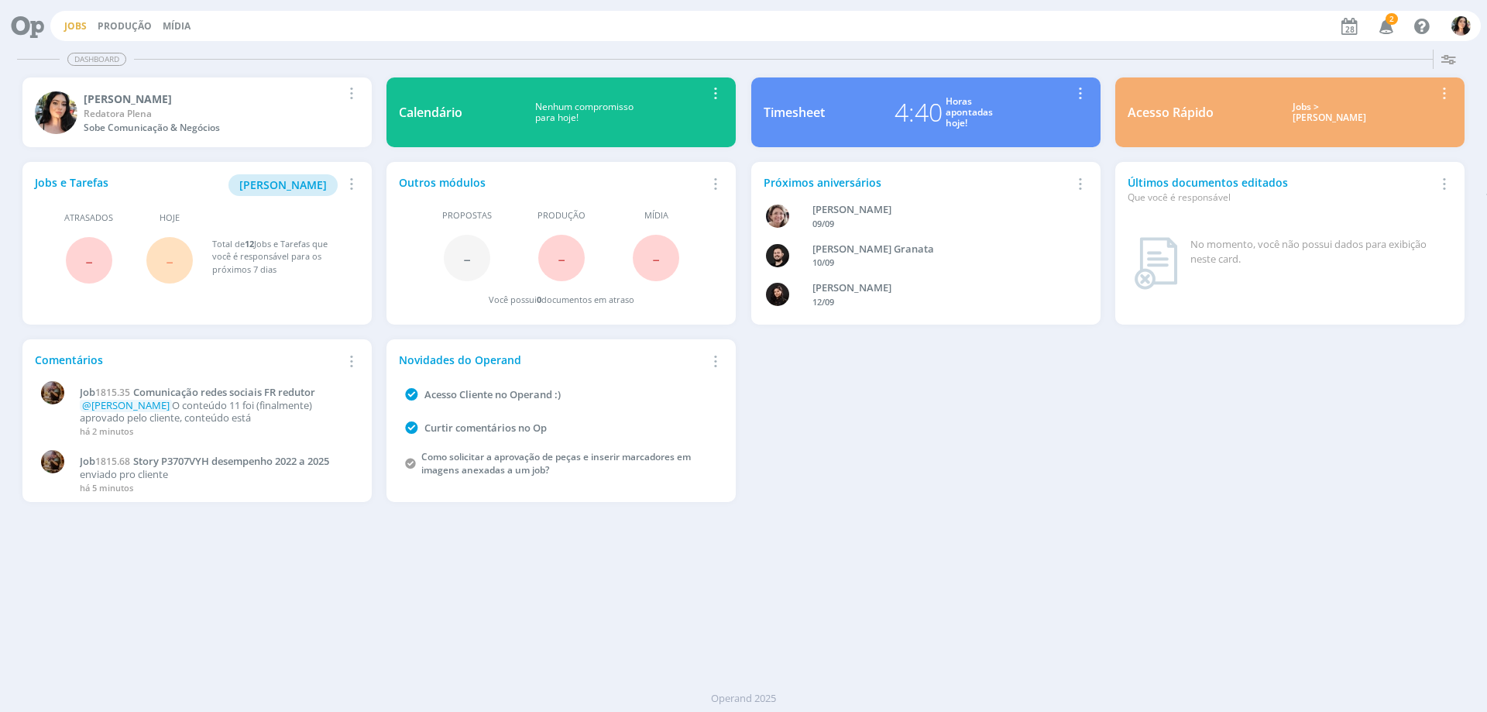
click at [81, 31] on link "Jobs" at bounding box center [75, 25] width 22 height 13
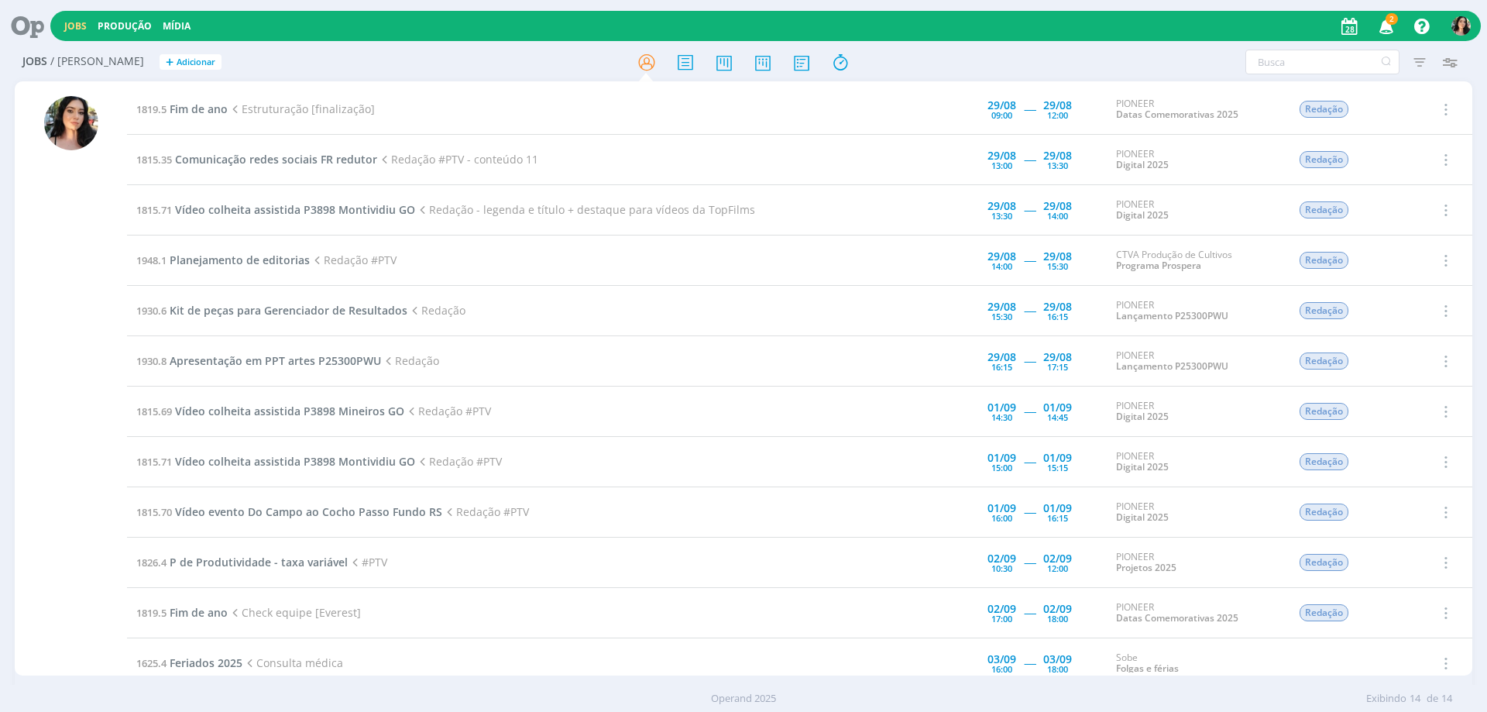
click at [1393, 26] on icon "button" at bounding box center [1386, 25] width 27 height 26
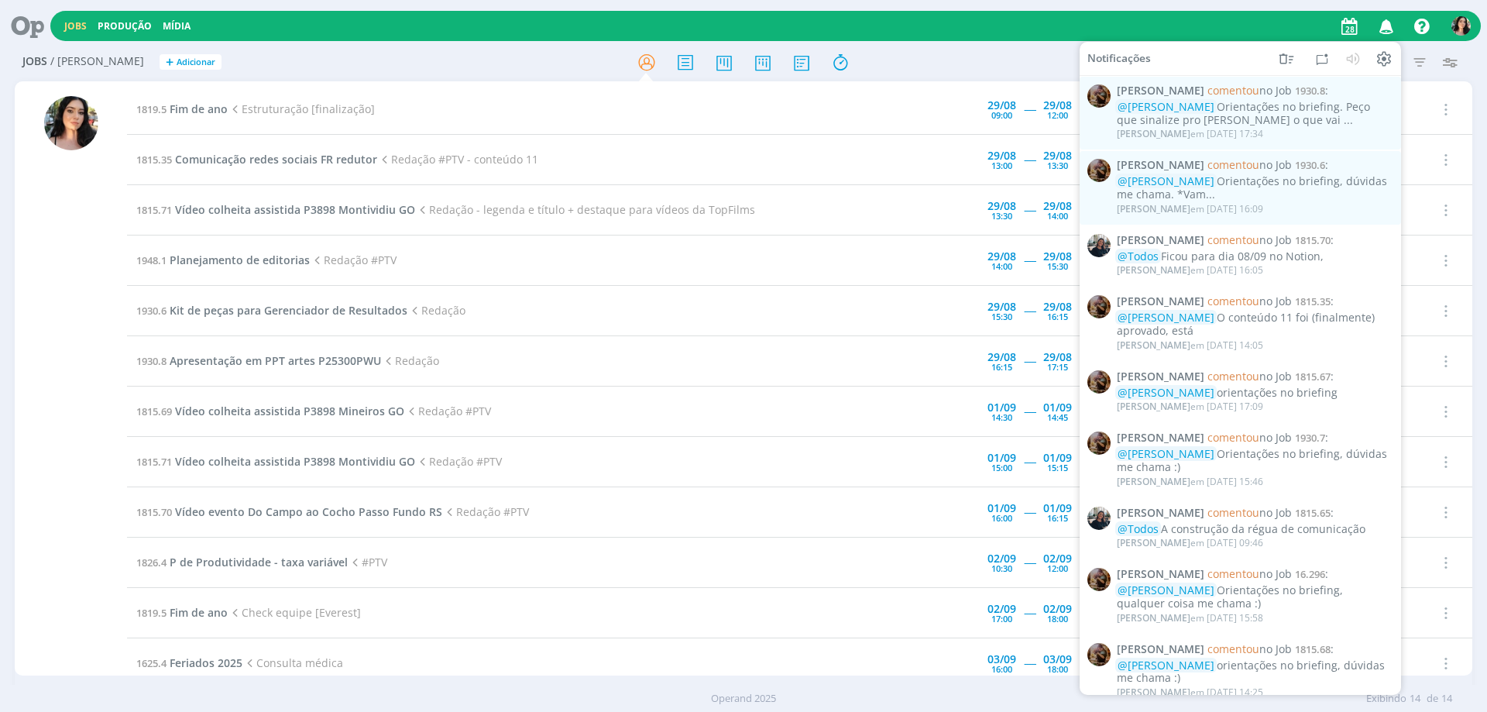
click at [1385, 25] on icon "button" at bounding box center [1386, 25] width 27 height 26
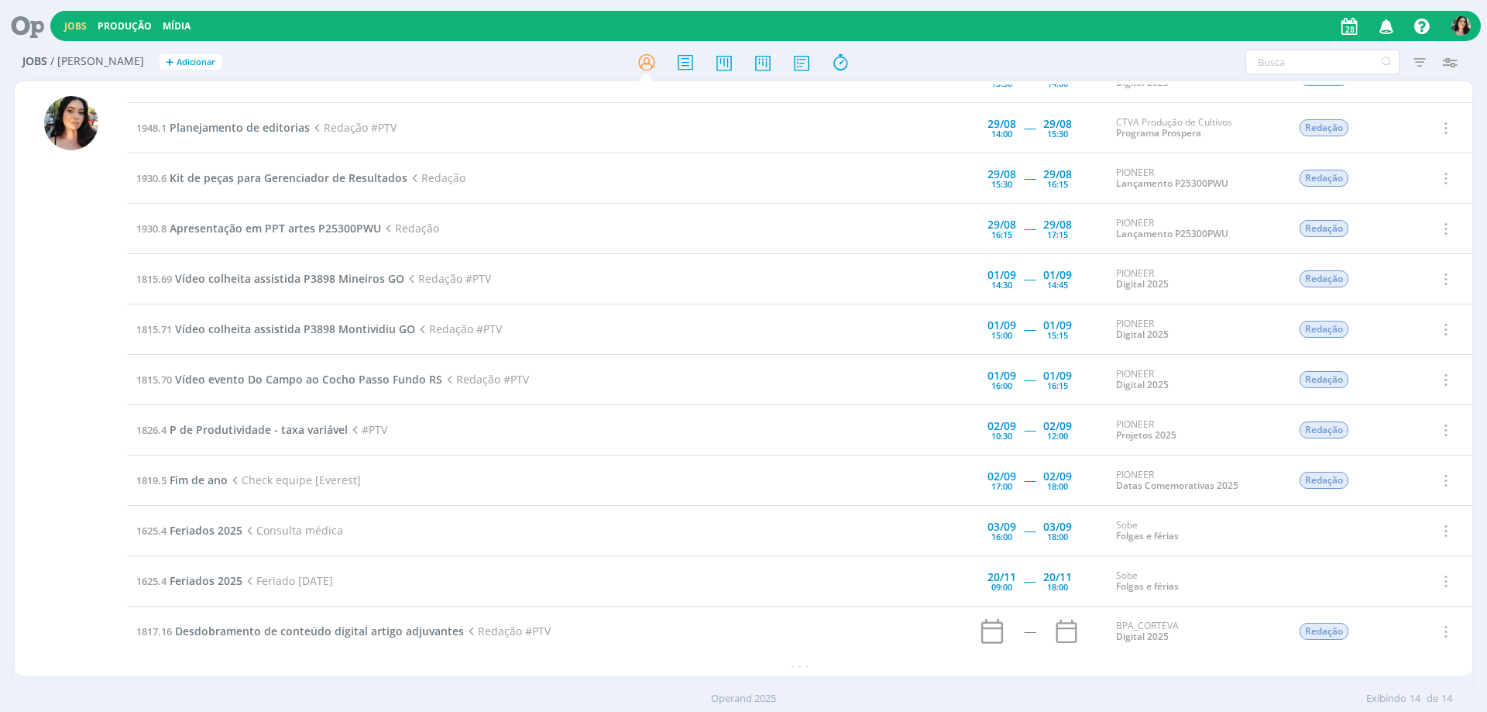
scroll to position [133, 0]
click at [297, 633] on span "Desdobramento de conteúdo digital artigo adjuvantes" at bounding box center [319, 630] width 289 height 15
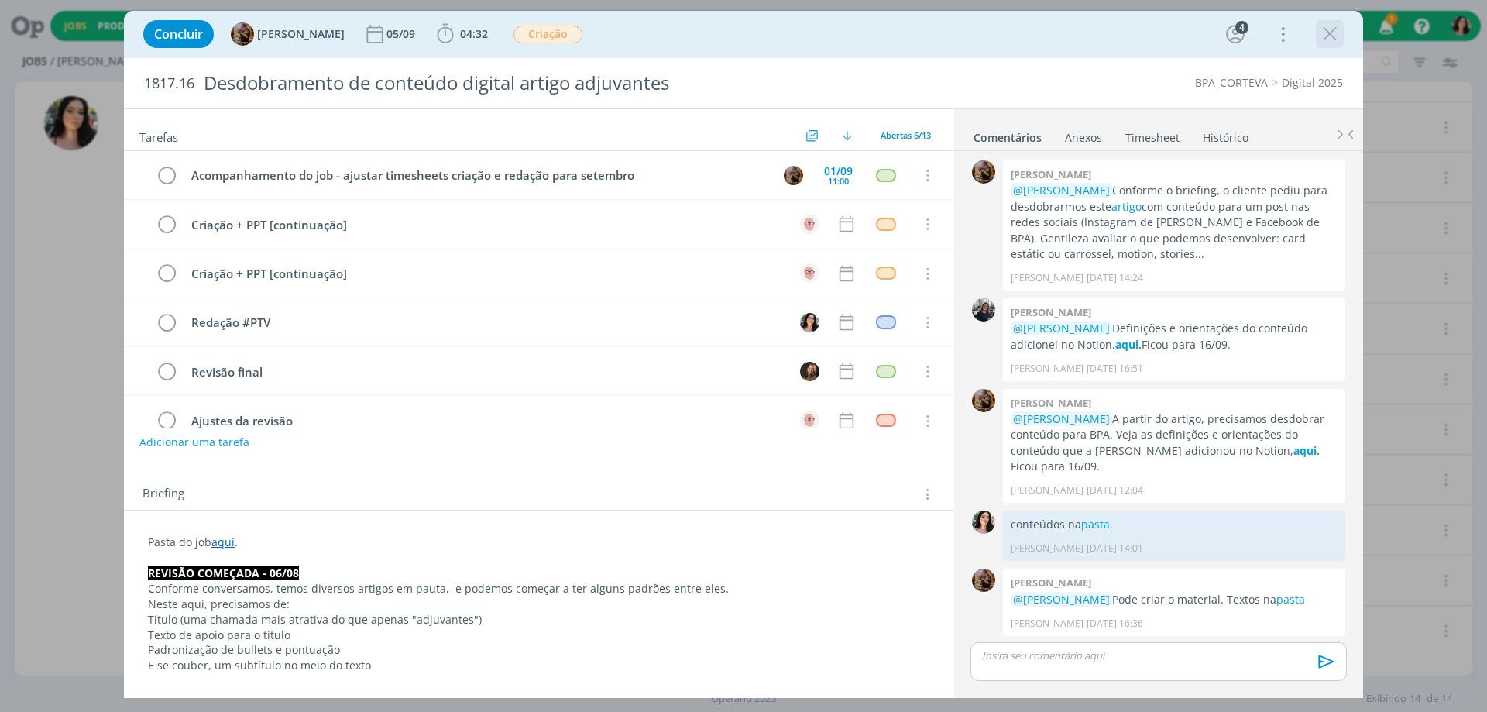
click at [1334, 36] on icon "dialog" at bounding box center [1329, 33] width 23 height 23
